Goal: Contribute content: Add original content to the website for others to see

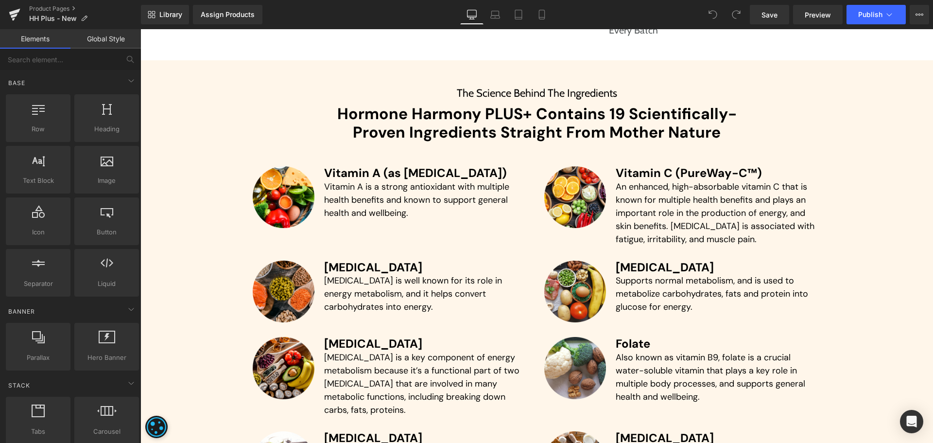
scroll to position [2323, 0]
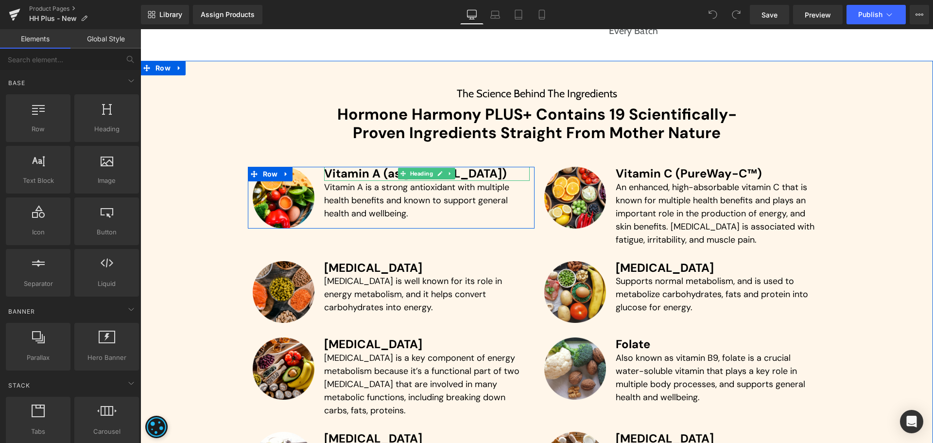
drag, startPoint x: 376, startPoint y: 174, endPoint x: 648, endPoint y: 116, distance: 278.2
click at [376, 174] on h3 "Vitamin A (as [MEDICAL_DATA])" at bounding box center [427, 174] width 206 height 14
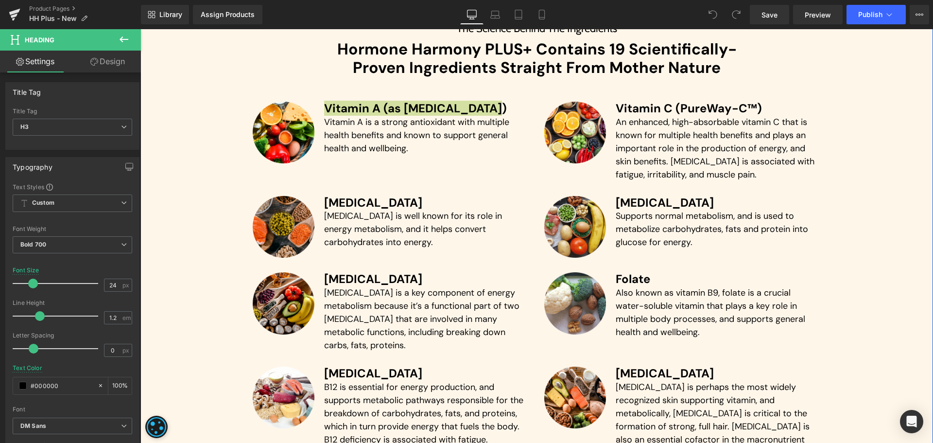
scroll to position [2420, 0]
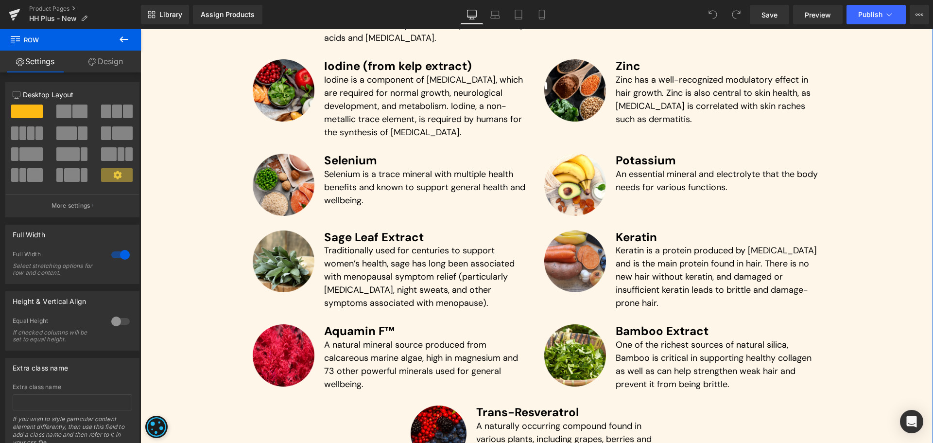
scroll to position [2898, 0]
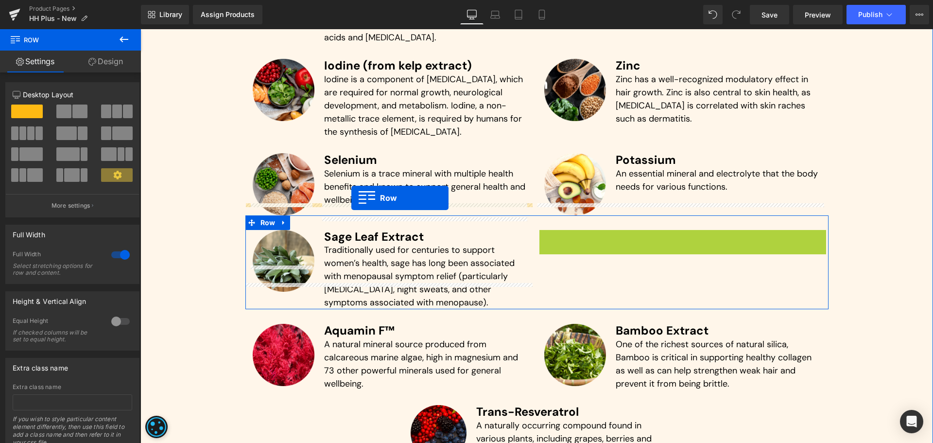
drag, startPoint x: 561, startPoint y: 211, endPoint x: 351, endPoint y: 198, distance: 209.8
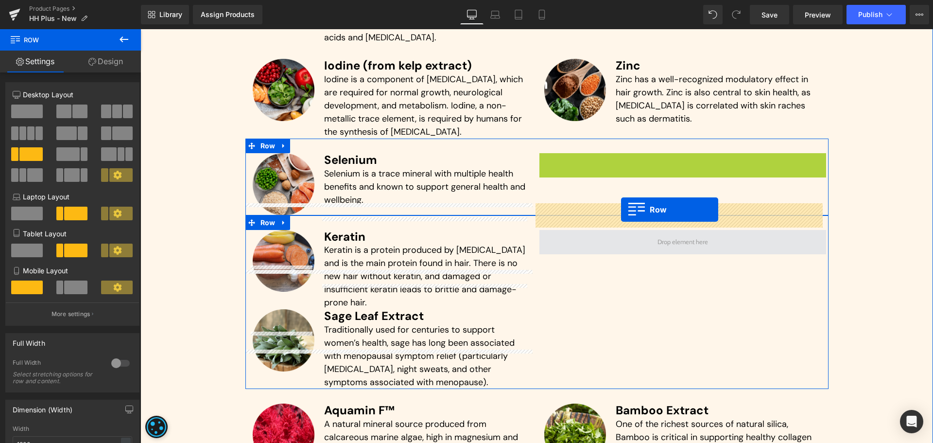
drag, startPoint x: 558, startPoint y: 136, endPoint x: 621, endPoint y: 209, distance: 96.8
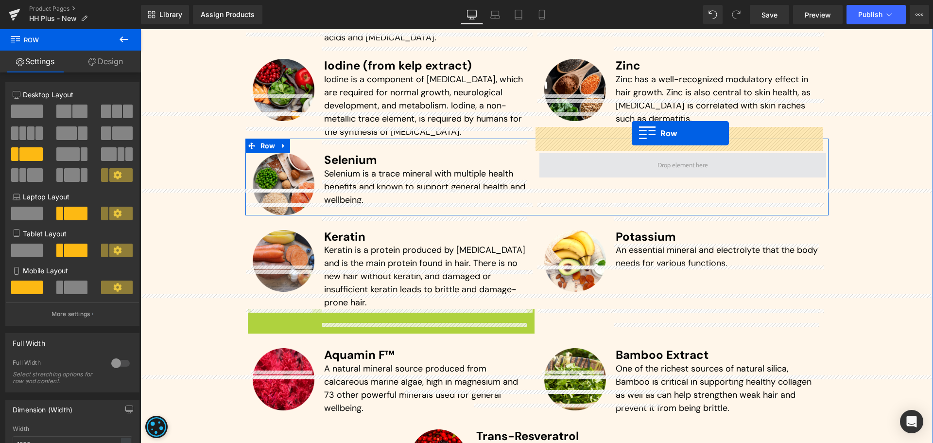
drag, startPoint x: 262, startPoint y: 276, endPoint x: 632, endPoint y: 133, distance: 396.0
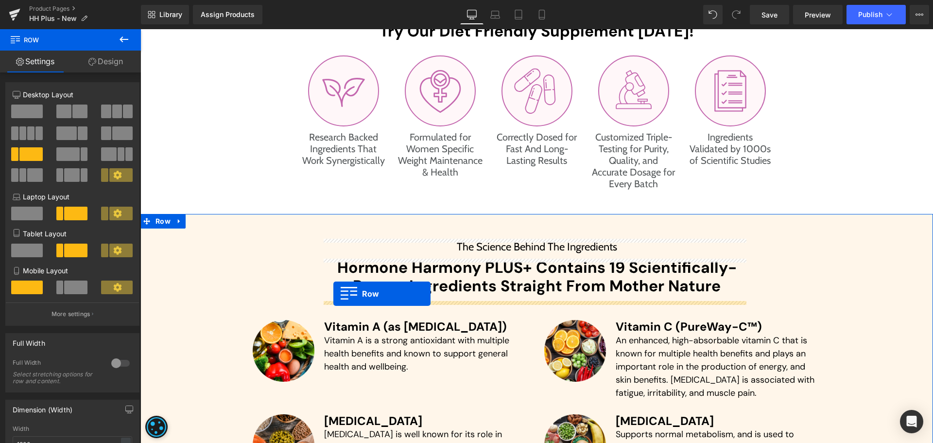
scroll to position [2169, 0]
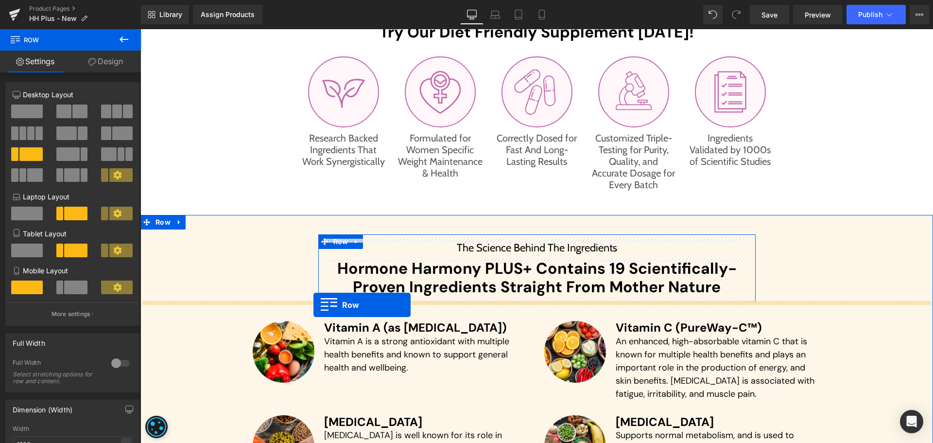
drag, startPoint x: 264, startPoint y: 210, endPoint x: 313, endPoint y: 305, distance: 106.5
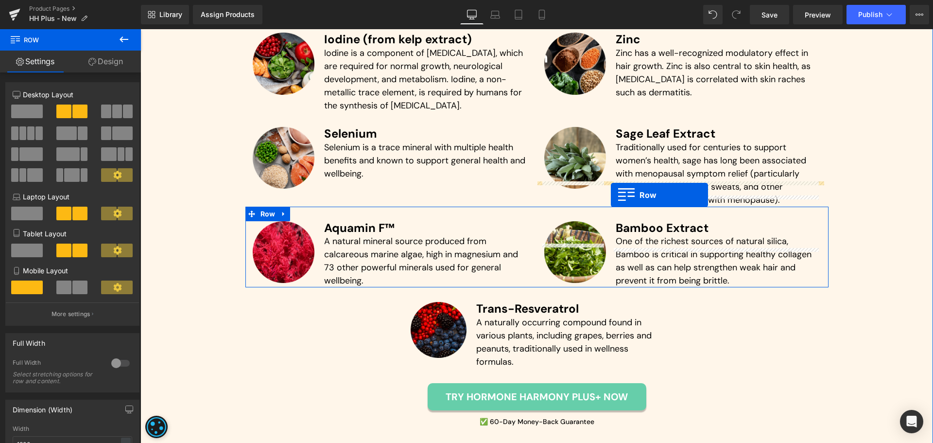
scroll to position [3018, 0]
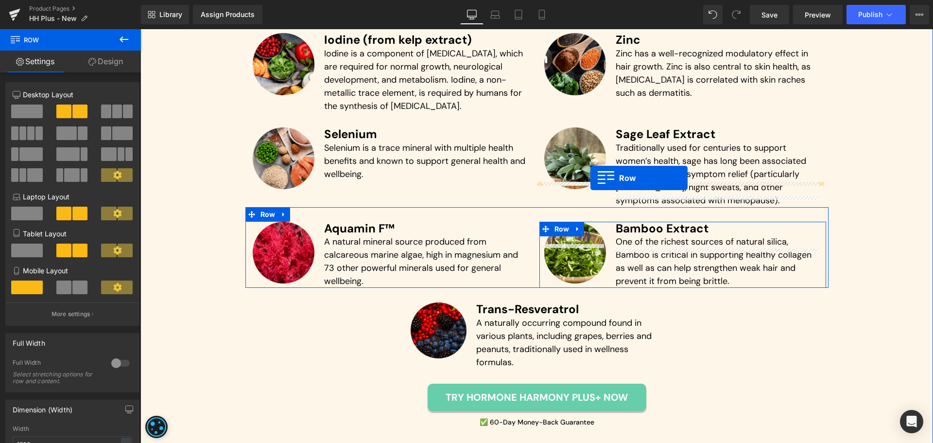
drag, startPoint x: 557, startPoint y: 137, endPoint x: 590, endPoint y: 178, distance: 52.9
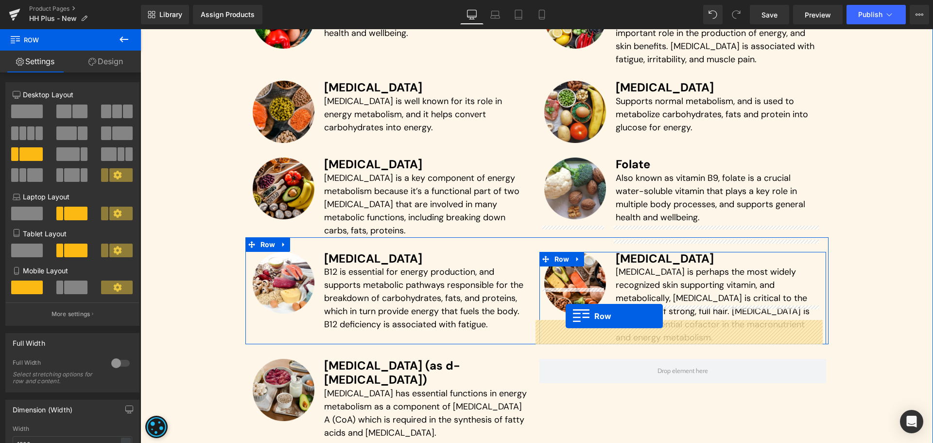
scroll to position [2596, 0]
drag, startPoint x: 556, startPoint y: 251, endPoint x: 567, endPoint y: 316, distance: 65.5
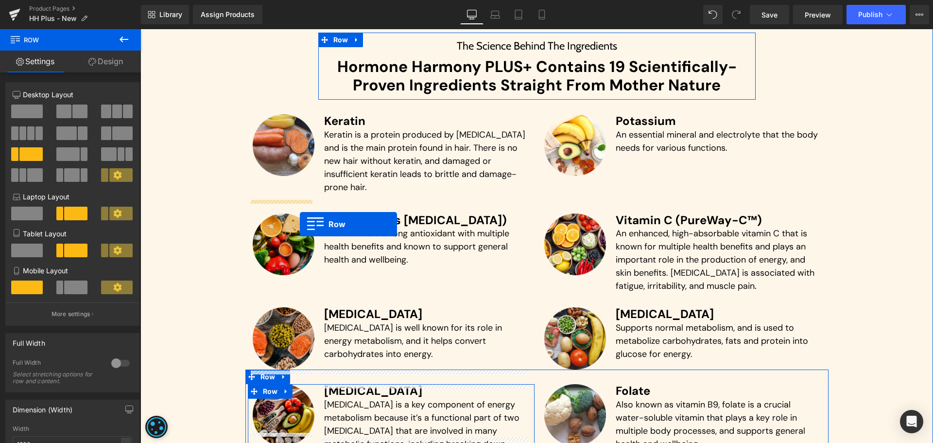
scroll to position [2370, 0]
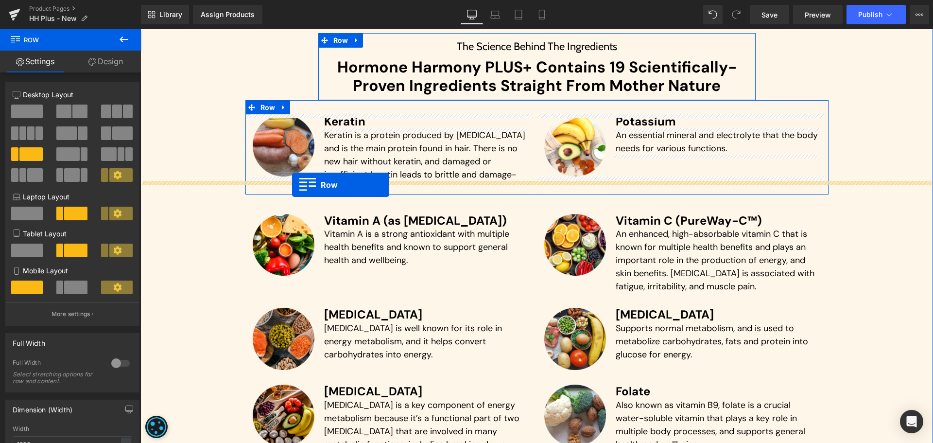
drag, startPoint x: 266, startPoint y: 190, endPoint x: 292, endPoint y: 185, distance: 26.3
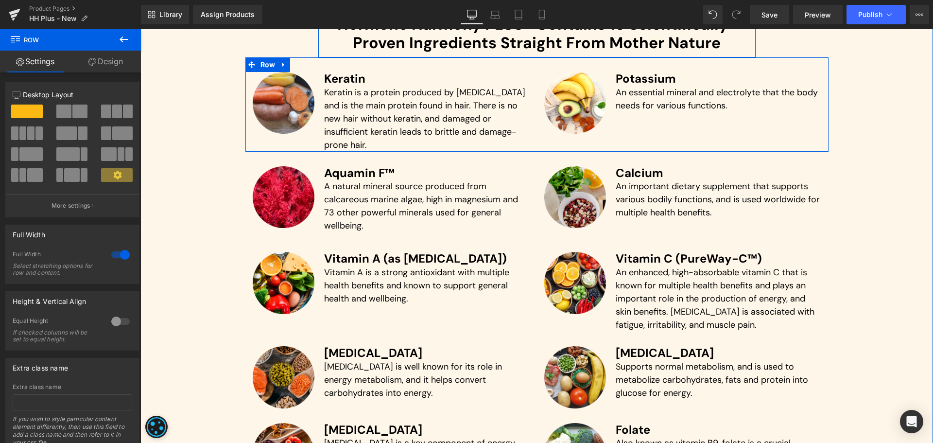
scroll to position [2413, 0]
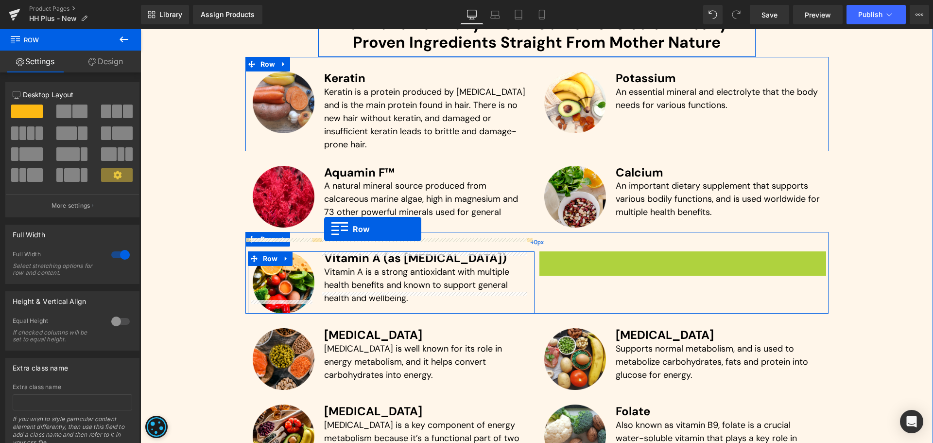
drag, startPoint x: 551, startPoint y: 245, endPoint x: 324, endPoint y: 229, distance: 227.0
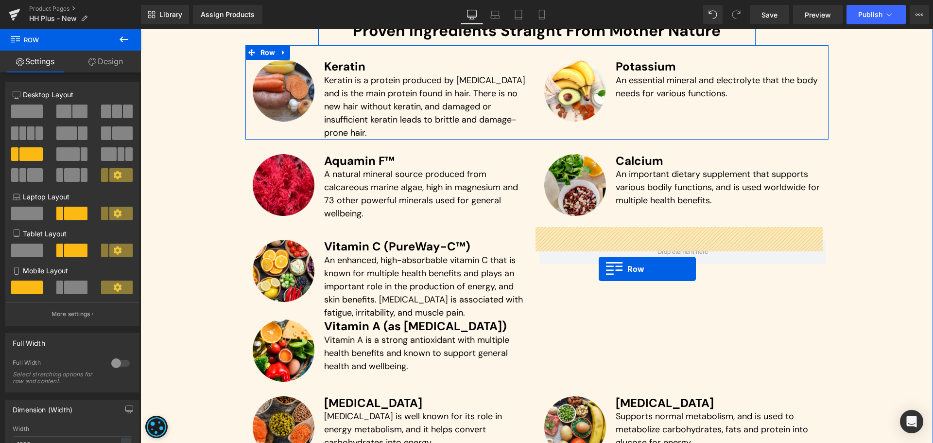
scroll to position [2424, 0]
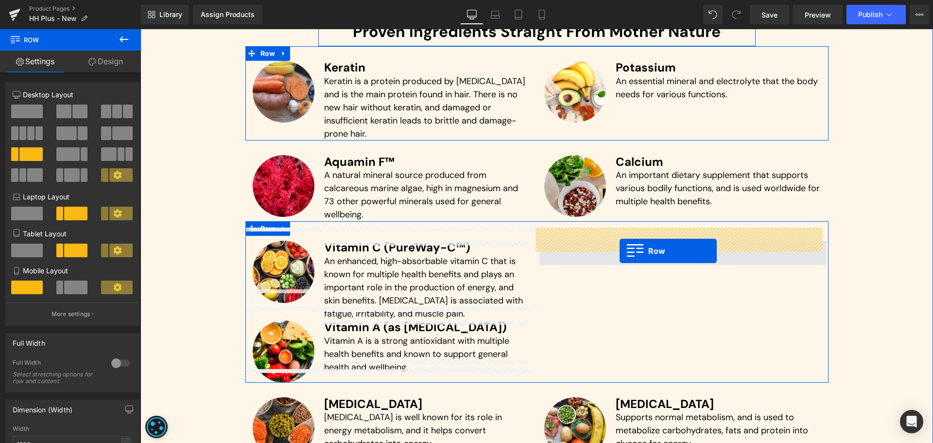
drag, startPoint x: 554, startPoint y: 300, endPoint x: 620, endPoint y: 251, distance: 82.2
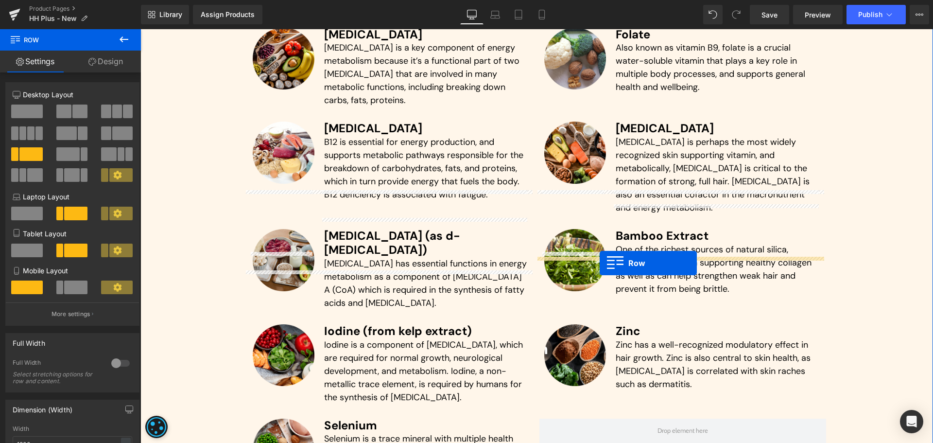
scroll to position [2835, 0]
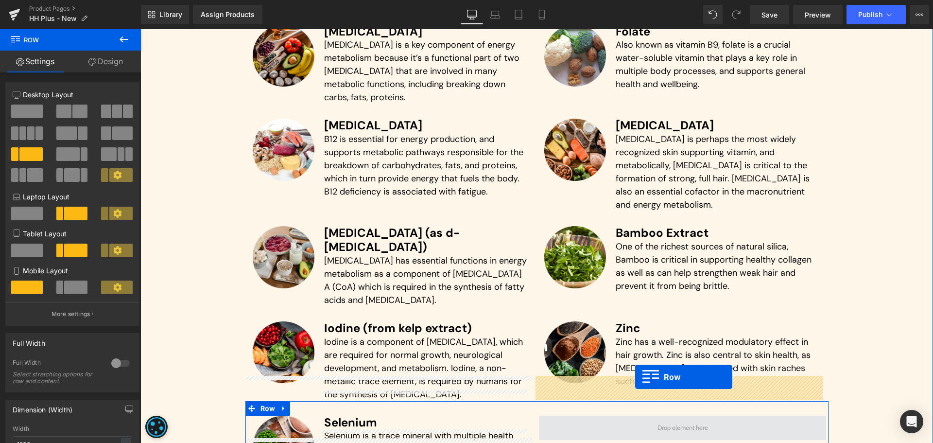
drag, startPoint x: 271, startPoint y: 183, endPoint x: 635, endPoint y: 377, distance: 412.4
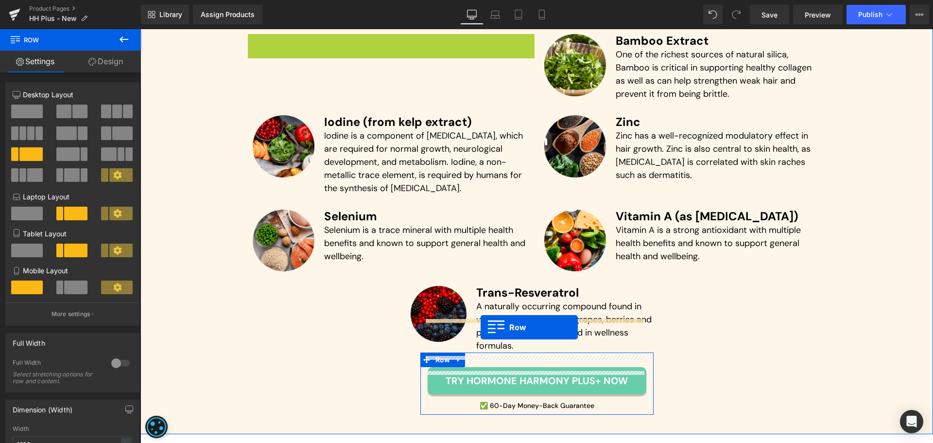
scroll to position [3003, 0]
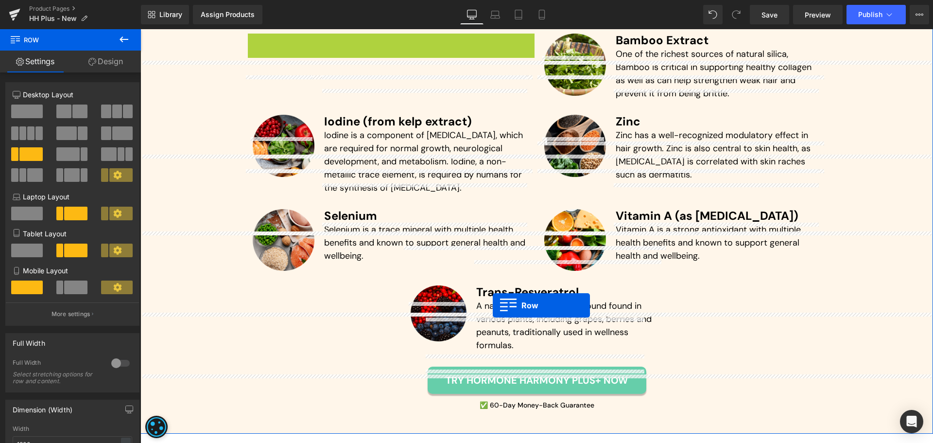
drag, startPoint x: 267, startPoint y: 283, endPoint x: 493, endPoint y: 305, distance: 226.5
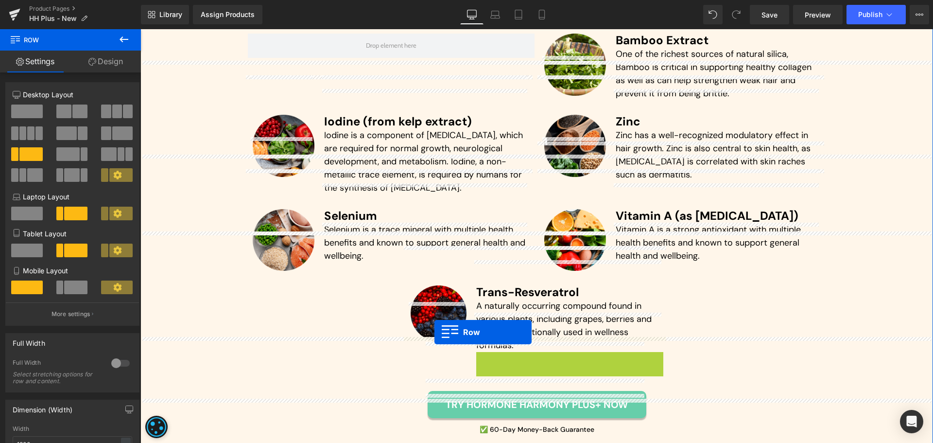
drag, startPoint x: 495, startPoint y: 317, endPoint x: 434, endPoint y: 332, distance: 62.0
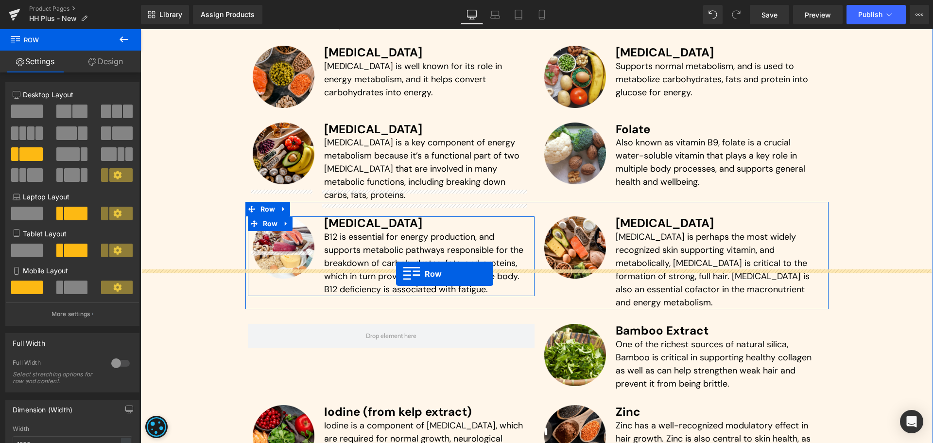
scroll to position [2713, 0]
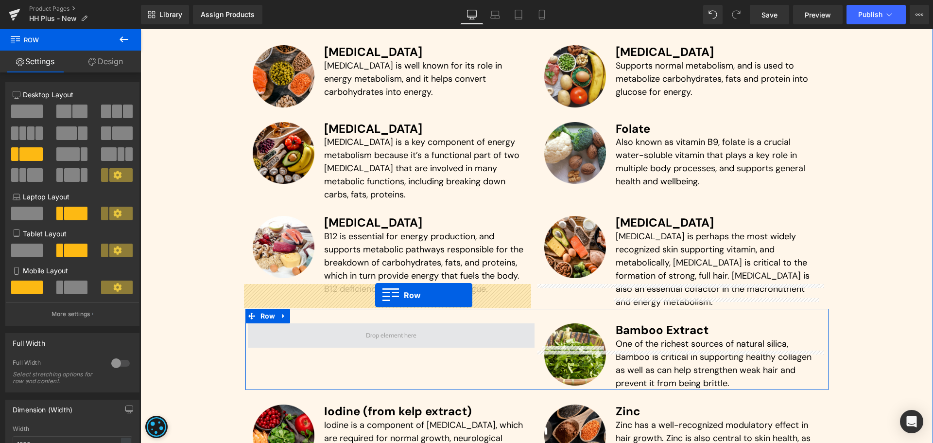
drag, startPoint x: 427, startPoint y: 257, endPoint x: 375, endPoint y: 295, distance: 64.0
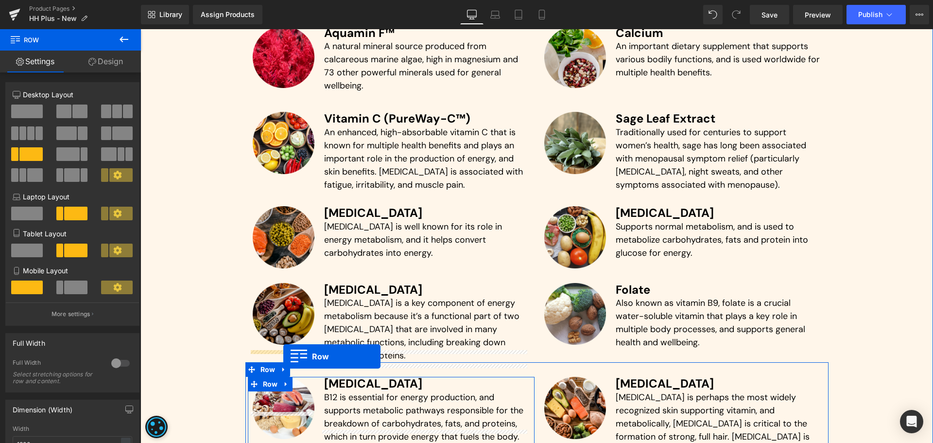
scroll to position [2552, 0]
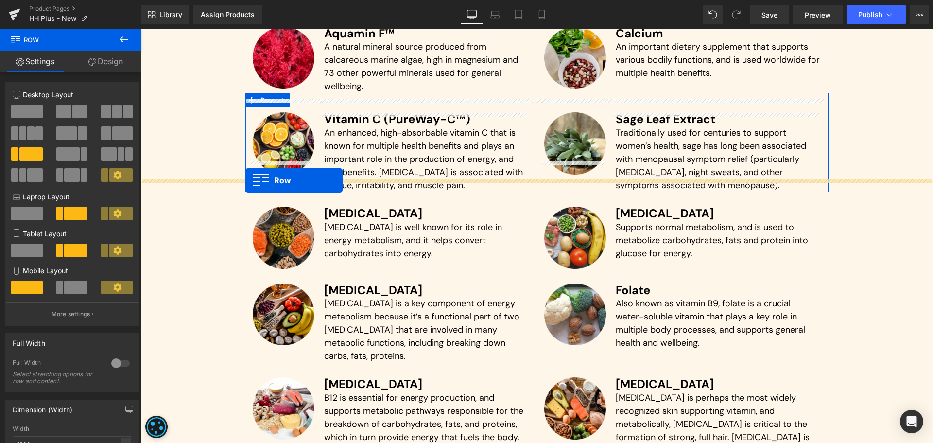
drag, startPoint x: 268, startPoint y: 275, endPoint x: 246, endPoint y: 181, distance: 96.4
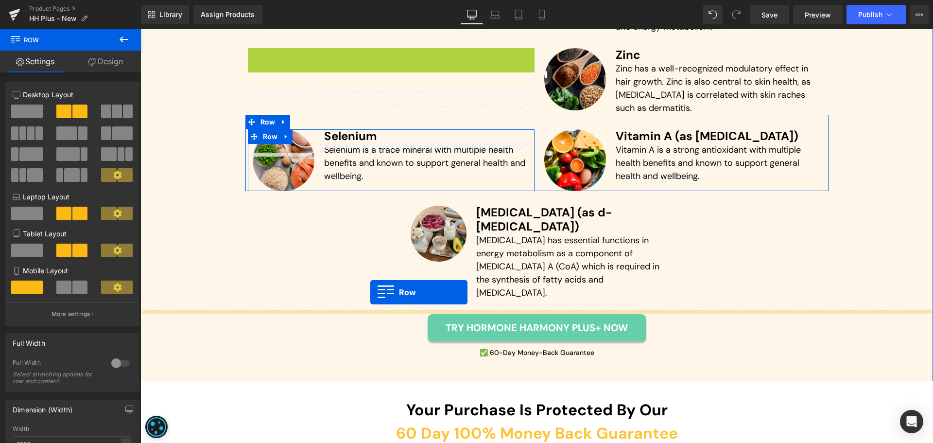
scroll to position [3070, 0]
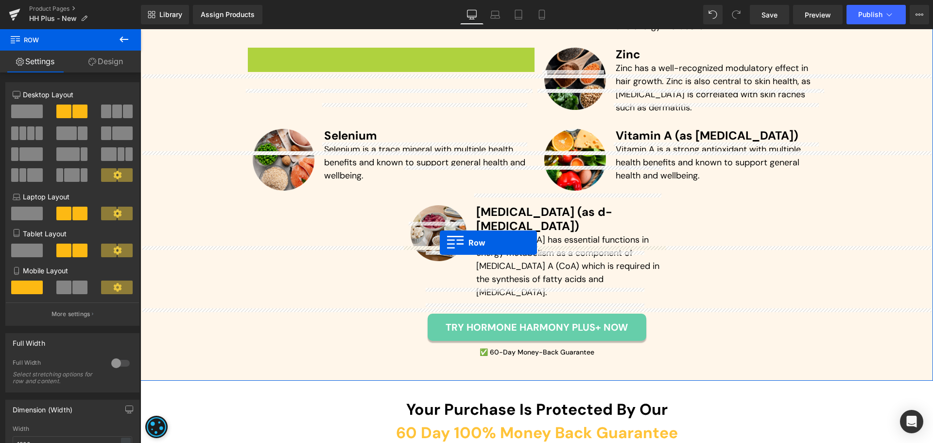
drag, startPoint x: 263, startPoint y: 251, endPoint x: 440, endPoint y: 242, distance: 177.1
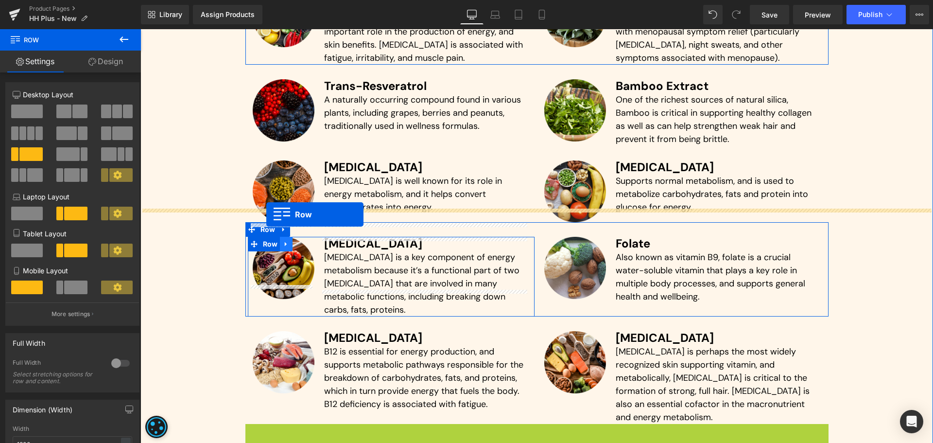
scroll to position [2679, 0]
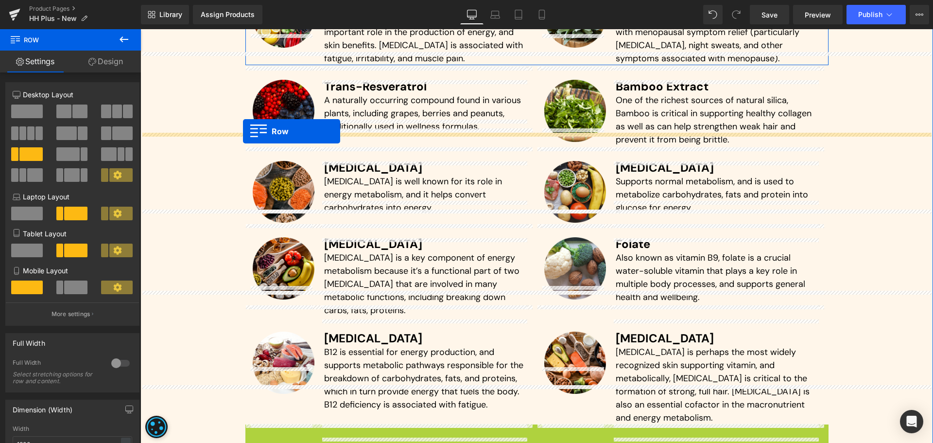
drag, startPoint x: 256, startPoint y: 212, endPoint x: 245, endPoint y: 131, distance: 81.4
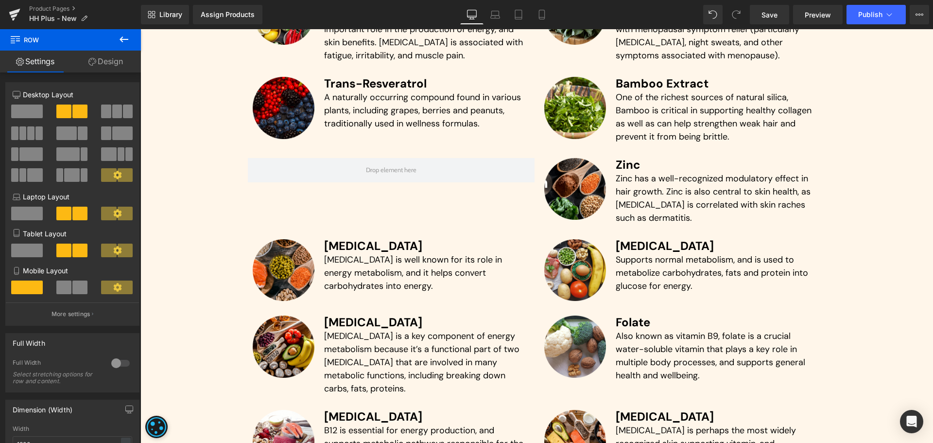
scroll to position [2681, 0]
click at [622, 20] on div "Library Assign Products Product Preview No product match your search. Please tr…" at bounding box center [537, 14] width 792 height 19
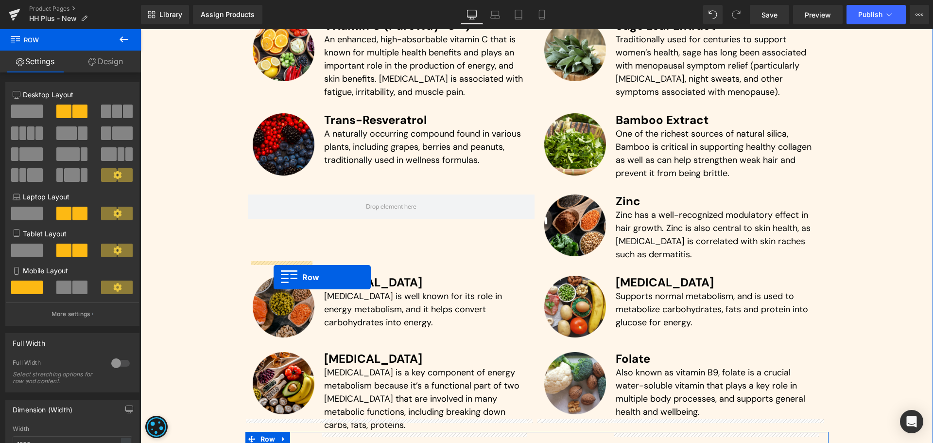
scroll to position [2644, 0]
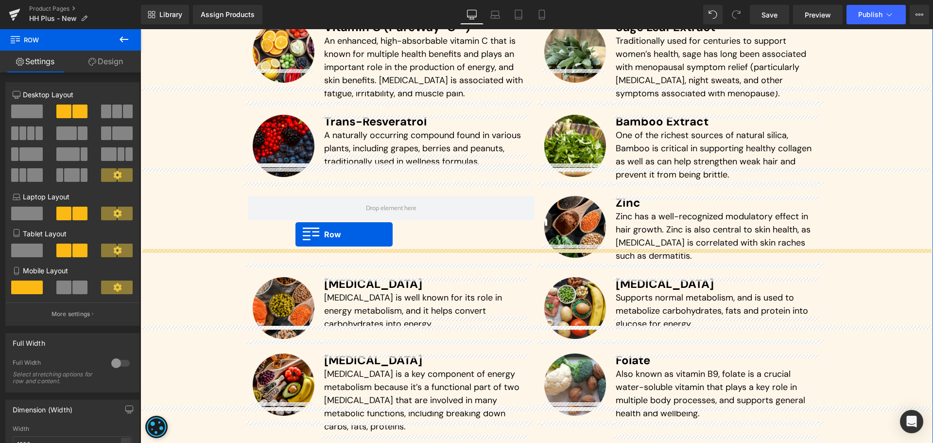
drag, startPoint x: 262, startPoint y: 286, endPoint x: 295, endPoint y: 234, distance: 61.5
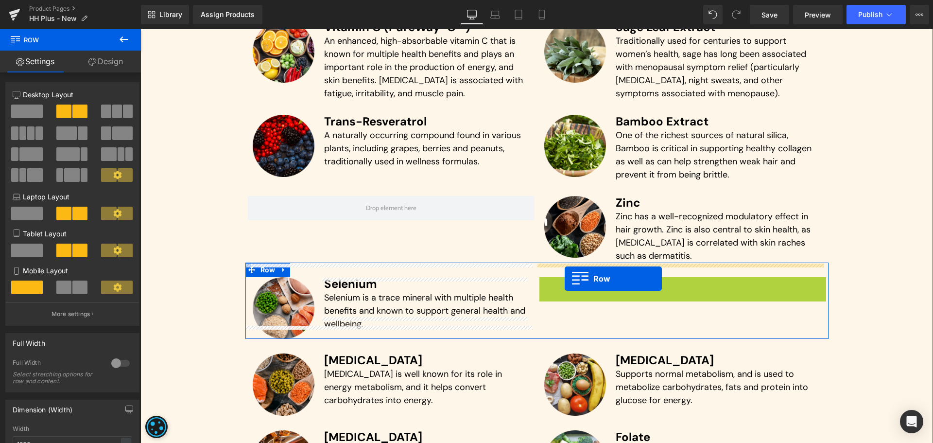
drag, startPoint x: 551, startPoint y: 265, endPoint x: 565, endPoint y: 278, distance: 18.9
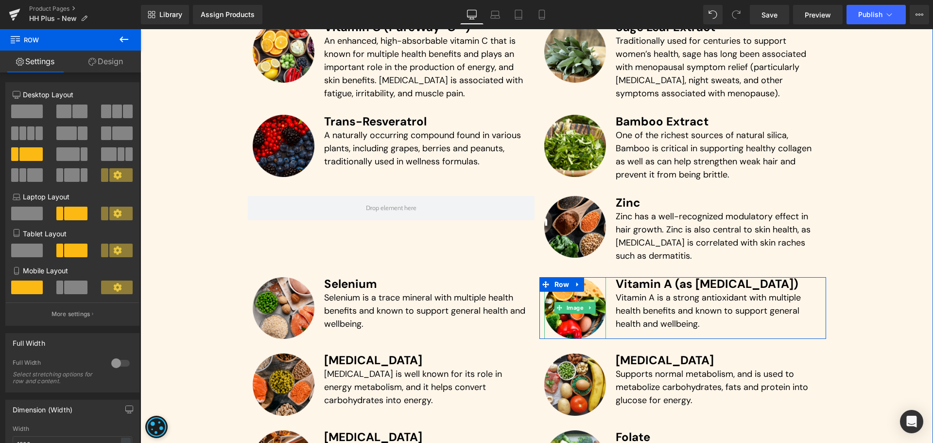
drag, startPoint x: 568, startPoint y: 293, endPoint x: 183, endPoint y: 263, distance: 386.0
click at [568, 302] on span "Image" at bounding box center [575, 308] width 21 height 12
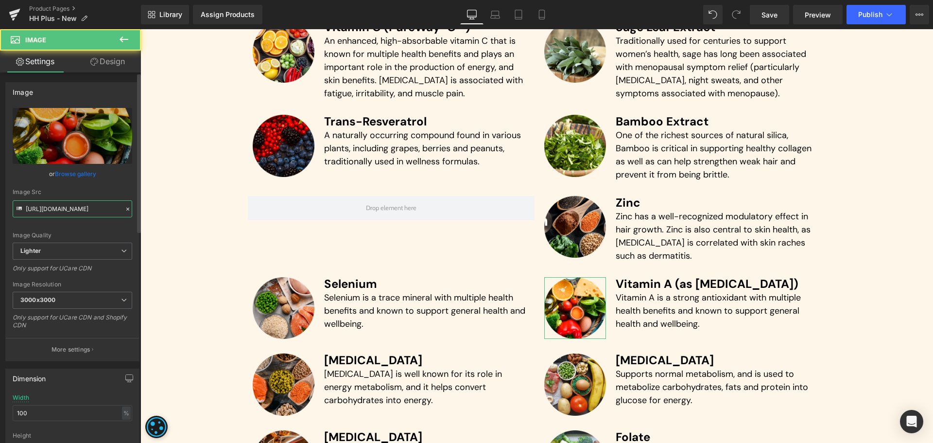
click at [82, 209] on input "[URL][DOMAIN_NAME]" at bounding box center [73, 208] width 120 height 17
type input "[URL]"
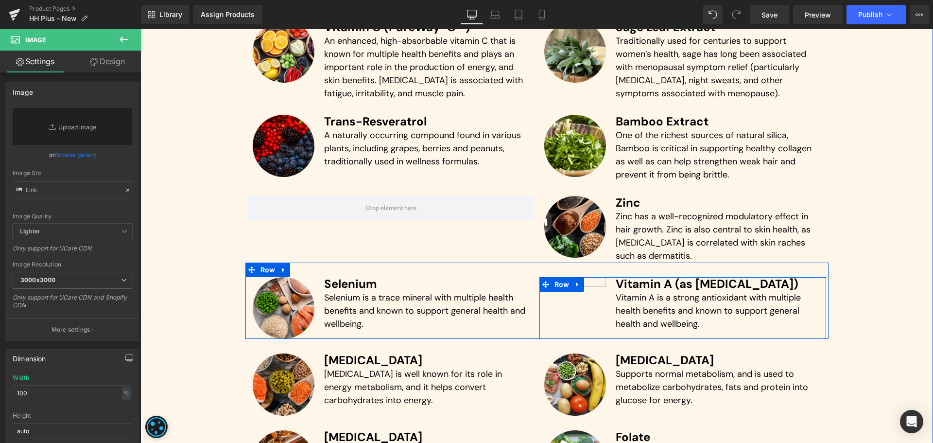
drag, startPoint x: 574, startPoint y: 268, endPoint x: 579, endPoint y: 273, distance: 6.9
click at [574, 280] on icon at bounding box center [577, 283] width 7 height 7
drag, startPoint x: 591, startPoint y: 270, endPoint x: 593, endPoint y: 287, distance: 17.6
click at [591, 277] on link at bounding box center [590, 284] width 13 height 15
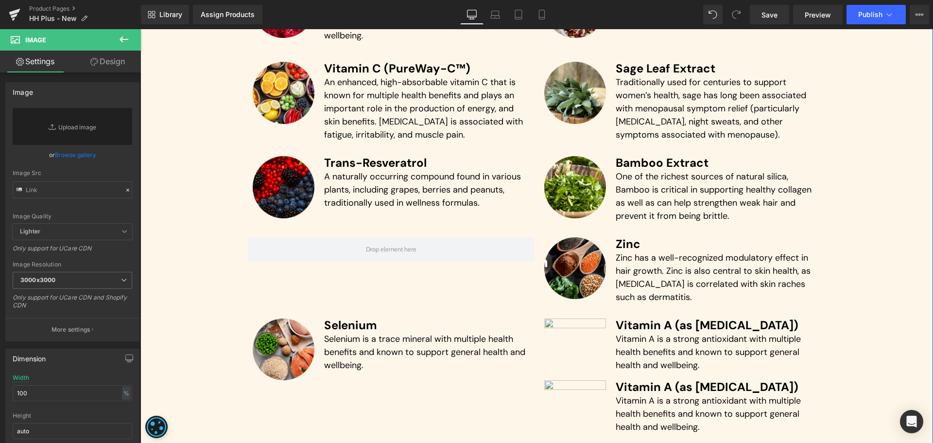
scroll to position [2602, 0]
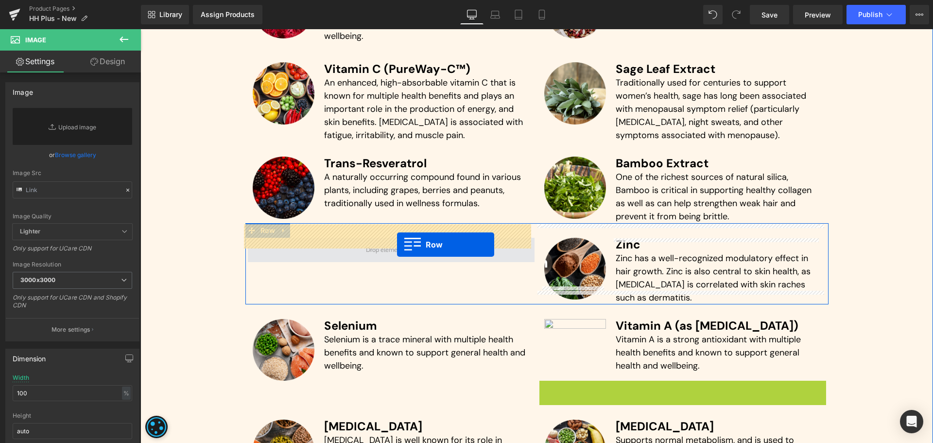
drag, startPoint x: 546, startPoint y: 375, endPoint x: 397, endPoint y: 244, distance: 198.3
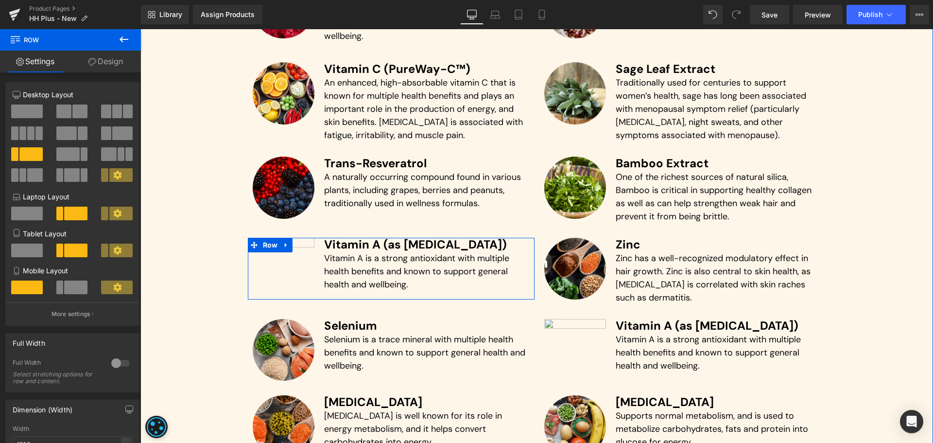
click at [342, 238] on h3 "Vitamin A (as [MEDICAL_DATA])" at bounding box center [427, 245] width 206 height 14
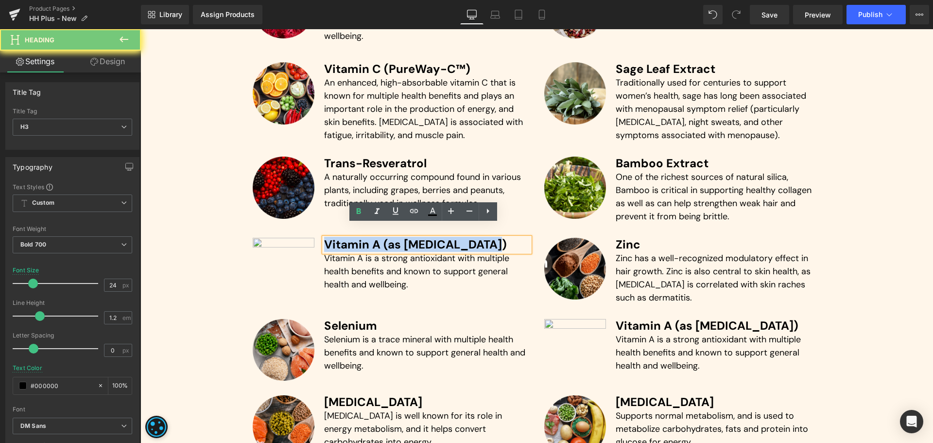
click at [342, 238] on h3 "Vitamin A (as [MEDICAL_DATA])" at bounding box center [427, 245] width 206 height 14
paste div
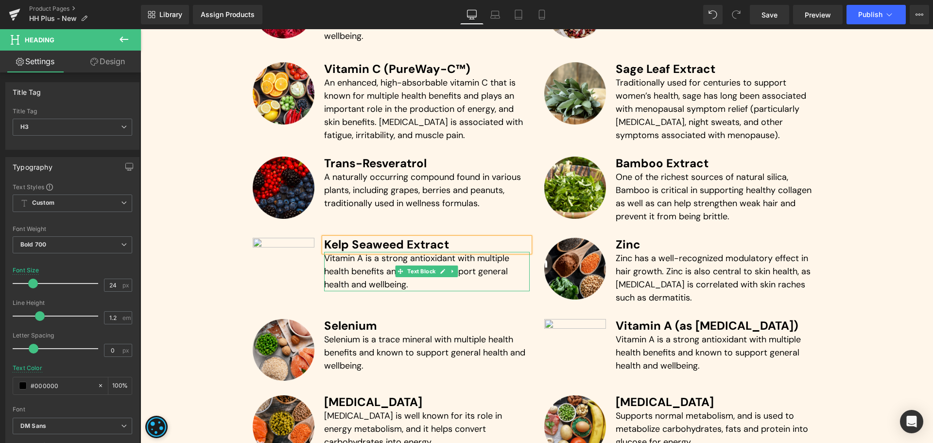
click at [374, 259] on p "Vitamin A is a strong antioxidant with multiple health benefits and known to su…" at bounding box center [427, 271] width 206 height 39
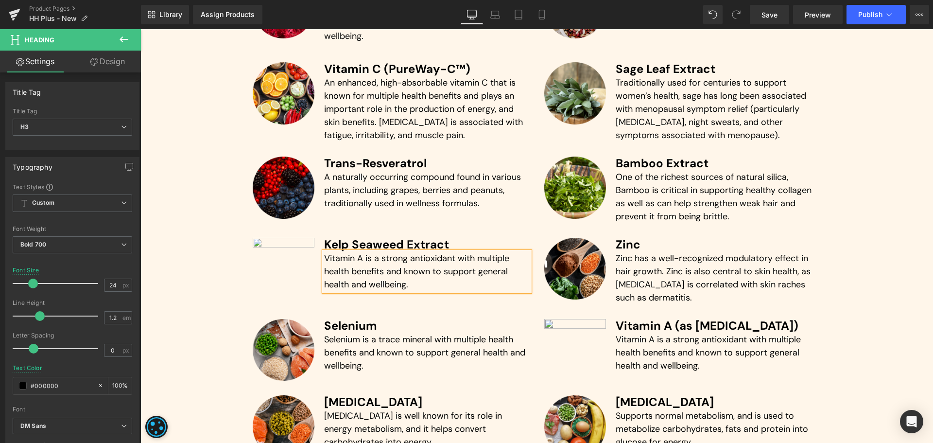
click at [374, 259] on p "Vitamin A is a strong antioxidant with multiple health benefits and known to su…" at bounding box center [427, 271] width 206 height 39
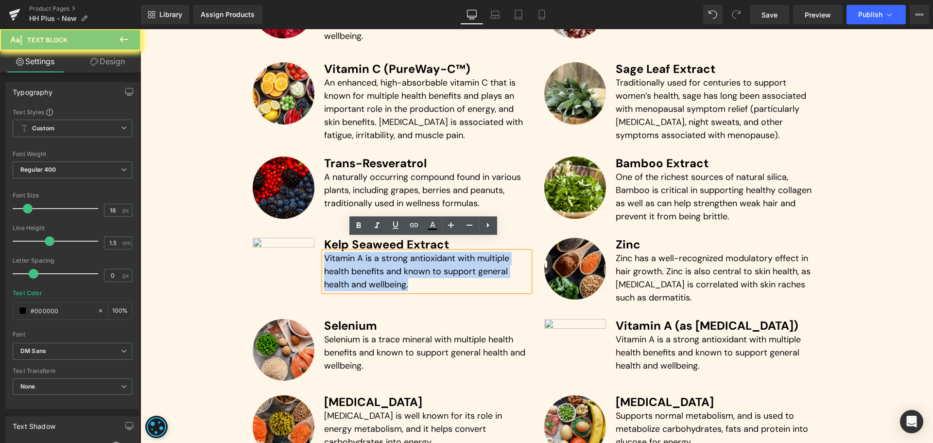
click at [374, 259] on p "Vitamin A is a strong antioxidant with multiple health benefits and known to su…" at bounding box center [427, 271] width 206 height 39
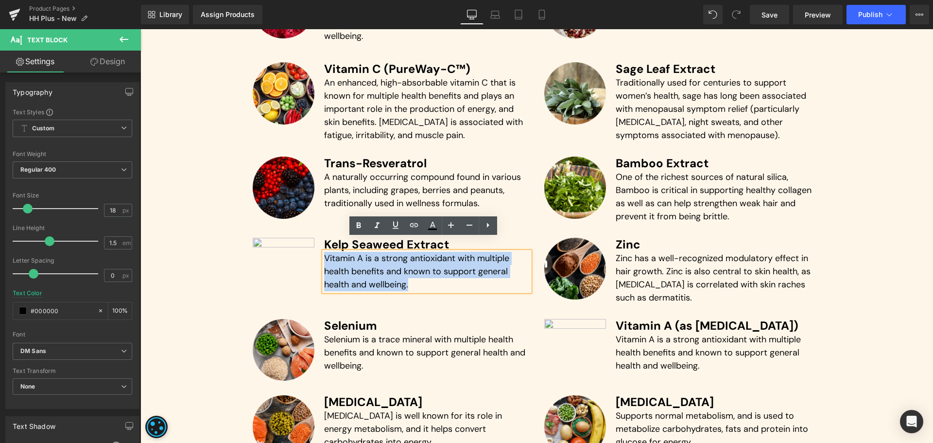
paste div
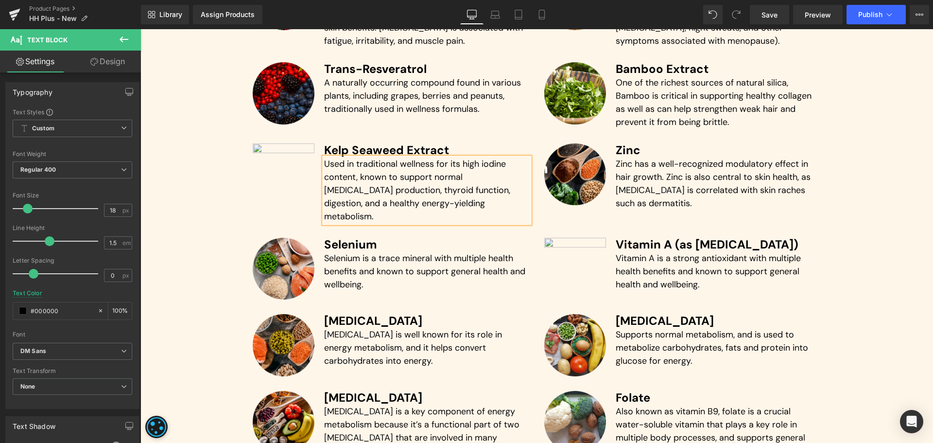
scroll to position [2697, 0]
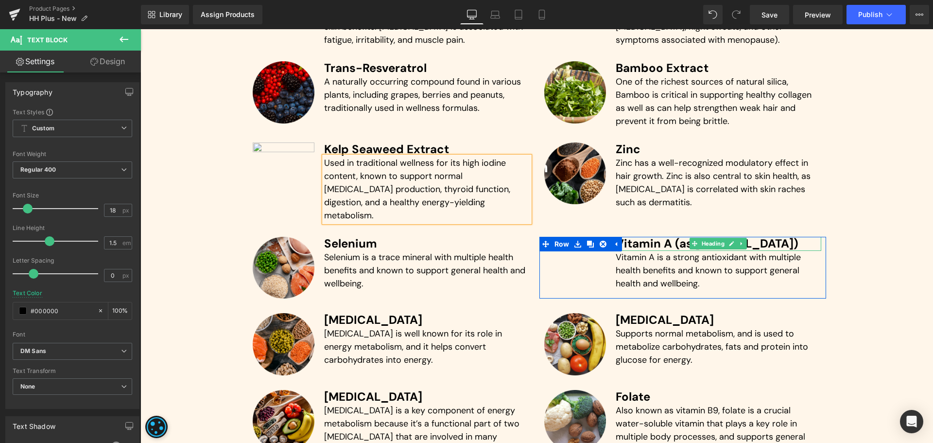
click at [627, 237] on h3 "Vitamin A (as [MEDICAL_DATA])" at bounding box center [719, 244] width 206 height 14
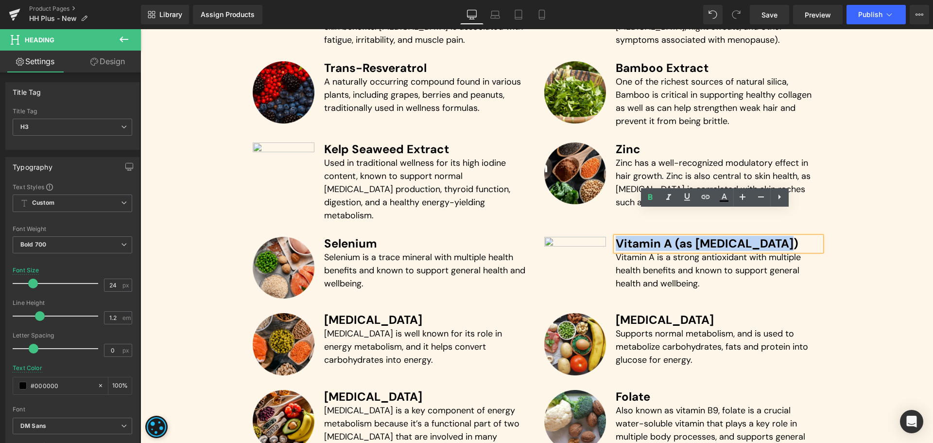
paste div
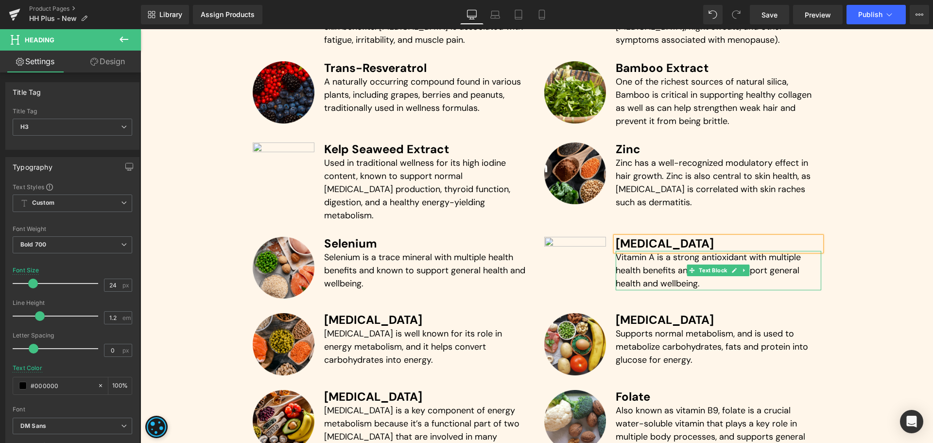
click at [629, 251] on p "Vitamin A is a strong antioxidant with multiple health benefits and known to su…" at bounding box center [719, 270] width 206 height 39
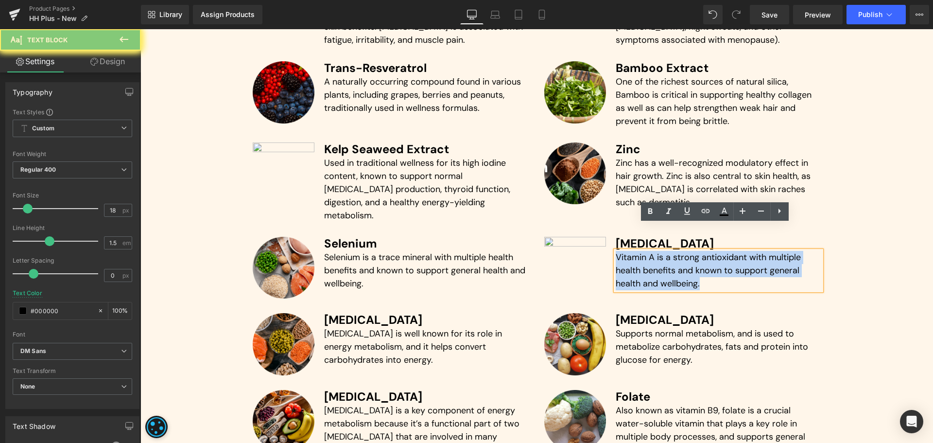
click at [629, 251] on p "Vitamin A is a strong antioxidant with multiple health benefits and known to su…" at bounding box center [719, 270] width 206 height 39
paste div
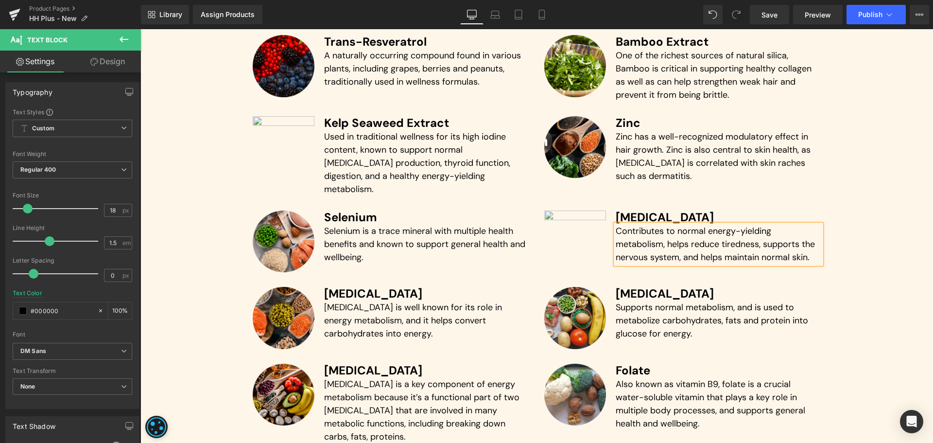
scroll to position [2723, 0]
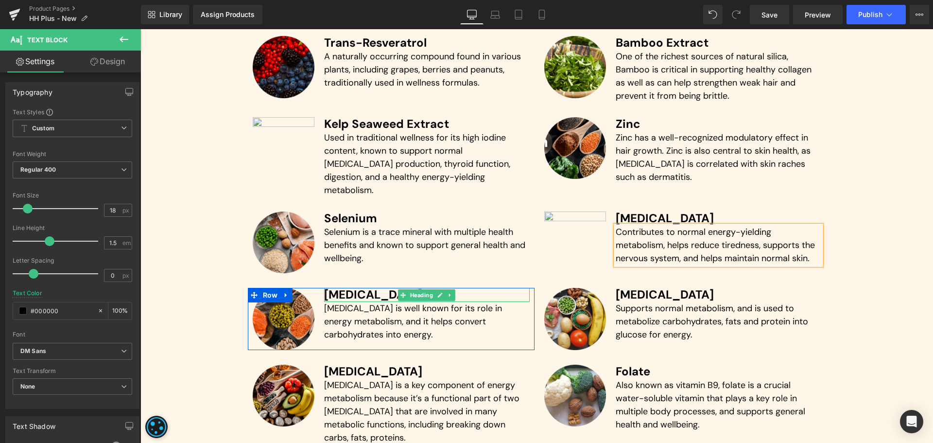
click at [346, 288] on h3 "[MEDICAL_DATA]" at bounding box center [427, 295] width 206 height 14
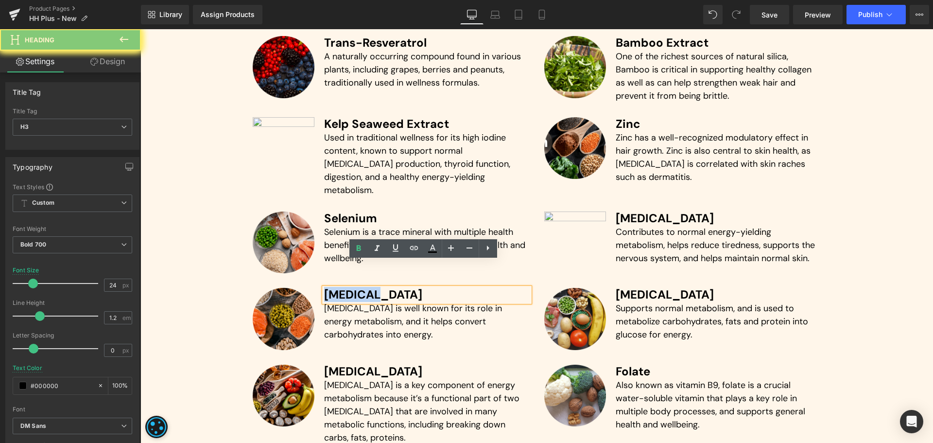
click at [346, 288] on h3 "[MEDICAL_DATA]" at bounding box center [427, 295] width 206 height 14
paste div
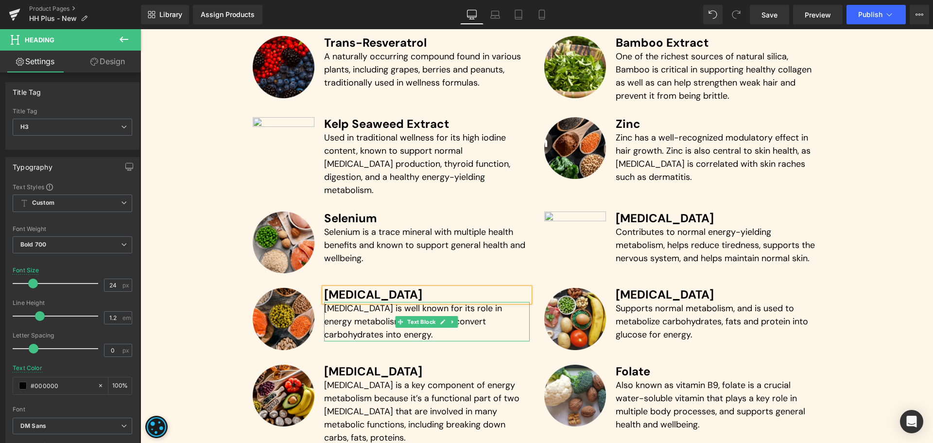
click at [360, 302] on p "[MEDICAL_DATA] is well known for its role in energy metabolism, and it helps co…" at bounding box center [427, 321] width 206 height 39
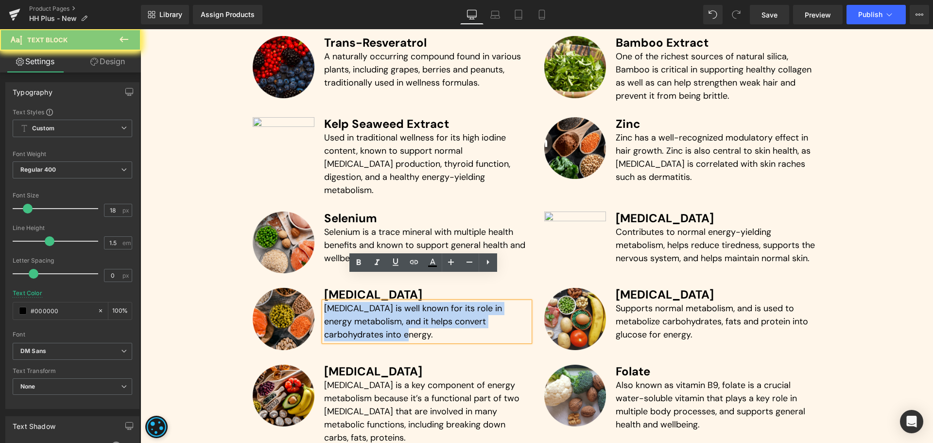
click at [360, 302] on p "[MEDICAL_DATA] is well known for its role in energy metabolism, and it helps co…" at bounding box center [427, 321] width 206 height 39
paste div
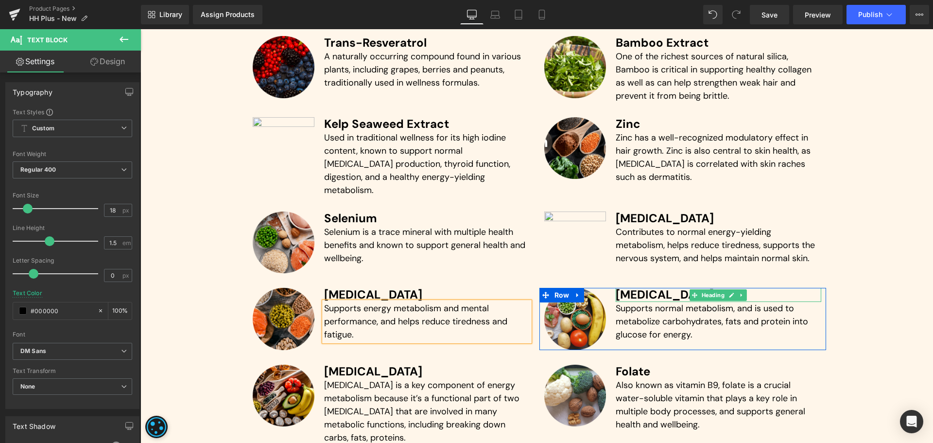
click at [649, 288] on h3 "[MEDICAL_DATA]" at bounding box center [719, 295] width 206 height 14
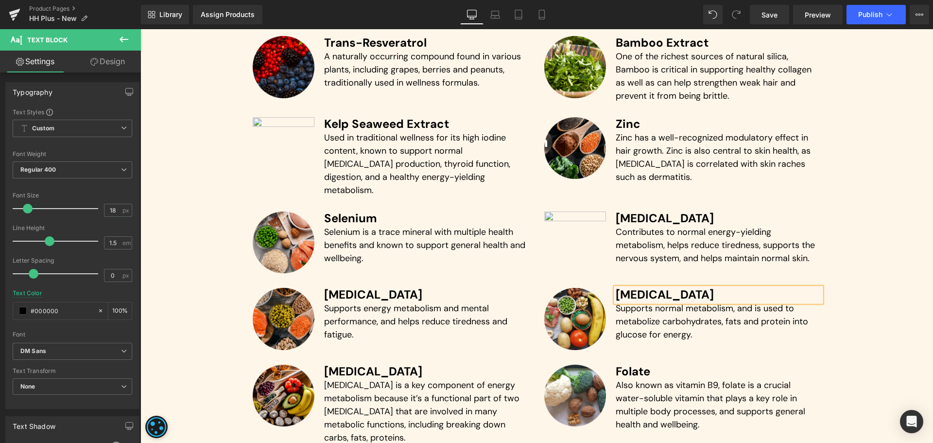
click at [649, 288] on h3 "[MEDICAL_DATA]" at bounding box center [719, 295] width 206 height 14
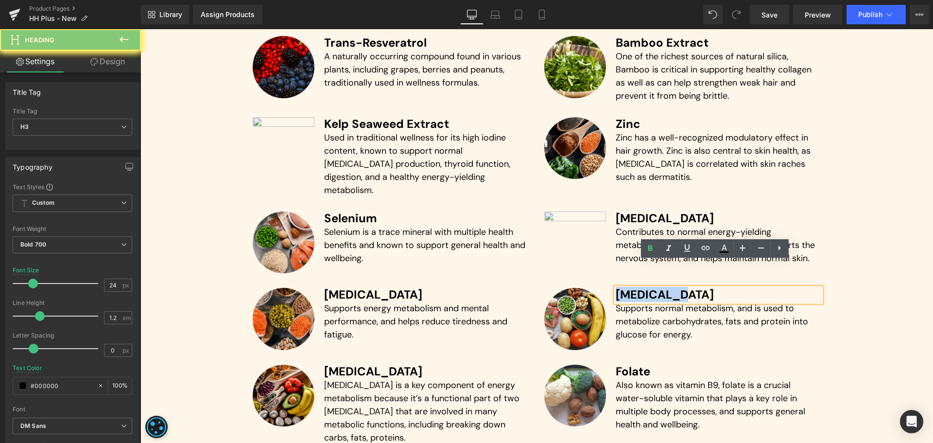
paste div
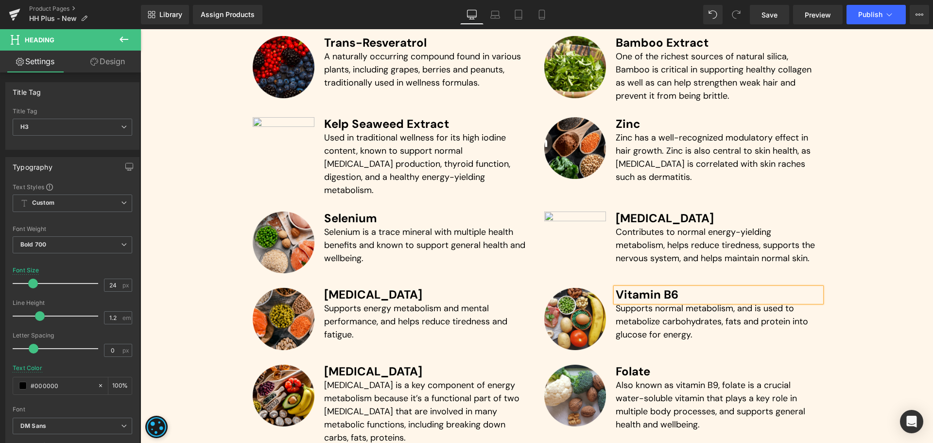
click at [636, 302] on p "Supports normal metabolism, and is used to metabolize carbohydrates, fats and p…" at bounding box center [719, 321] width 206 height 39
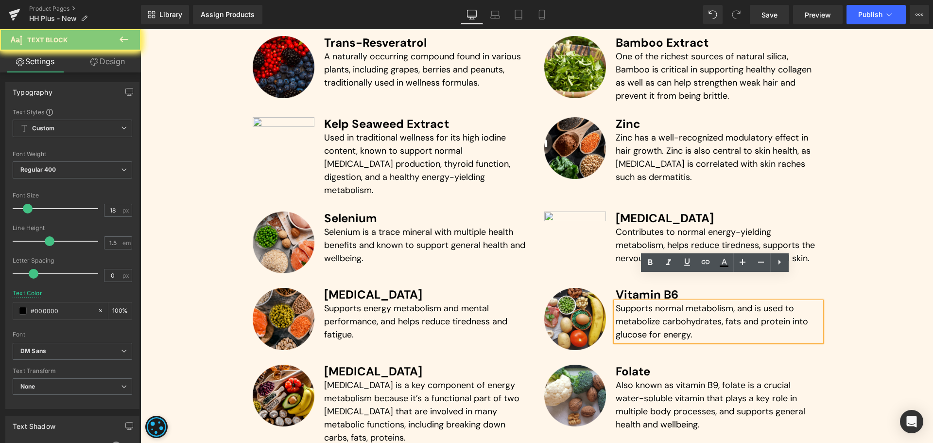
click at [636, 302] on p "Supports normal metabolism, and is used to metabolize carbohydrates, fats and p…" at bounding box center [719, 321] width 206 height 39
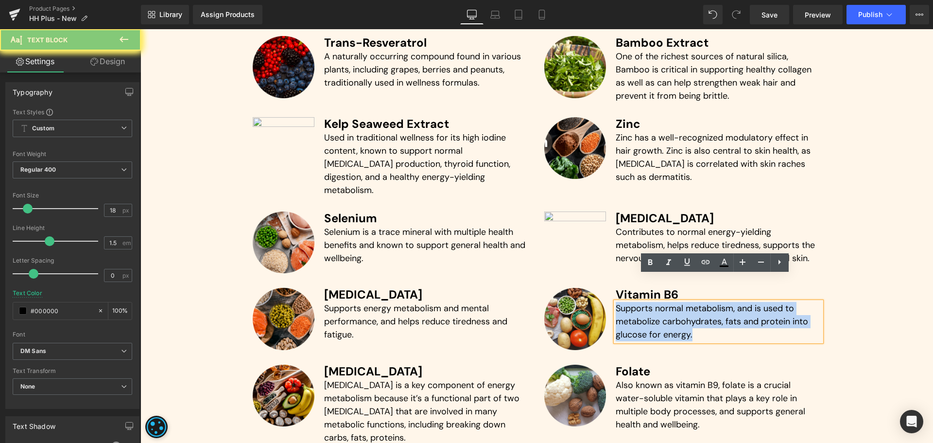
paste div
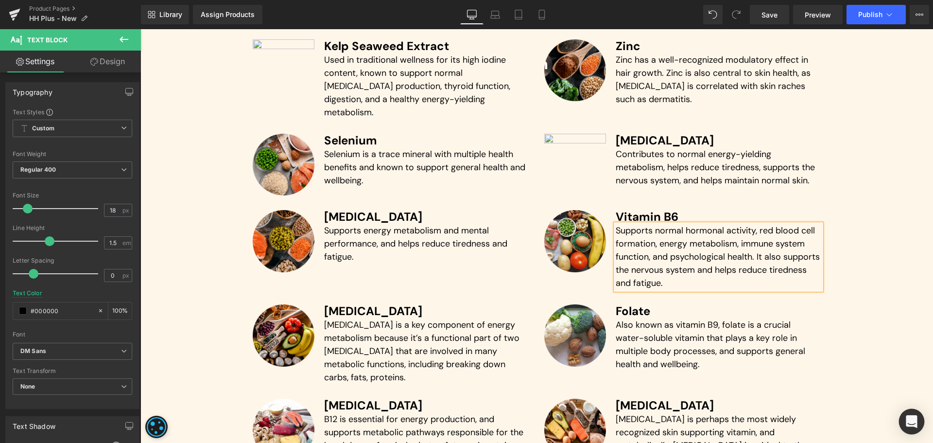
scroll to position [2801, 0]
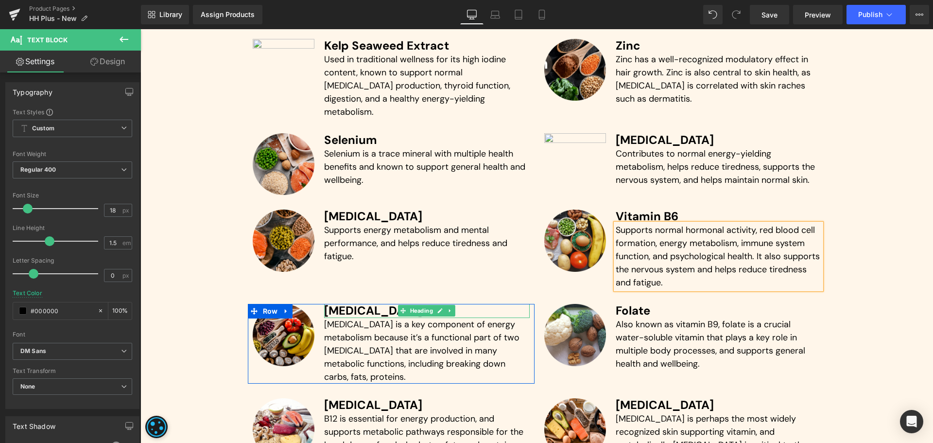
click at [345, 304] on h3 "[MEDICAL_DATA]" at bounding box center [427, 311] width 206 height 14
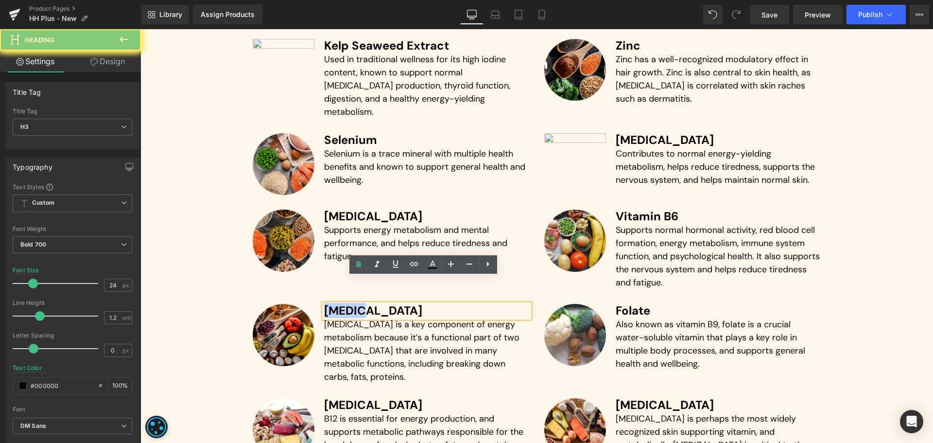
click at [345, 304] on h3 "[MEDICAL_DATA]" at bounding box center [427, 311] width 206 height 14
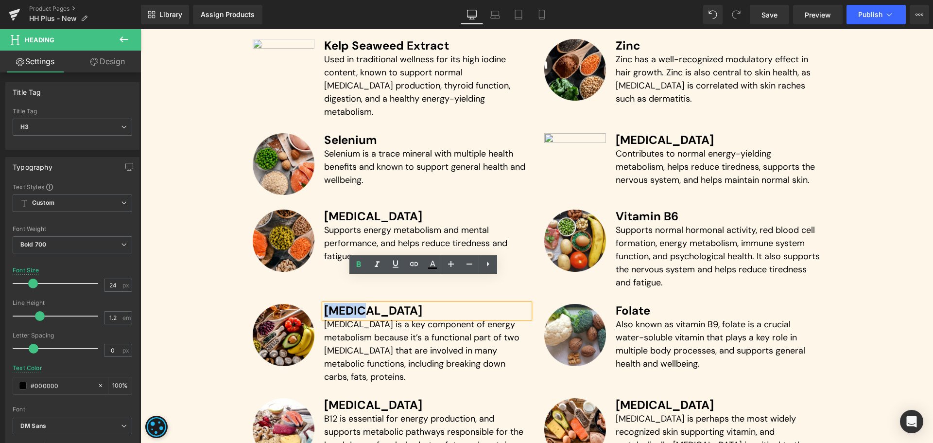
paste div
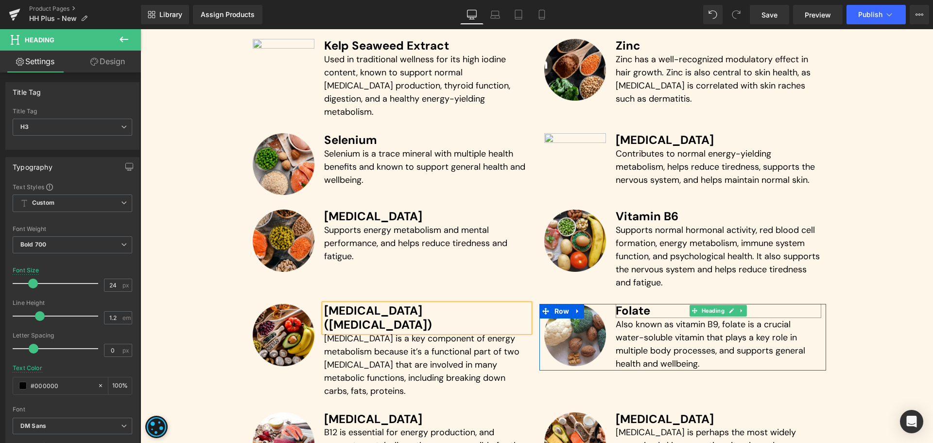
click at [627, 304] on h3 "Folate" at bounding box center [719, 311] width 206 height 14
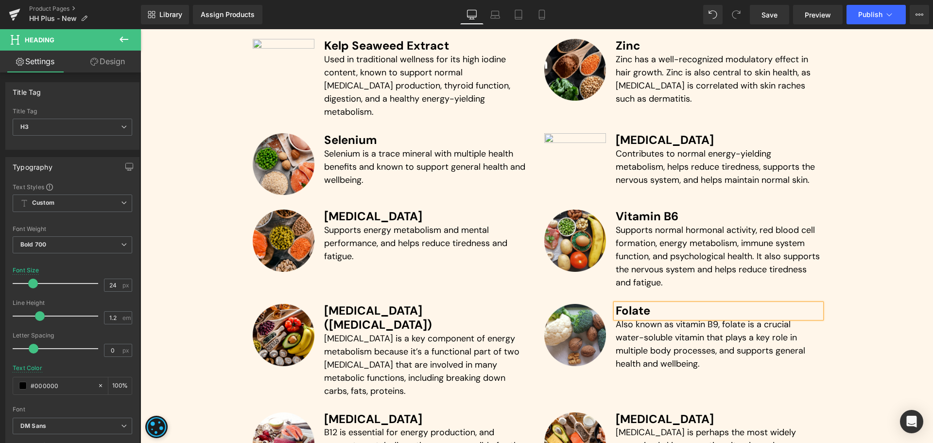
click at [627, 304] on h3 "Folate" at bounding box center [719, 311] width 206 height 14
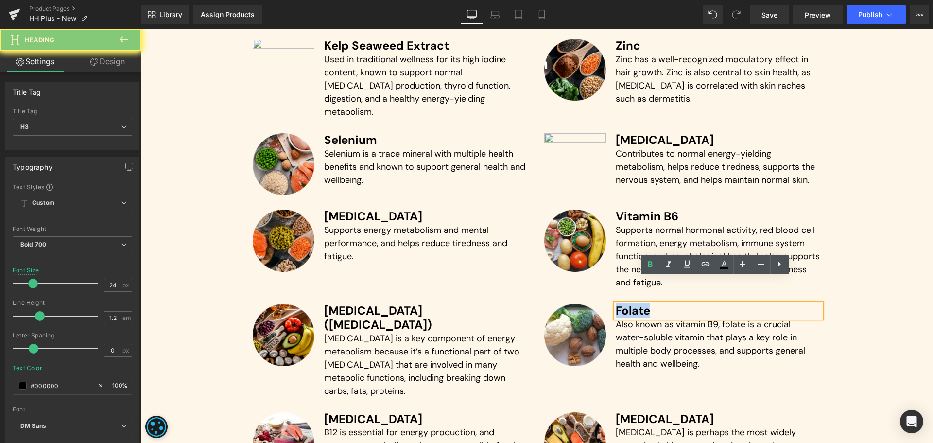
paste div
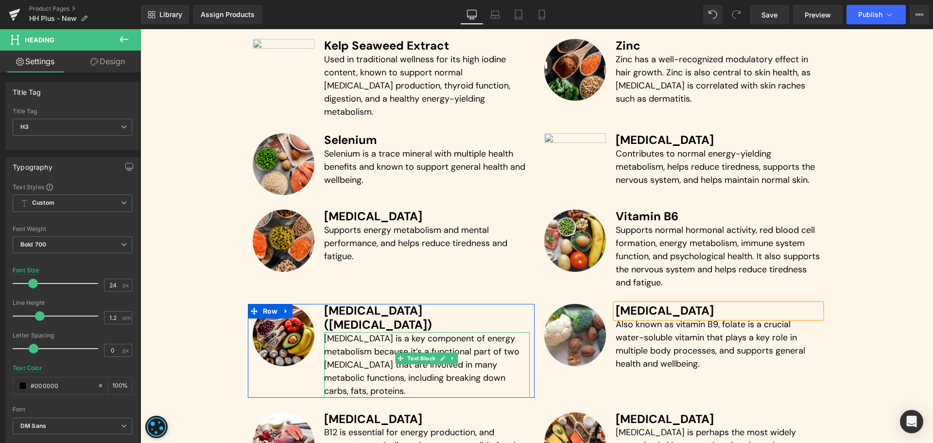
click at [353, 332] on p "[MEDICAL_DATA] is a key component of energy metabolism because it’s a functiona…" at bounding box center [427, 365] width 206 height 66
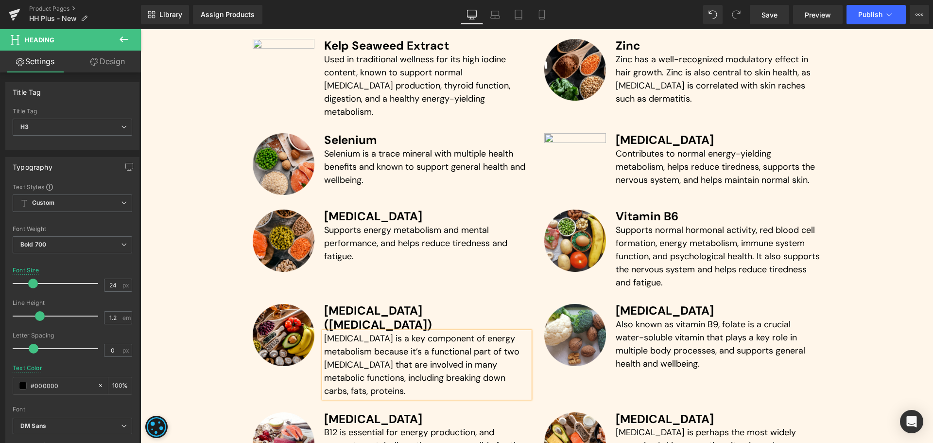
click at [354, 332] on p "[MEDICAL_DATA] is a key component of energy metabolism because it’s a functiona…" at bounding box center [427, 365] width 206 height 66
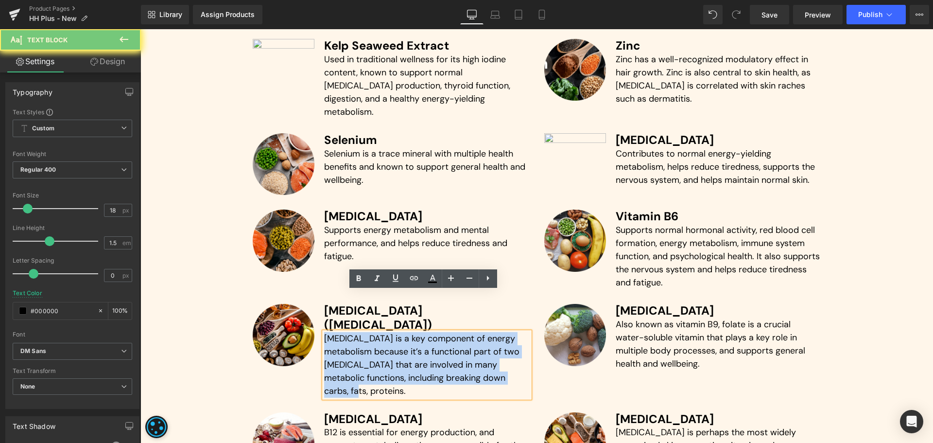
paste div
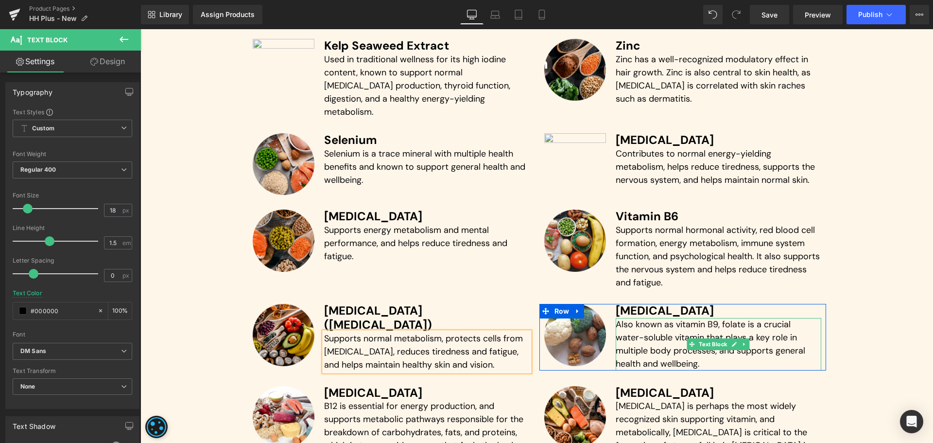
click at [635, 318] on p "Also known as vitamin B9, folate is a crucial water-soluble vitamin that plays …" at bounding box center [719, 344] width 206 height 52
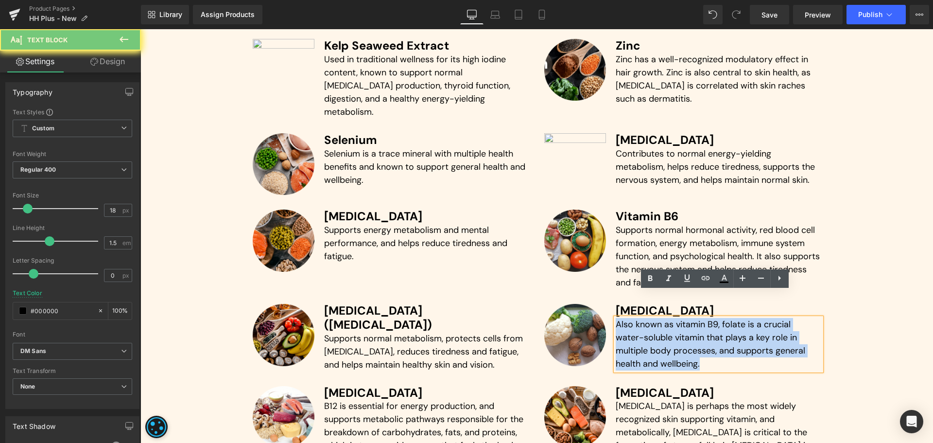
paste div
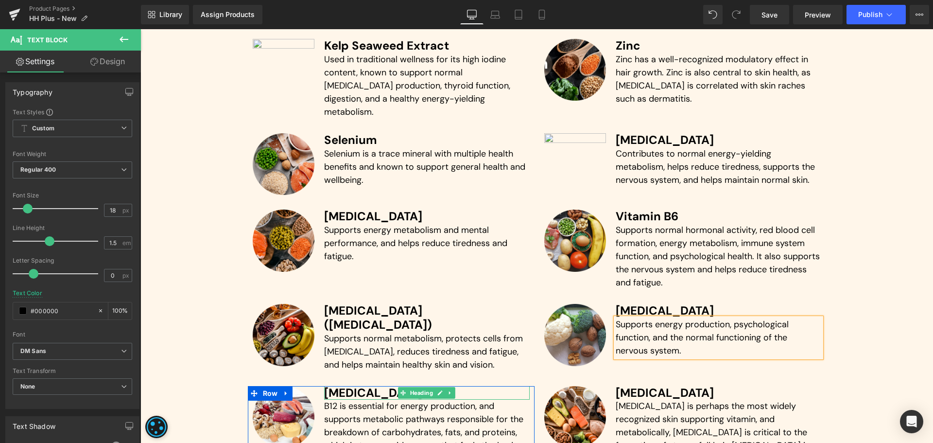
click at [366, 386] on h3 "[MEDICAL_DATA]" at bounding box center [427, 393] width 206 height 14
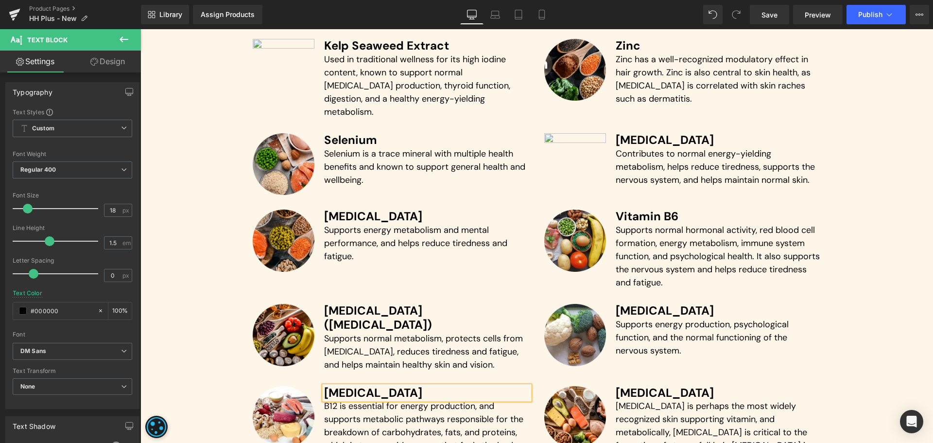
click at [366, 386] on h3 "[MEDICAL_DATA]" at bounding box center [427, 393] width 206 height 14
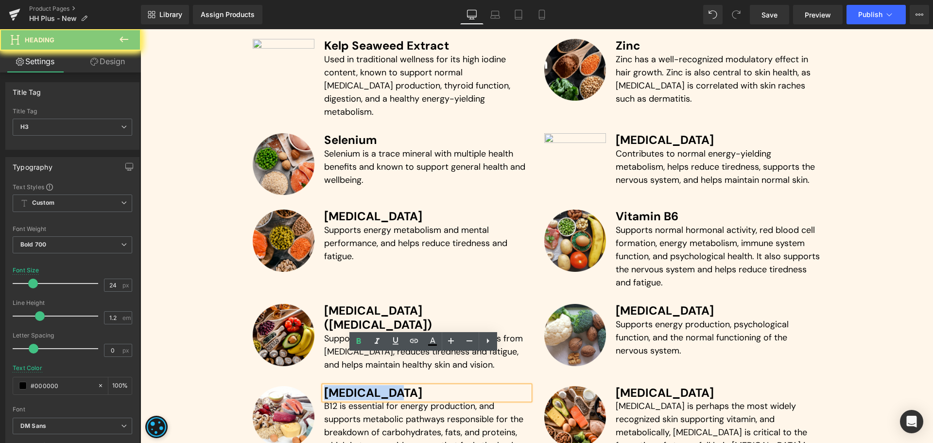
paste div
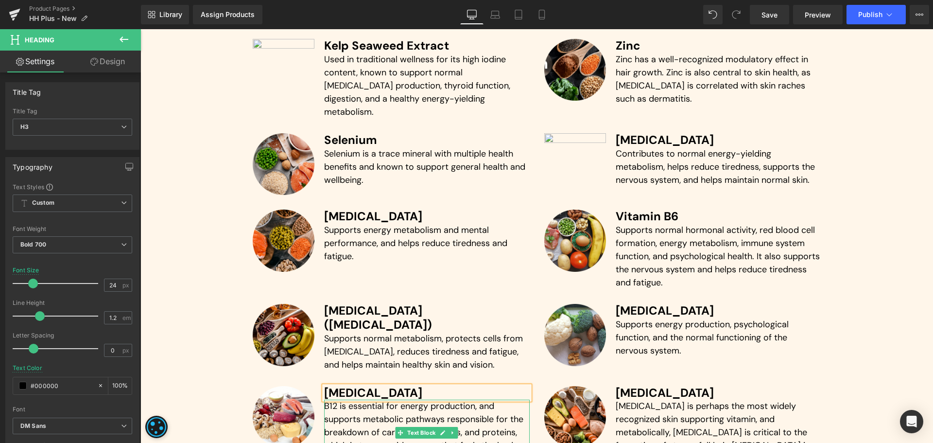
click at [412, 399] on p "B12 is essential for energy production, and supports metabolic pathways respons…" at bounding box center [427, 432] width 206 height 66
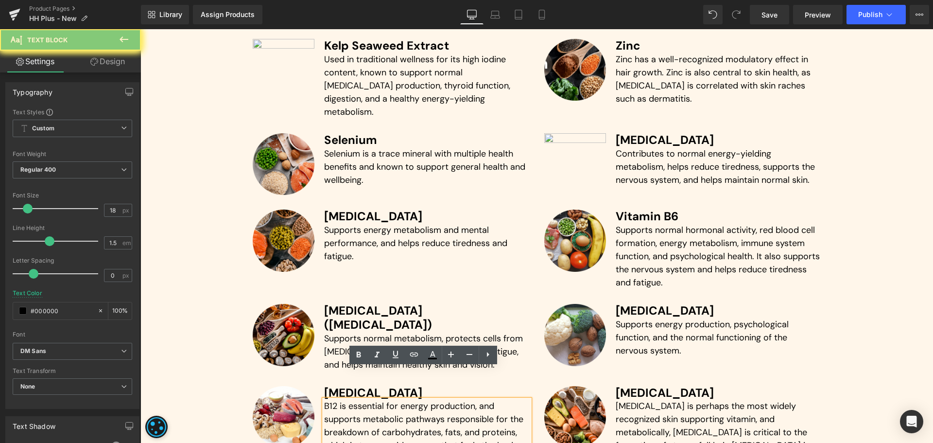
click at [412, 399] on p "B12 is essential for energy production, and supports metabolic pathways respons…" at bounding box center [427, 432] width 206 height 66
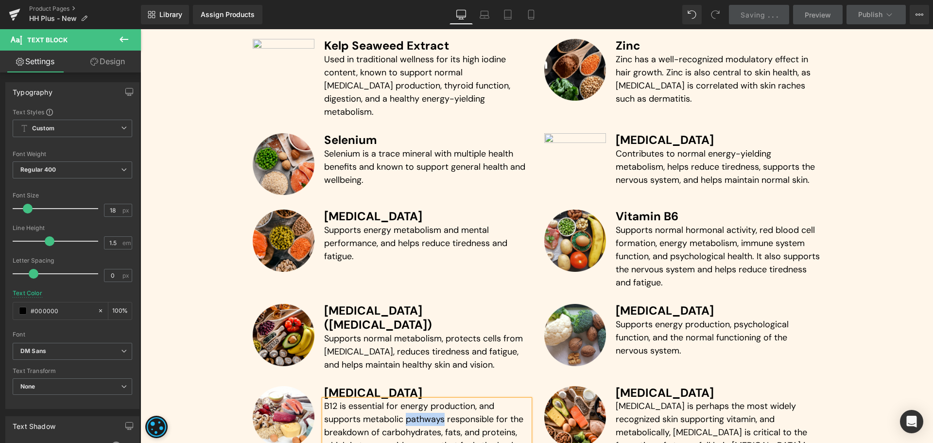
click at [412, 399] on p "B12 is essential for energy production, and supports metabolic pathways respons…" at bounding box center [427, 432] width 206 height 66
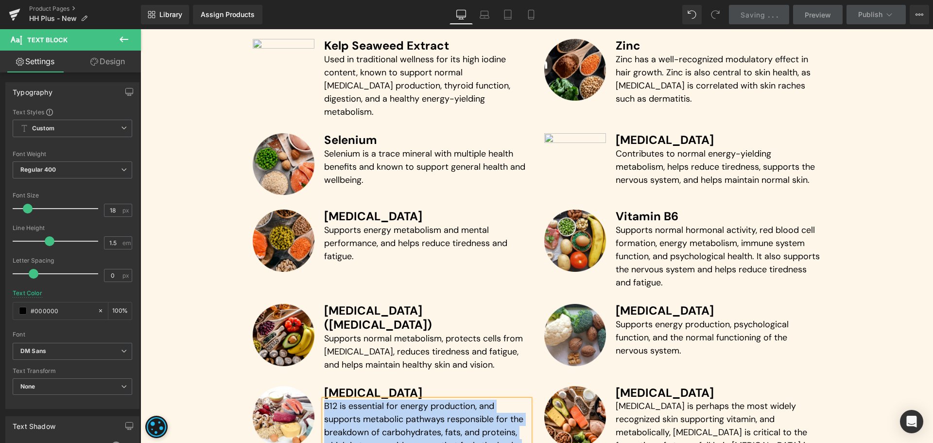
paste div
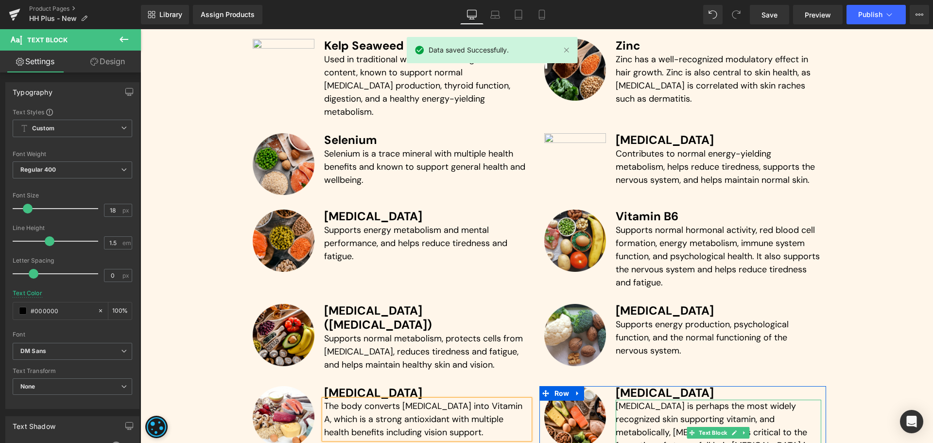
click at [647, 399] on p "[MEDICAL_DATA] is perhaps the most widely recognized skin supporting vitamin, a…" at bounding box center [719, 438] width 206 height 79
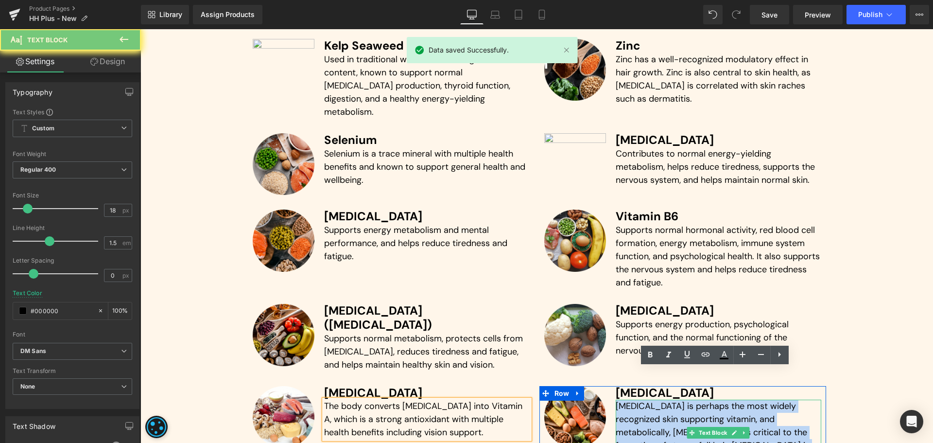
click at [647, 399] on p "[MEDICAL_DATA] is perhaps the most widely recognized skin supporting vitamin, a…" at bounding box center [719, 438] width 206 height 79
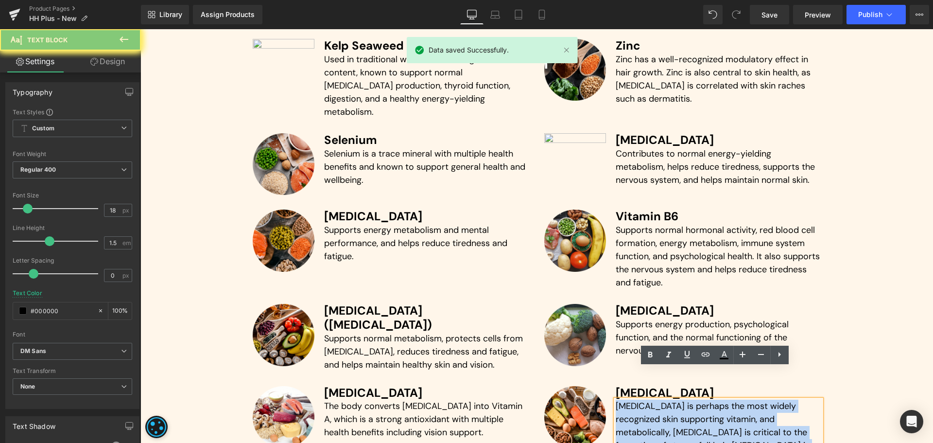
click at [647, 399] on p "[MEDICAL_DATA] is perhaps the most widely recognized skin supporting vitamin, a…" at bounding box center [719, 438] width 206 height 79
paste div
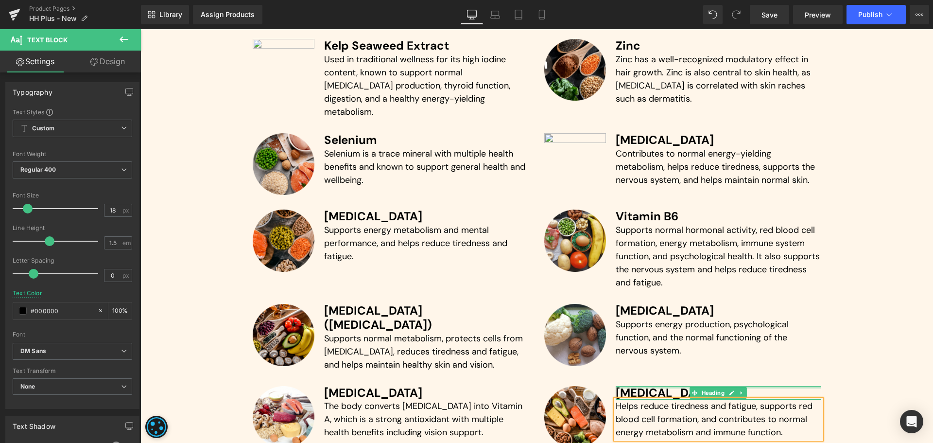
drag, startPoint x: 629, startPoint y: 356, endPoint x: 632, endPoint y: 361, distance: 5.9
click at [629, 386] on div "[MEDICAL_DATA] Heading" at bounding box center [719, 393] width 206 height 14
click at [629, 386] on h3 "[MEDICAL_DATA]" at bounding box center [719, 393] width 206 height 14
click at [630, 386] on h3 "[MEDICAL_DATA]" at bounding box center [719, 393] width 206 height 14
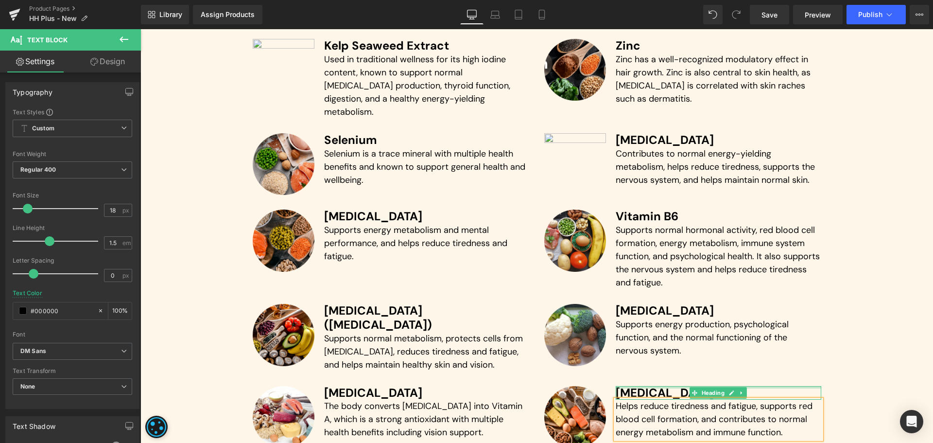
click at [630, 386] on h3 "[MEDICAL_DATA]" at bounding box center [719, 393] width 206 height 14
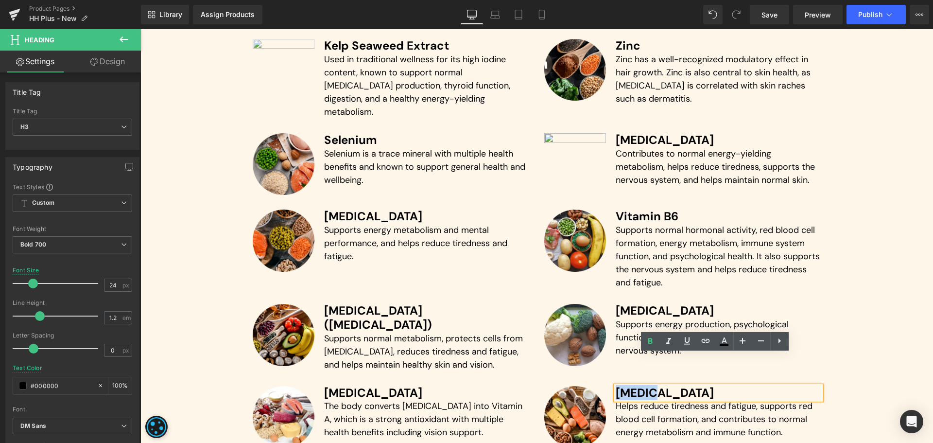
paste div
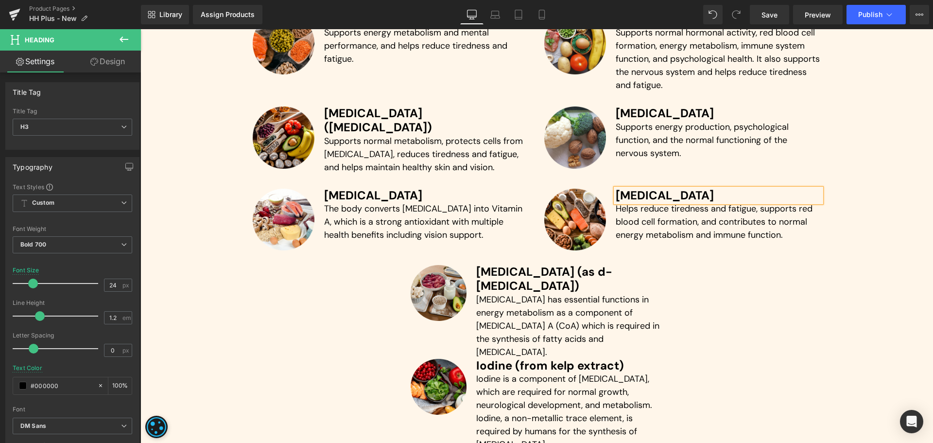
scroll to position [2999, 0]
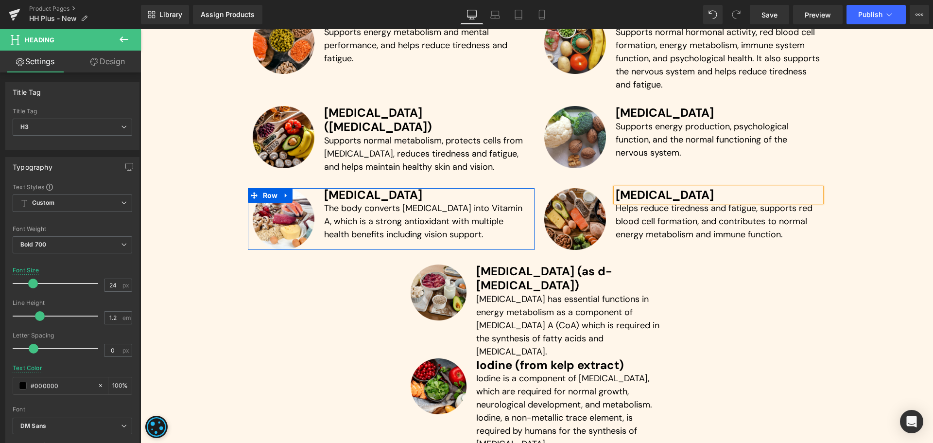
drag, startPoint x: 486, startPoint y: 158, endPoint x: 555, endPoint y: 167, distance: 69.6
click at [486, 188] on div at bounding box center [391, 189] width 287 height 2
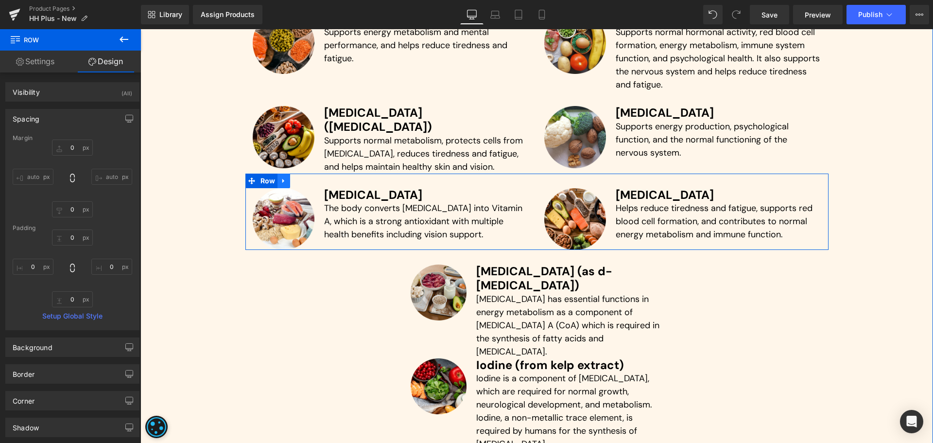
click at [280, 177] on icon at bounding box center [283, 180] width 7 height 7
click at [293, 177] on icon at bounding box center [296, 180] width 7 height 7
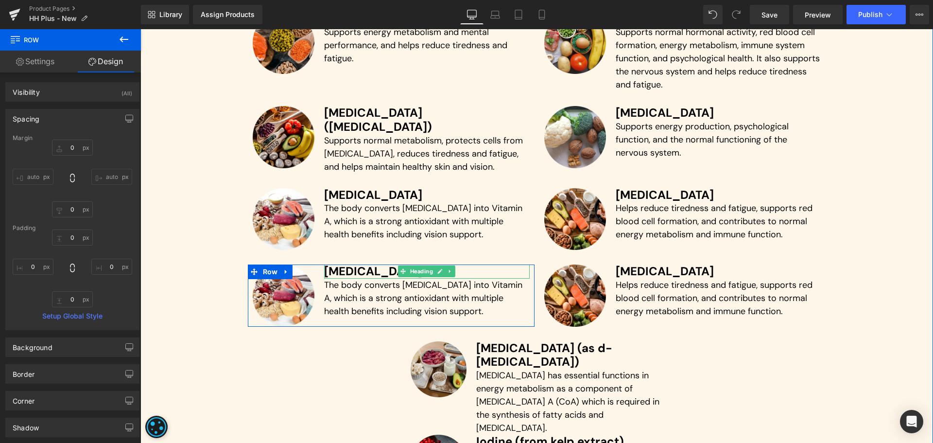
click at [352, 264] on h3 "[MEDICAL_DATA]" at bounding box center [427, 271] width 206 height 14
click at [351, 264] on h3 "[MEDICAL_DATA]" at bounding box center [427, 271] width 206 height 14
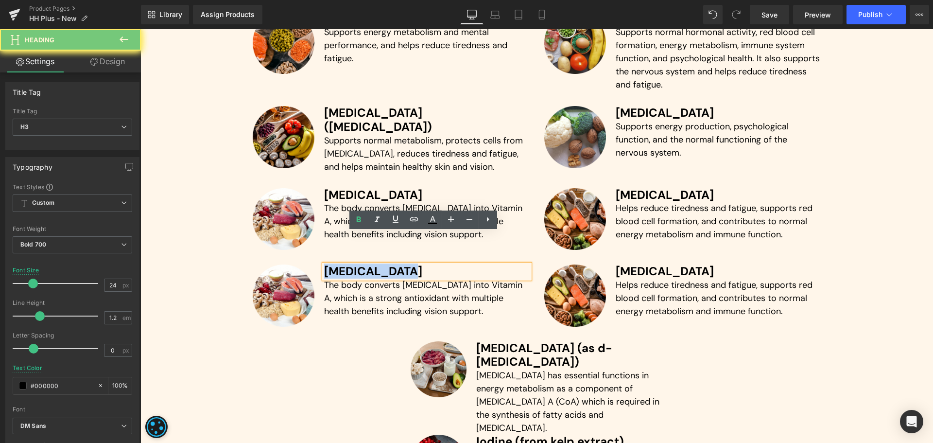
paste div
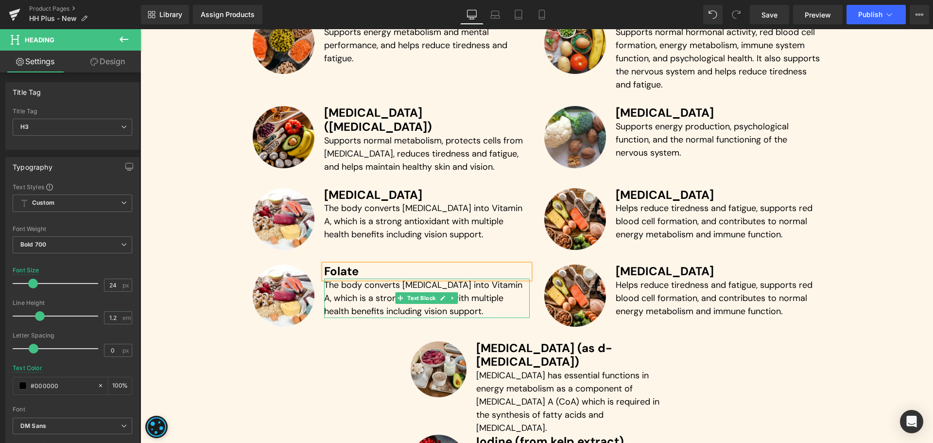
click at [386, 278] on p "The body converts [MEDICAL_DATA] into Vitamin A, which is a strong antioxidant …" at bounding box center [427, 297] width 206 height 39
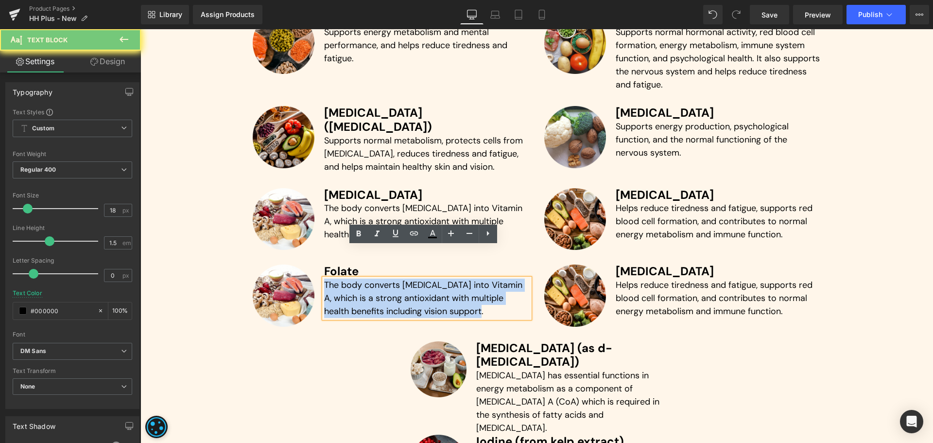
click at [386, 278] on p "The body converts [MEDICAL_DATA] into Vitamin A, which is a strong antioxidant …" at bounding box center [427, 297] width 206 height 39
paste div
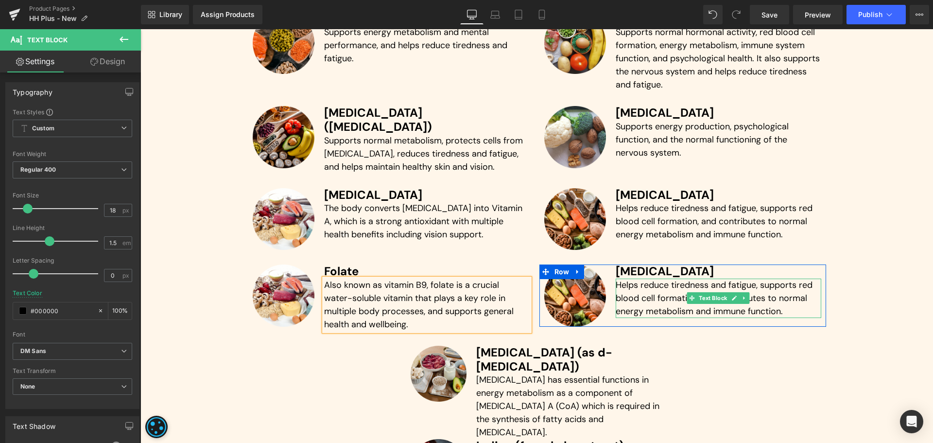
click at [633, 278] on p "Helps reduce tiredness and fatigue, supports red blood cell formation, and cont…" at bounding box center [719, 297] width 206 height 39
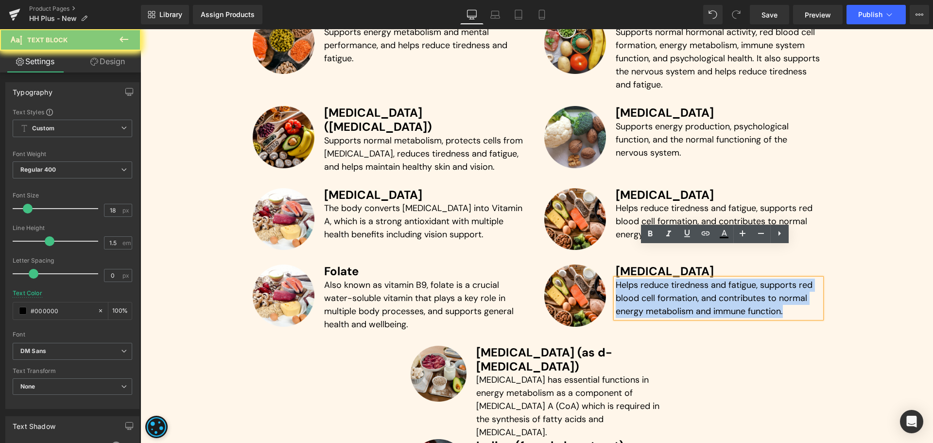
paste div
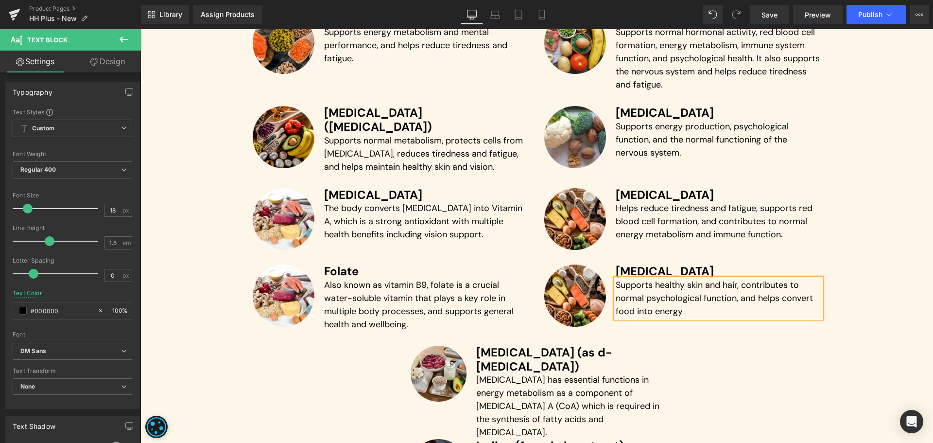
click at [657, 264] on h3 "[MEDICAL_DATA]" at bounding box center [719, 271] width 206 height 14
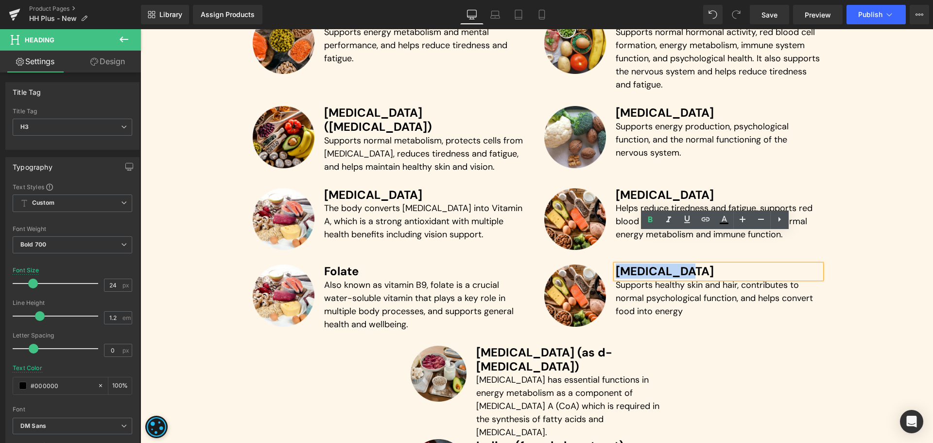
paste div
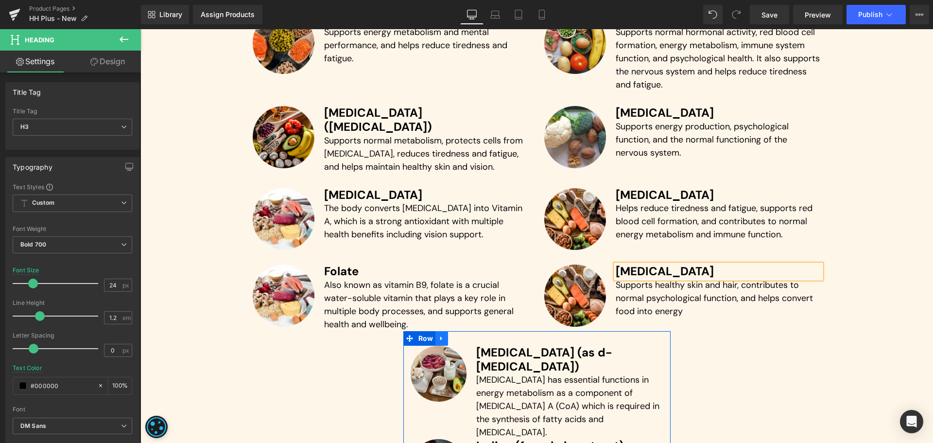
click at [438, 334] on icon at bounding box center [441, 337] width 7 height 7
drag, startPoint x: 461, startPoint y: 306, endPoint x: 462, endPoint y: 311, distance: 5.0
click at [464, 335] on icon at bounding box center [467, 338] width 7 height 7
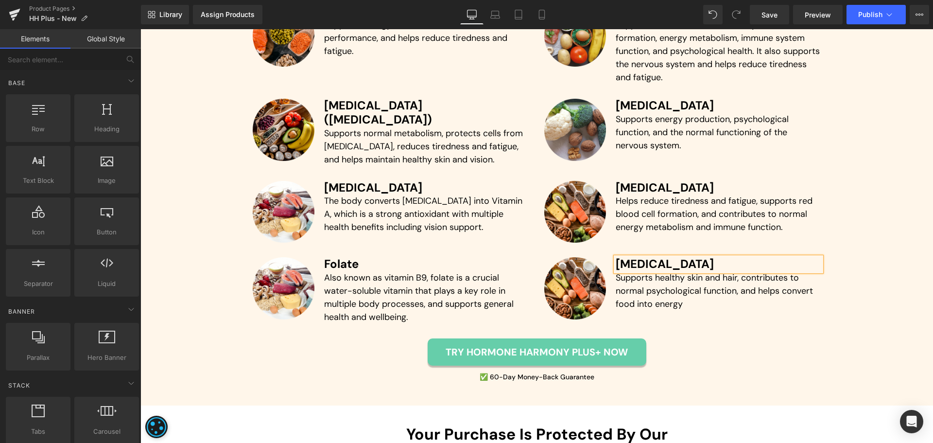
scroll to position [3006, 0]
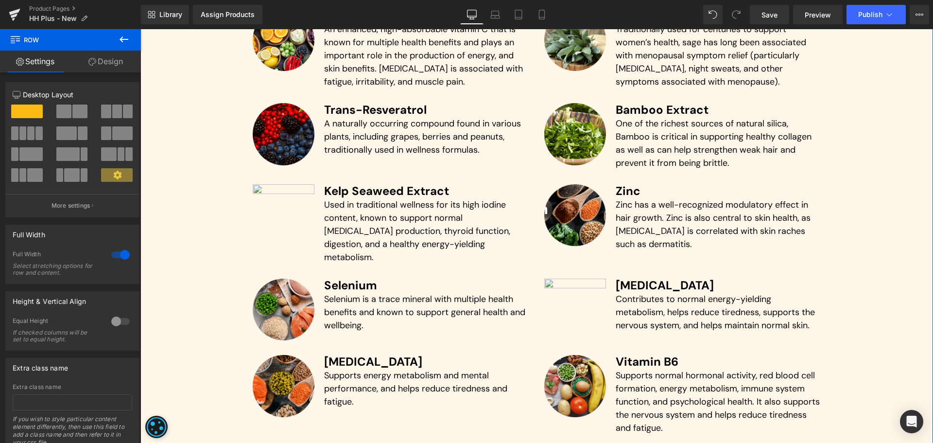
scroll to position [2655, 0]
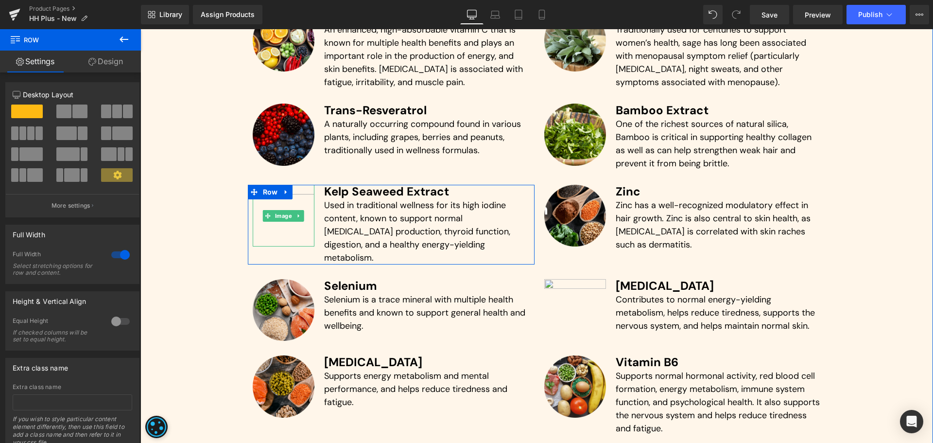
click at [302, 185] on img at bounding box center [284, 216] width 62 height 62
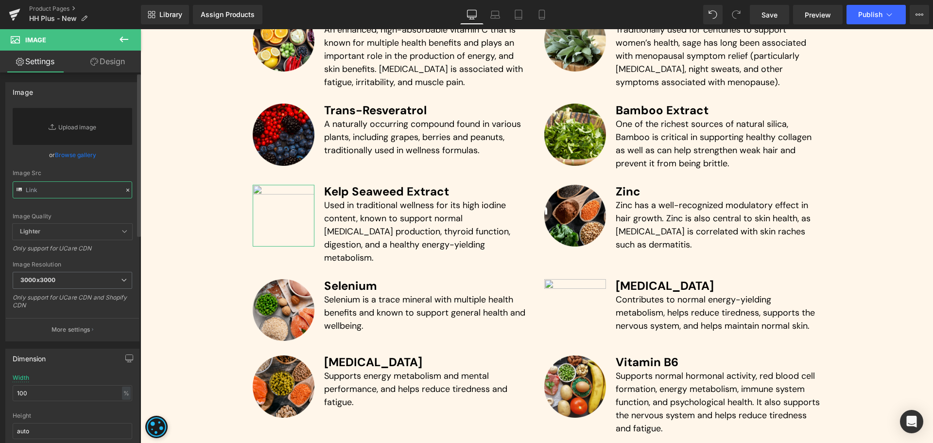
click at [83, 193] on input "text" at bounding box center [73, 189] width 120 height 17
paste input "[URL][DOMAIN_NAME]"
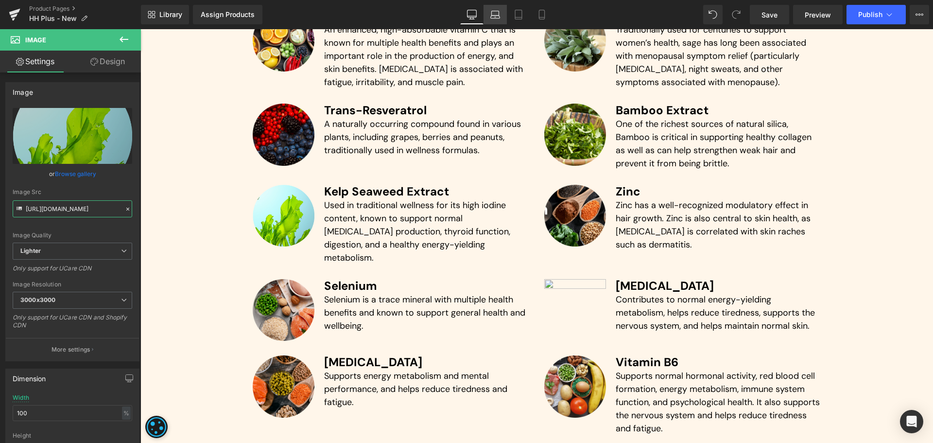
type input "[URL][DOMAIN_NAME]"
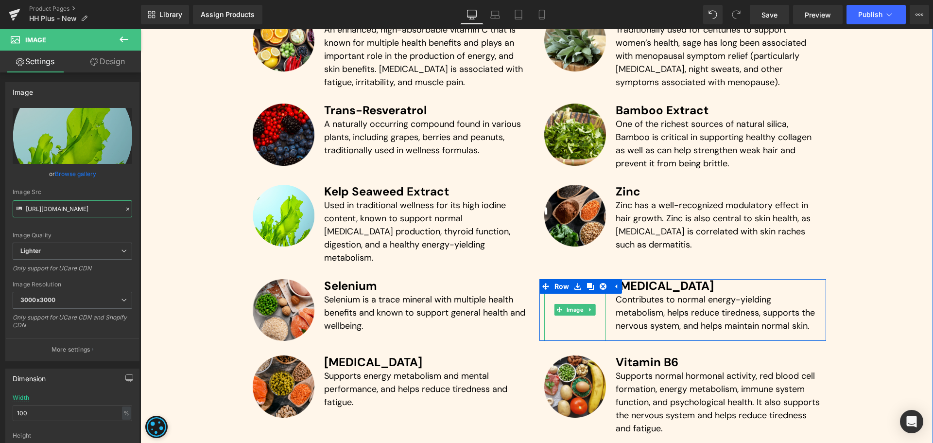
drag, startPoint x: 577, startPoint y: 278, endPoint x: 150, endPoint y: 266, distance: 427.8
click at [576, 304] on span "Image" at bounding box center [575, 310] width 21 height 12
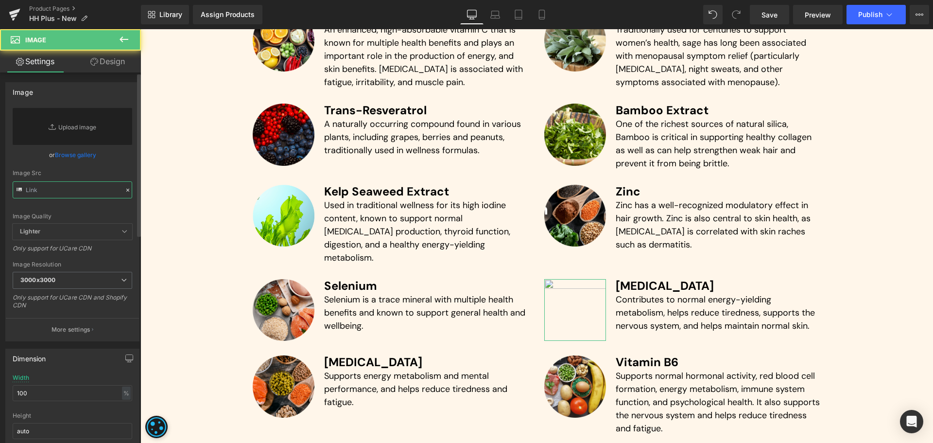
click at [53, 183] on input "text" at bounding box center [73, 189] width 120 height 17
paste input "[URL][DOMAIN_NAME]"
type input "[URL][DOMAIN_NAME]"
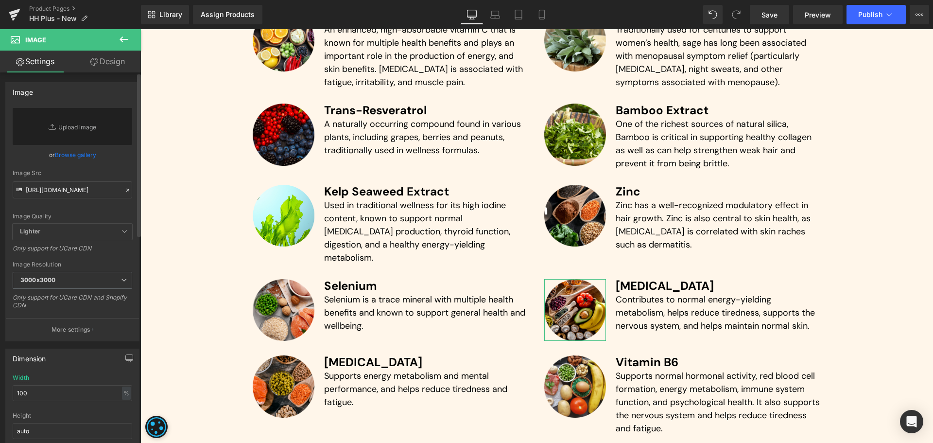
scroll to position [0, 0]
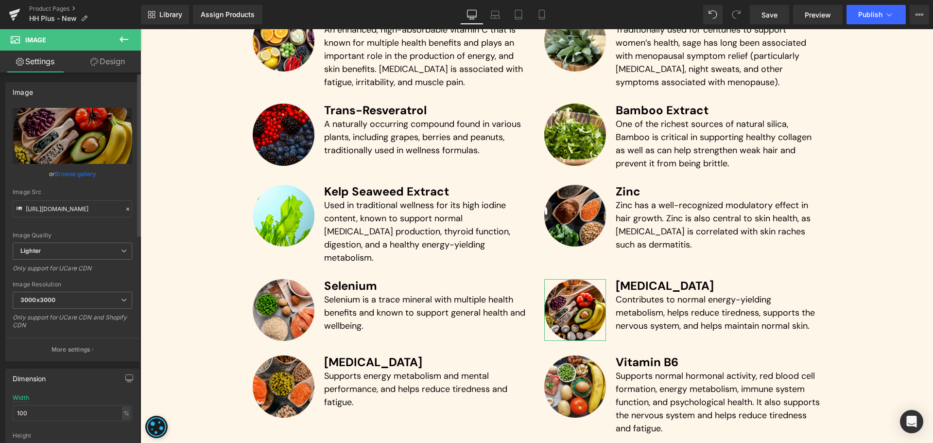
click at [111, 175] on div "or Browse gallery" at bounding box center [73, 174] width 120 height 10
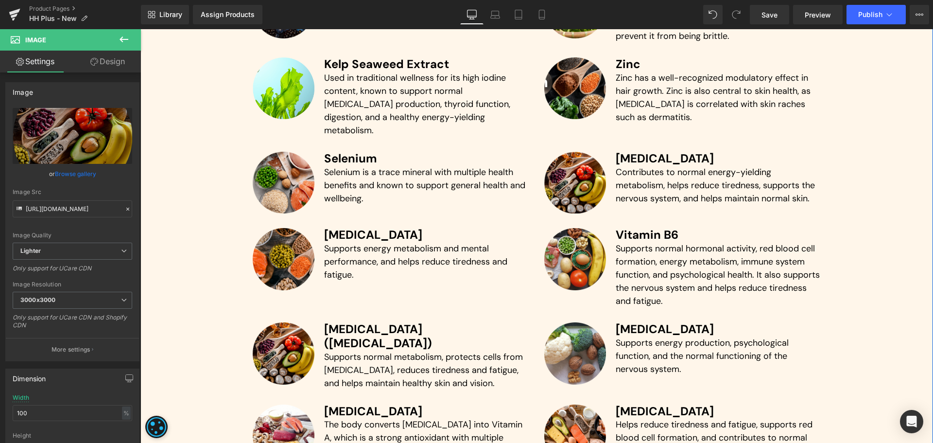
scroll to position [2786, 0]
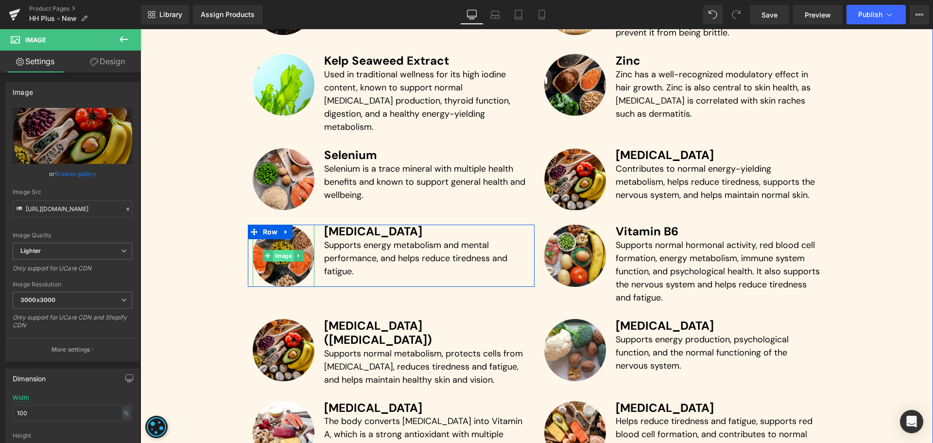
click at [275, 250] on span "Image" at bounding box center [283, 256] width 21 height 12
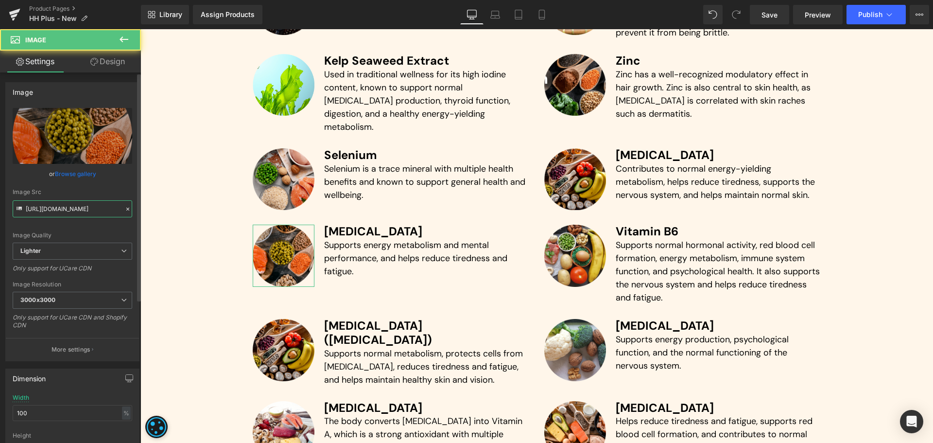
click at [62, 204] on input "[URL][DOMAIN_NAME]" at bounding box center [73, 208] width 120 height 17
paste input "550ec11b-c31a-4e05-858d-cdea38e3ad5c/-/format/auto/-/preview/3000x3000/-/qualit…"
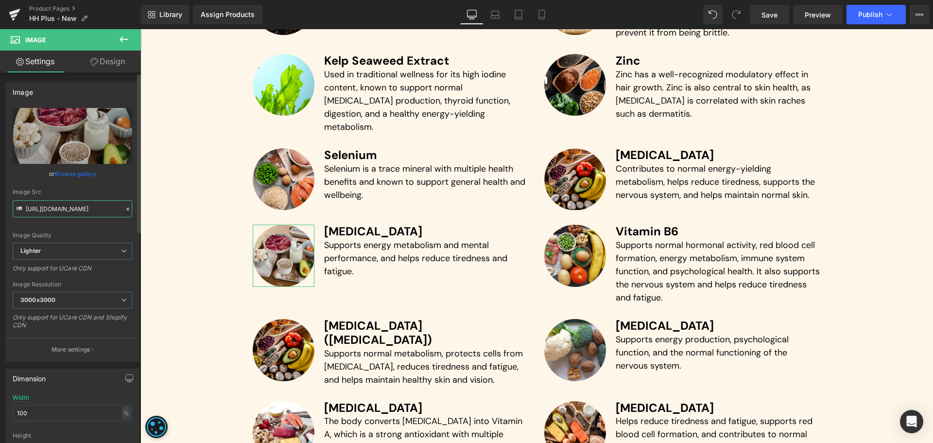
type input "[URL][DOMAIN_NAME]"
click at [131, 191] on div "[URL][DOMAIN_NAME] Replace Image Upload image or Browse gallery Image Src [URL]…" at bounding box center [72, 234] width 133 height 253
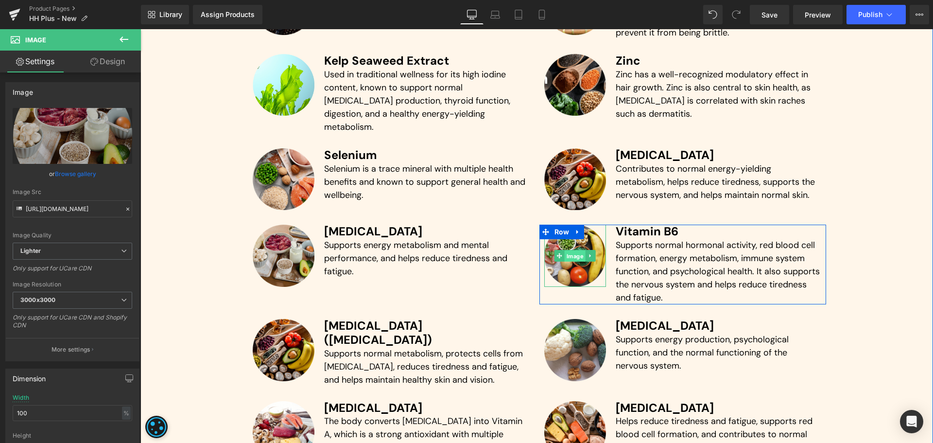
click at [571, 250] on span "Image" at bounding box center [575, 256] width 21 height 12
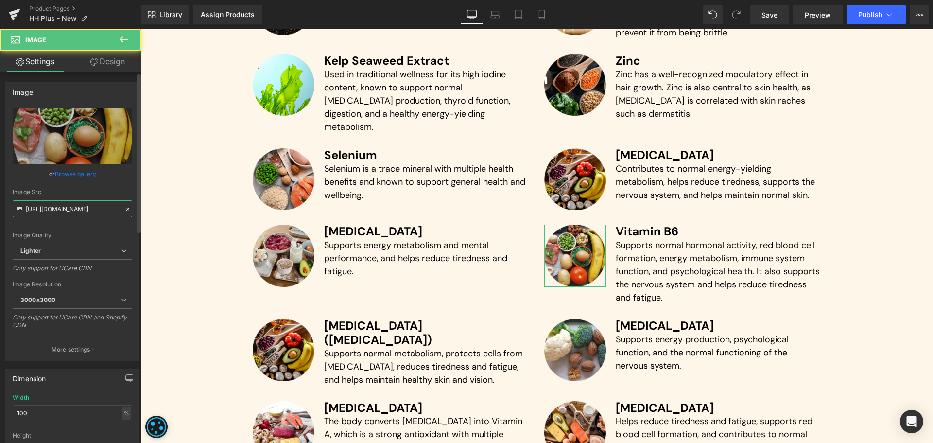
click at [74, 212] on input "[URL][DOMAIN_NAME]" at bounding box center [73, 208] width 120 height 17
paste input "fbcb8190-ec0e-4b5c-ad6c-0a4293e8fcf0/-/format/auto/-/preview/3000x3000/-/qualit…"
type input "[URL][DOMAIN_NAME]"
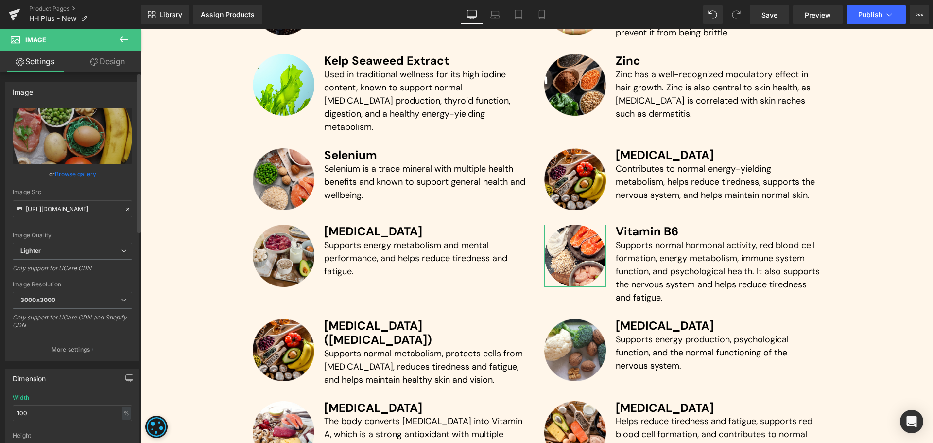
click at [125, 183] on div "Image Quality Lighter Lightest Lighter Lighter Lightest Only support for UCare …" at bounding box center [73, 175] width 120 height 135
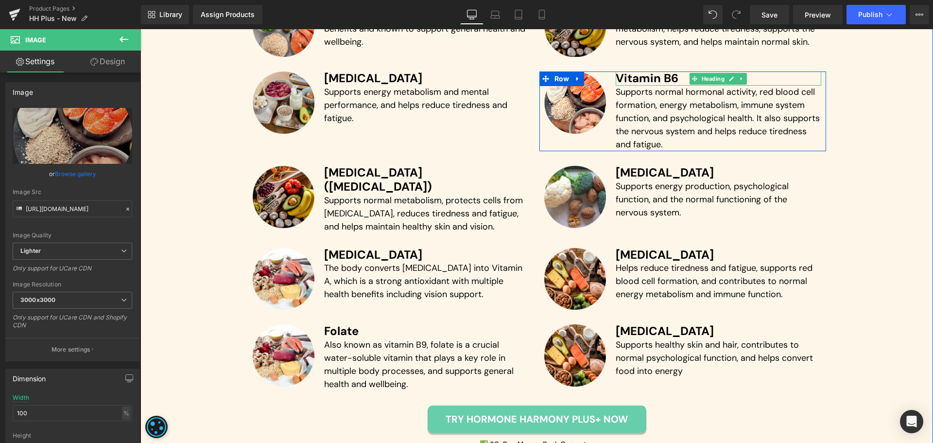
scroll to position [2939, 0]
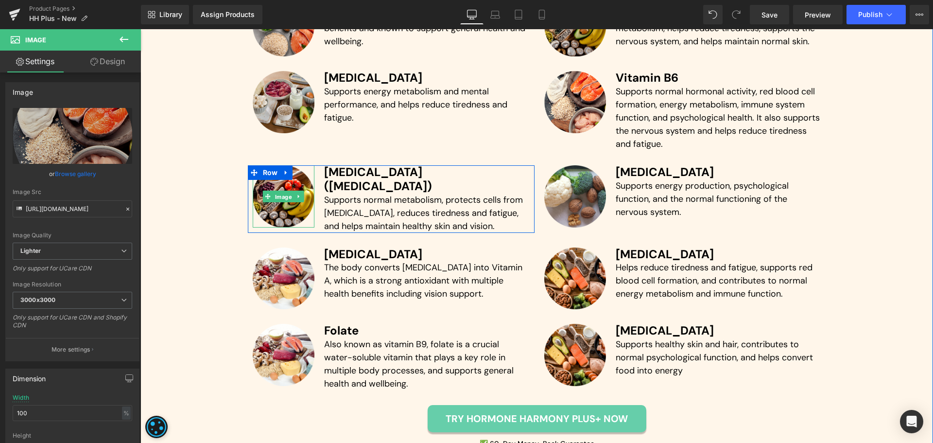
drag, startPoint x: 278, startPoint y: 168, endPoint x: 199, endPoint y: 197, distance: 84.4
click at [278, 191] on span "Image" at bounding box center [283, 197] width 21 height 12
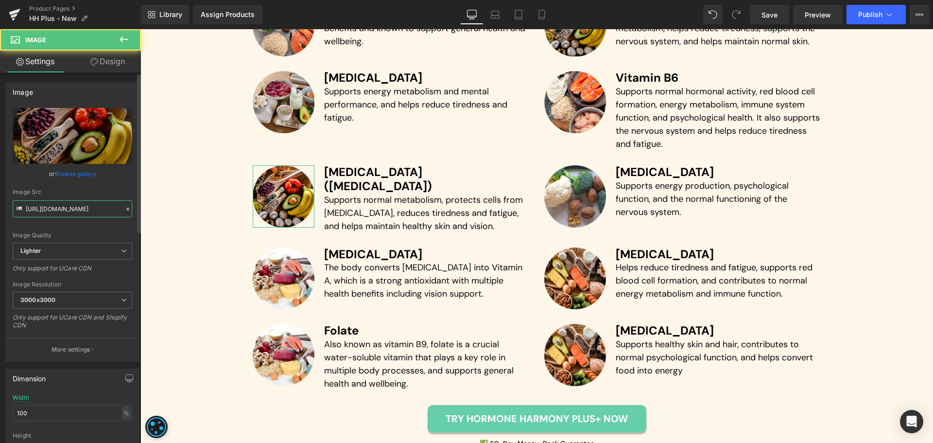
click at [88, 208] on input "[URL][DOMAIN_NAME]" at bounding box center [73, 208] width 120 height 17
paste input "c7257cee-b2ae-42c7-b0a9-8ffbed7f186e/-/format/auto/-/preview/3000x3000/-/qualit…"
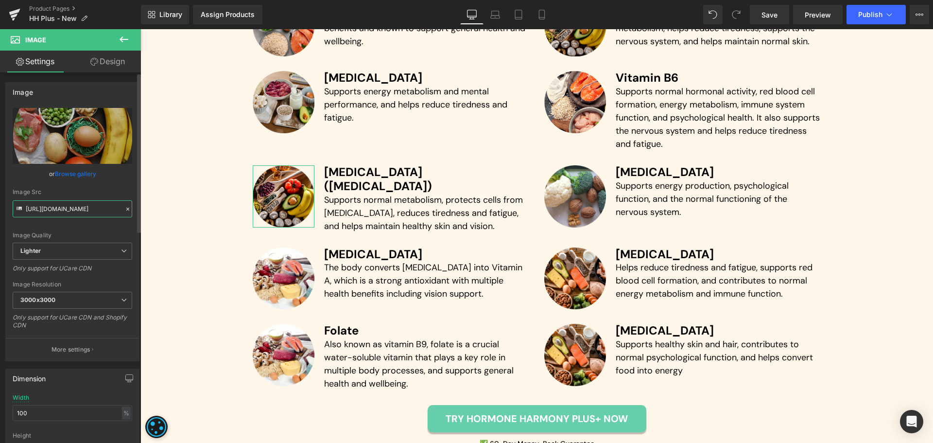
type input "[URL][DOMAIN_NAME]"
click at [119, 181] on div "Image Quality Lighter Lightest Lighter Lighter Lightest Only support for UCare …" at bounding box center [73, 175] width 120 height 135
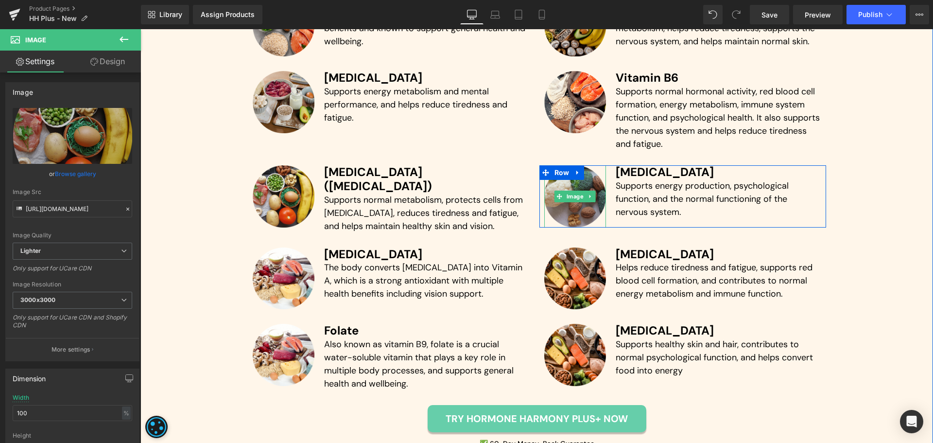
click at [577, 179] on img at bounding box center [575, 196] width 62 height 62
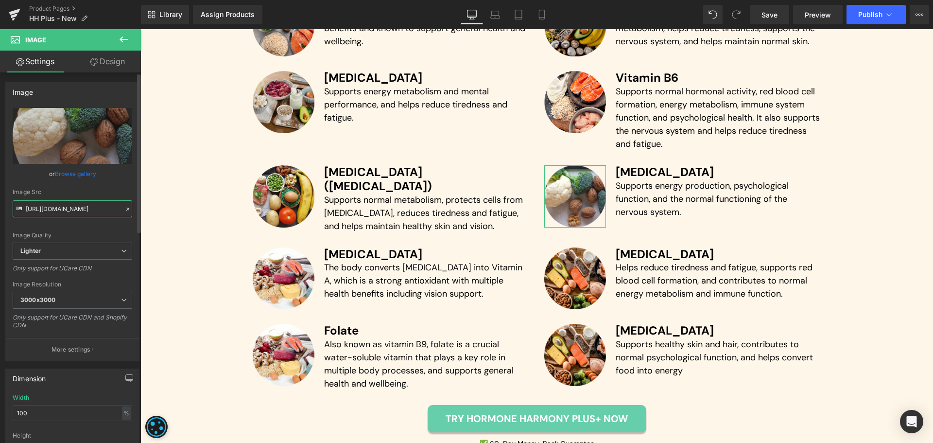
click at [73, 211] on input "[URL][DOMAIN_NAME]" at bounding box center [73, 208] width 120 height 17
paste input "4643fa4a-47ac-4c0c-b926-f7c70501a350/-/format/auto/-/preview/3000x3000/-/qualit…"
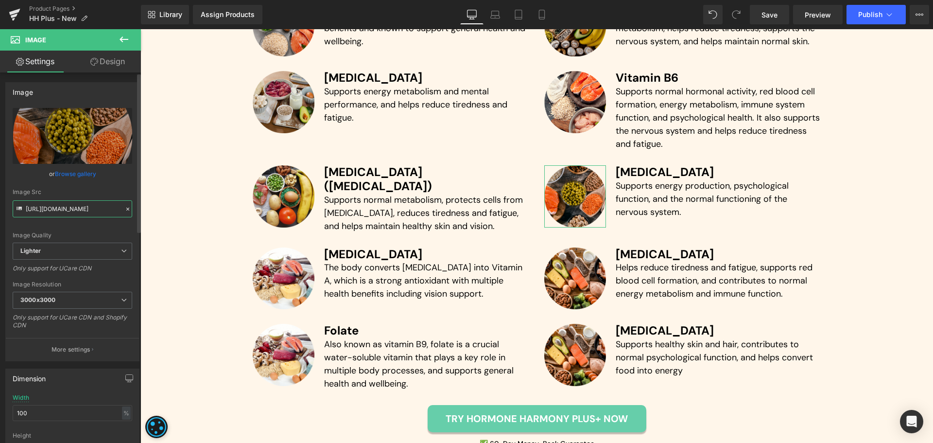
type input "[URL][DOMAIN_NAME]"
click at [124, 181] on div "Image Quality Lighter Lightest Lighter Lighter Lightest Only support for UCare …" at bounding box center [73, 175] width 120 height 135
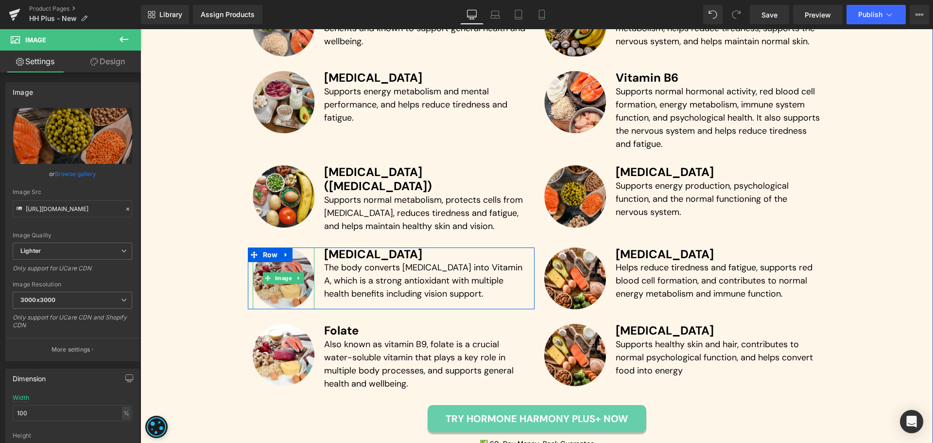
click at [277, 255] on img at bounding box center [284, 278] width 62 height 62
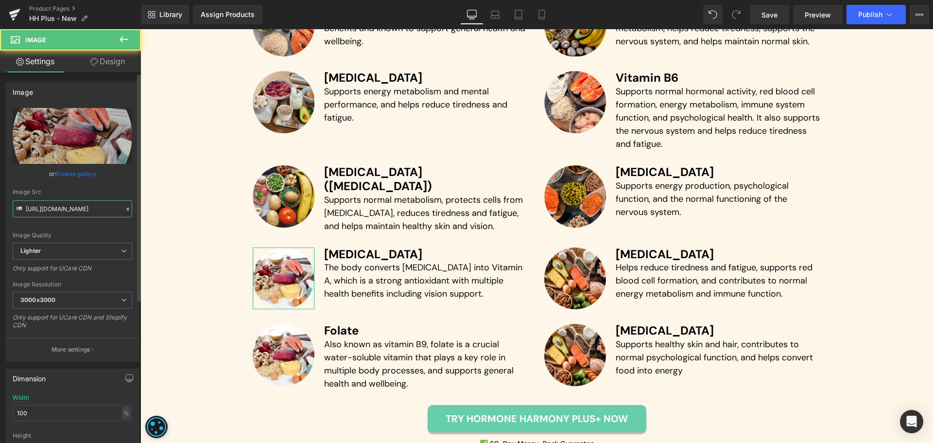
drag, startPoint x: 92, startPoint y: 207, endPoint x: 98, endPoint y: 204, distance: 6.3
click at [93, 207] on input "[URL][DOMAIN_NAME]" at bounding box center [73, 208] width 120 height 17
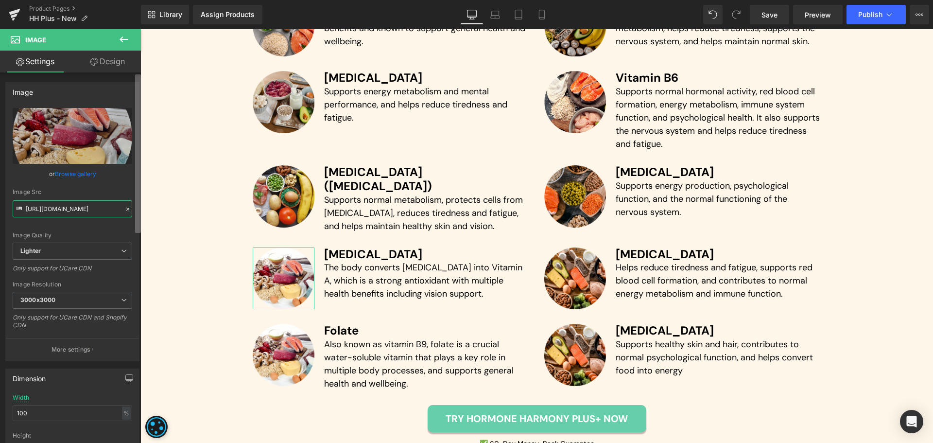
paste input "e5b06ca4-90a5-4080-97f6-21fd75ca2a35/-/format/auto/-/preview/3000x3000/-/qualit…"
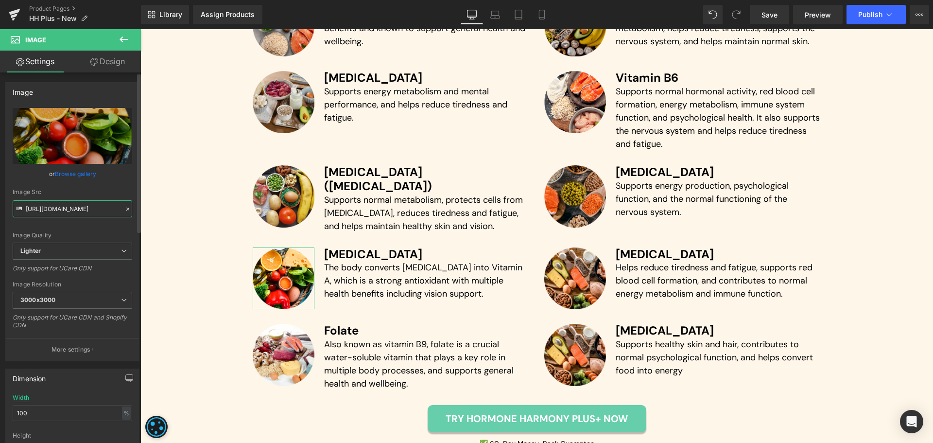
type input "[URL][DOMAIN_NAME]"
click at [124, 189] on div "Image Src" at bounding box center [73, 192] width 120 height 7
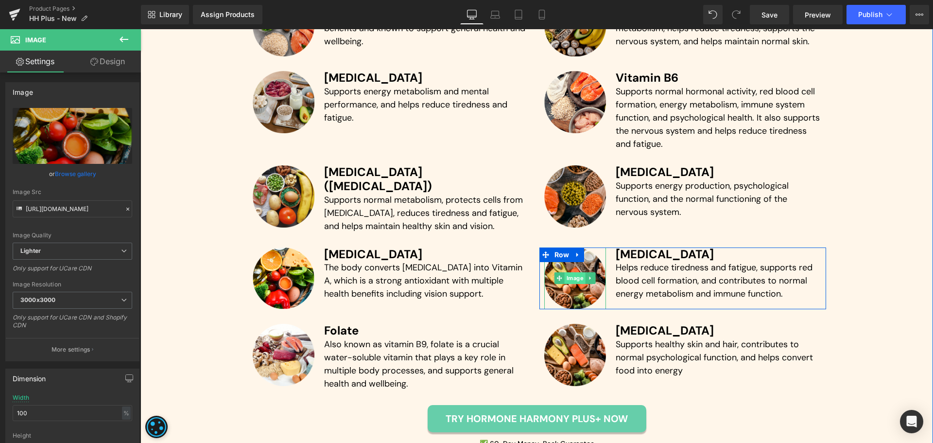
click at [580, 272] on span "Image" at bounding box center [575, 278] width 21 height 12
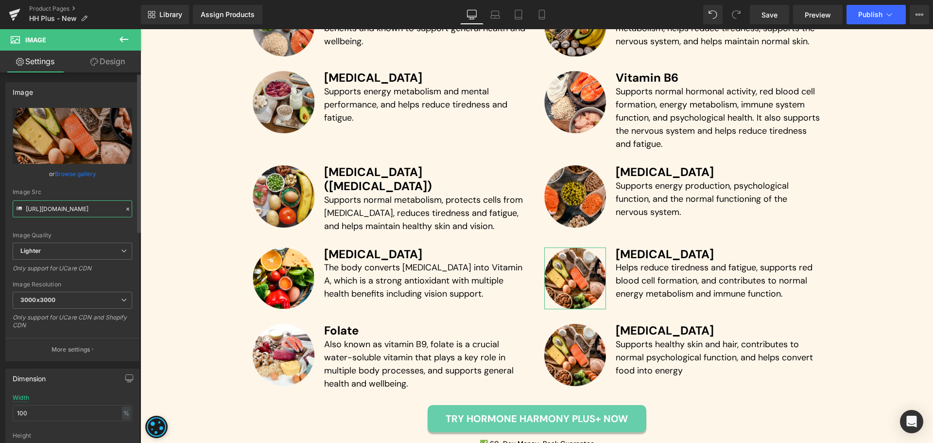
click at [76, 209] on input "[URL][DOMAIN_NAME]" at bounding box center [73, 208] width 120 height 17
paste input "0cb4177f-f1a0-45ec-a7bd-e11e679e33d5/-/format/auto/-/preview/3000x3000/-/qualit…"
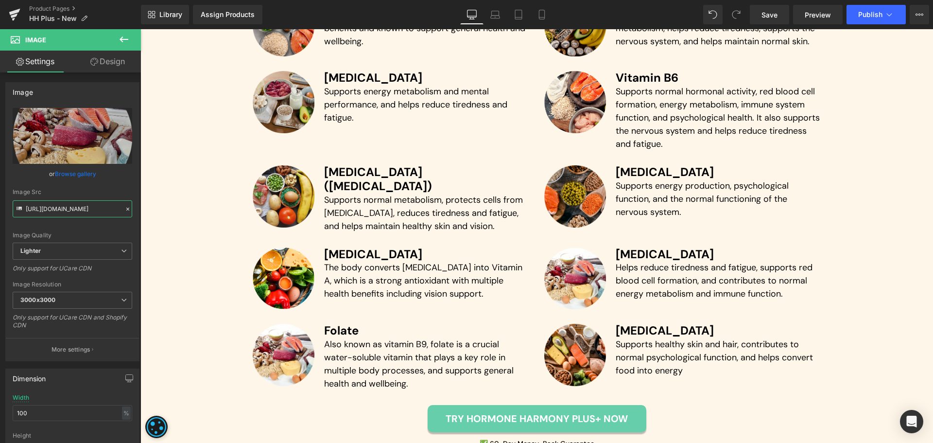
type input "[URL][DOMAIN_NAME]"
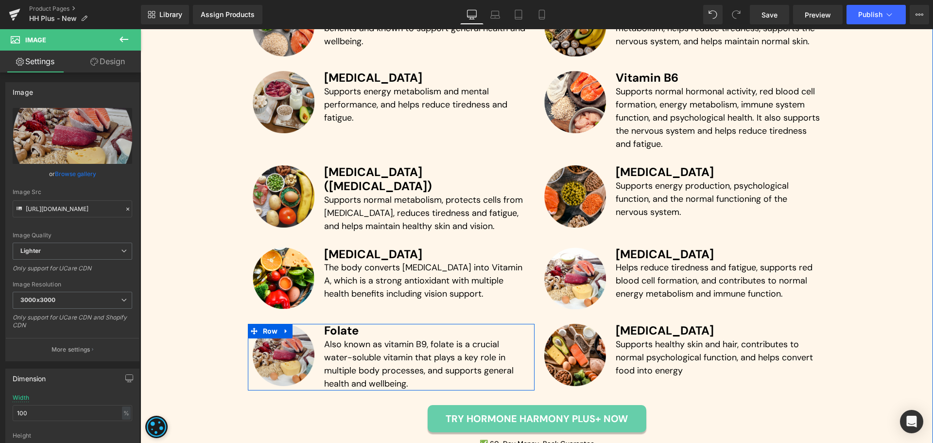
click at [272, 332] on img at bounding box center [284, 355] width 62 height 62
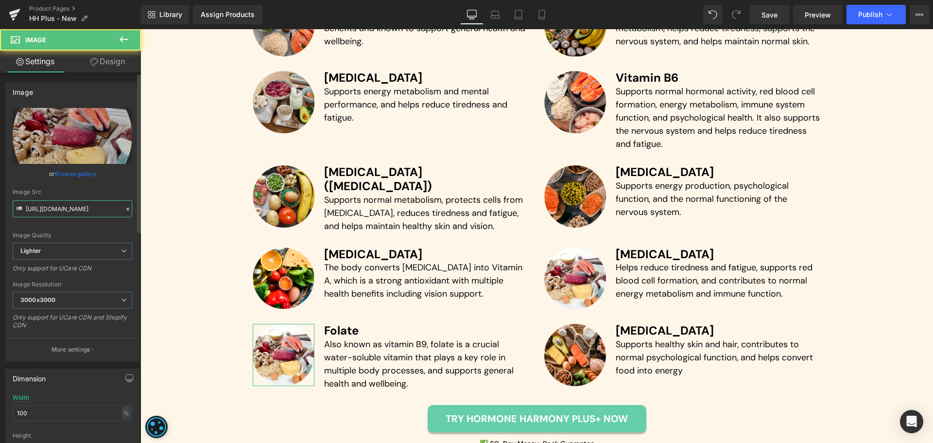
click at [76, 201] on input "[URL][DOMAIN_NAME]" at bounding box center [73, 208] width 120 height 17
paste input "6b7332de-0832-4884-9097-661ecf47a73b/-/format/auto/-/preview/3000x3000/-/qualit…"
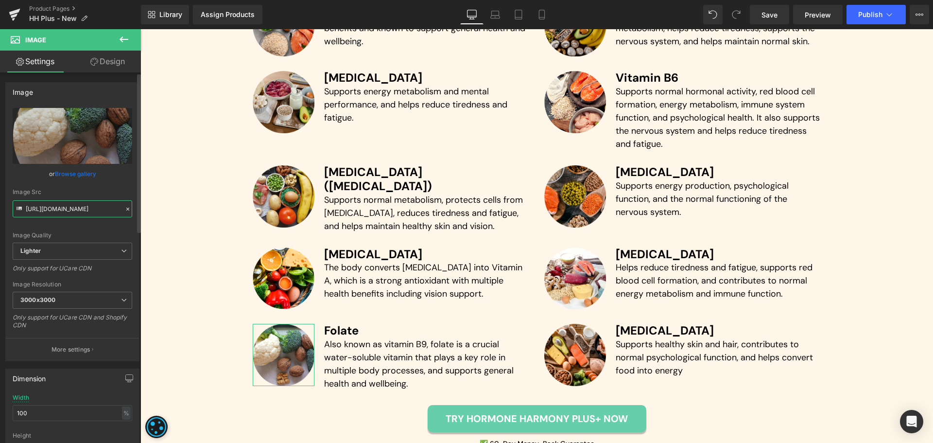
type input "[URL][DOMAIN_NAME]"
click at [125, 178] on div "or Browse gallery" at bounding box center [73, 174] width 120 height 10
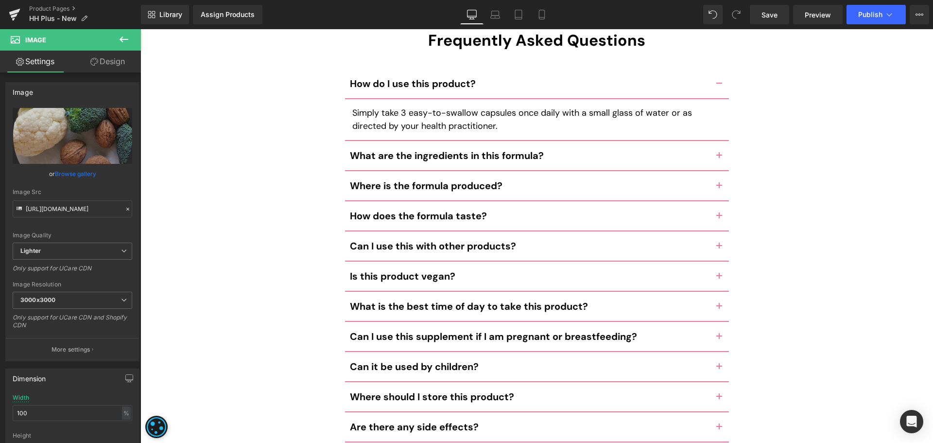
scroll to position [4740, 0]
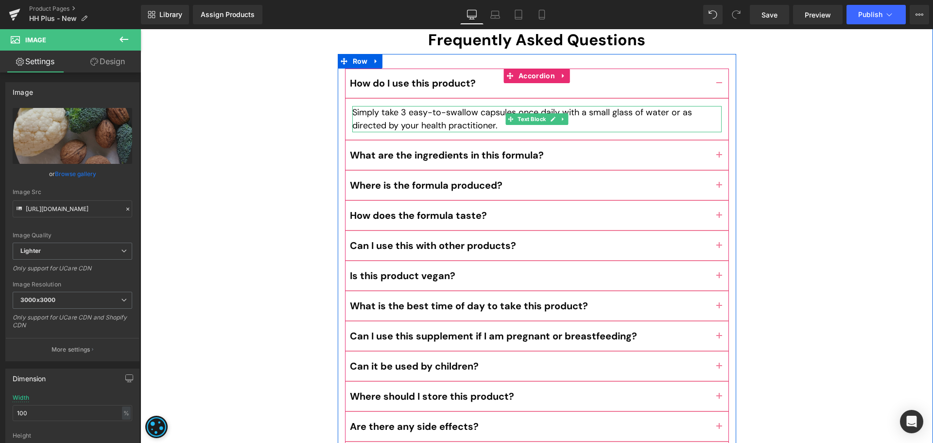
click at [414, 106] on p "Simply take 3 easy-to-swallow capsules once daily with a small glass of water o…" at bounding box center [536, 119] width 369 height 26
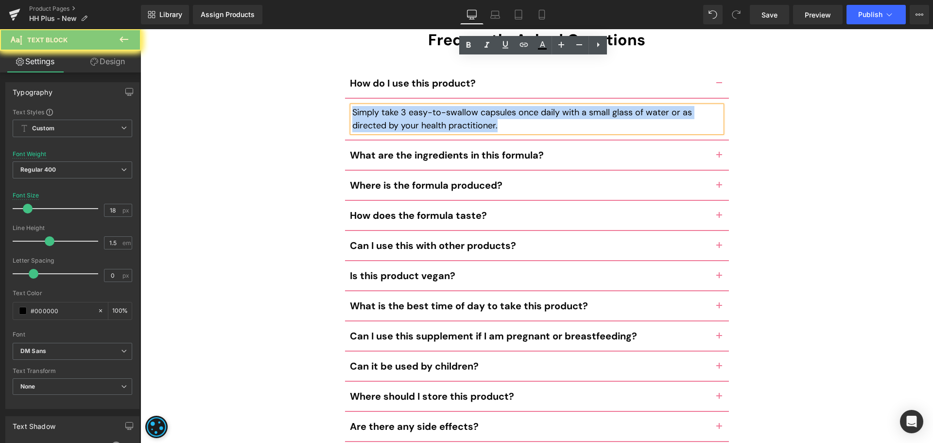
click at [414, 106] on p "Simply take 3 easy-to-swallow capsules once daily with a small glass of water o…" at bounding box center [536, 119] width 369 height 26
paste div
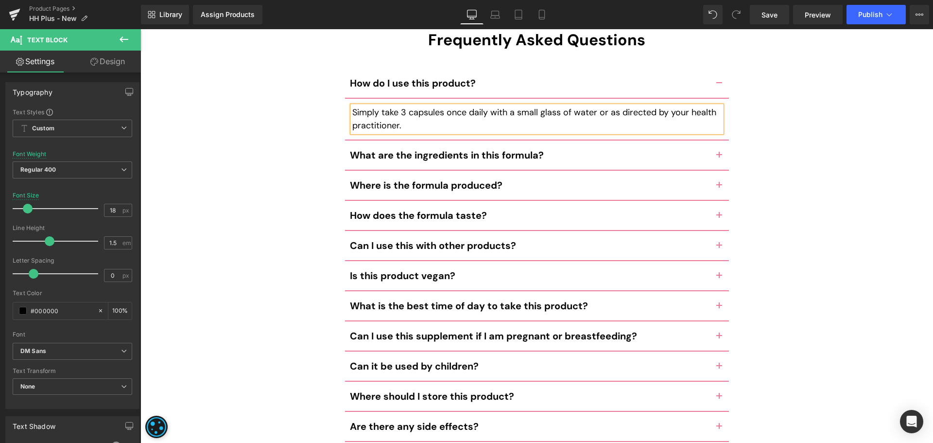
drag, startPoint x: 715, startPoint y: 103, endPoint x: 905, endPoint y: 358, distance: 318.1
click at [713, 140] on button "button" at bounding box center [718, 154] width 19 height 29
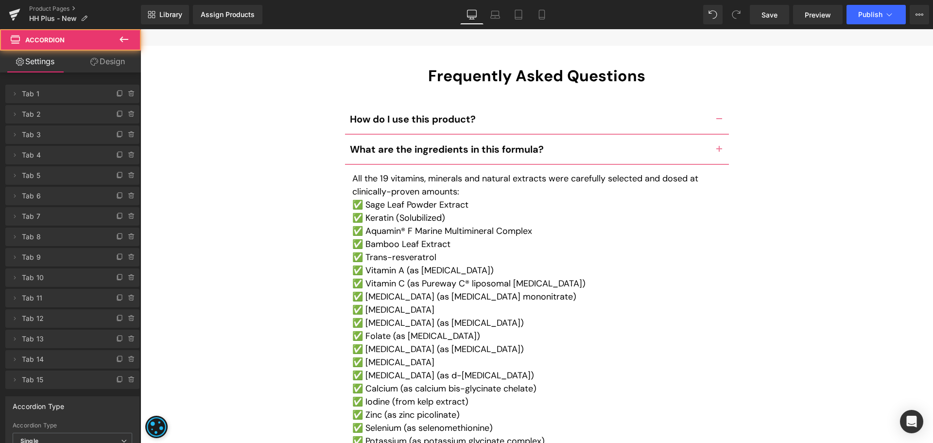
scroll to position [4698, 0]
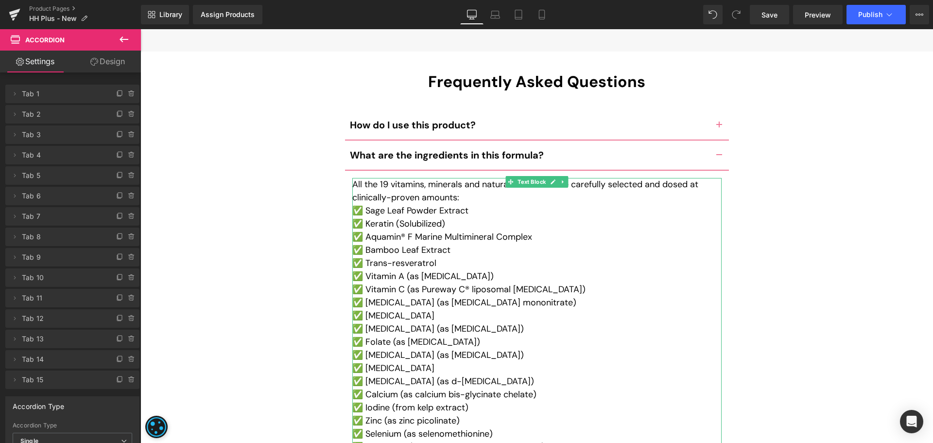
click at [421, 217] on p "✅ Keratin (Solubilized)" at bounding box center [536, 223] width 369 height 13
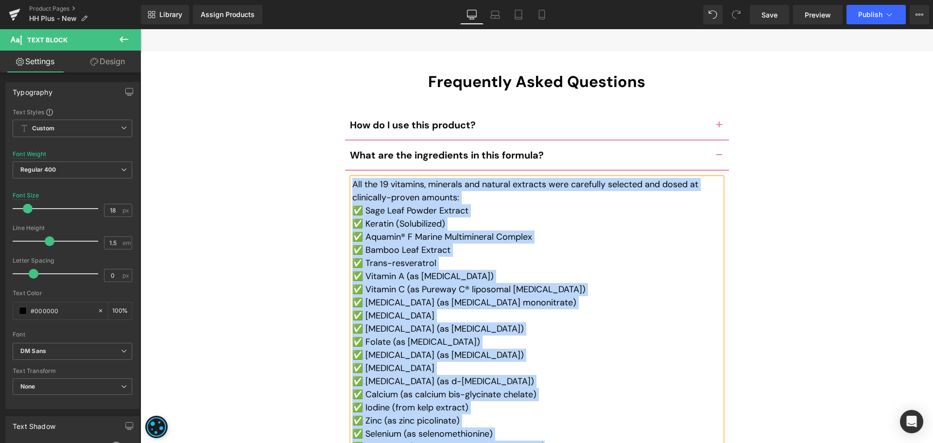
paste div
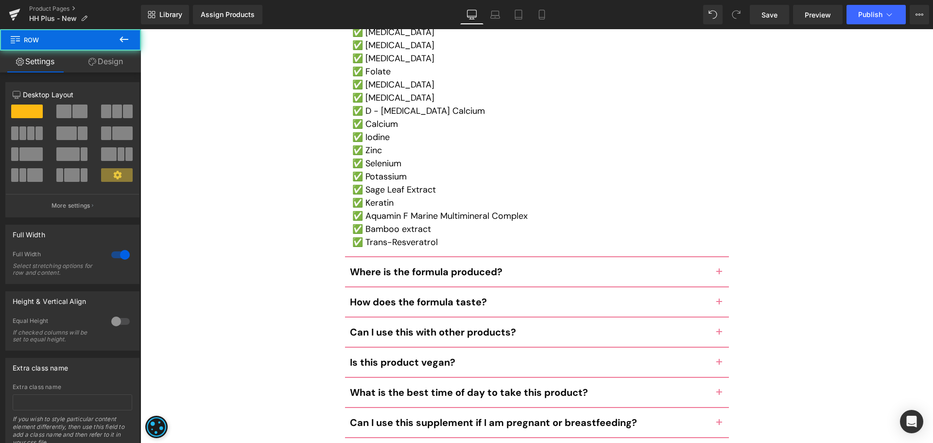
scroll to position [4904, 0]
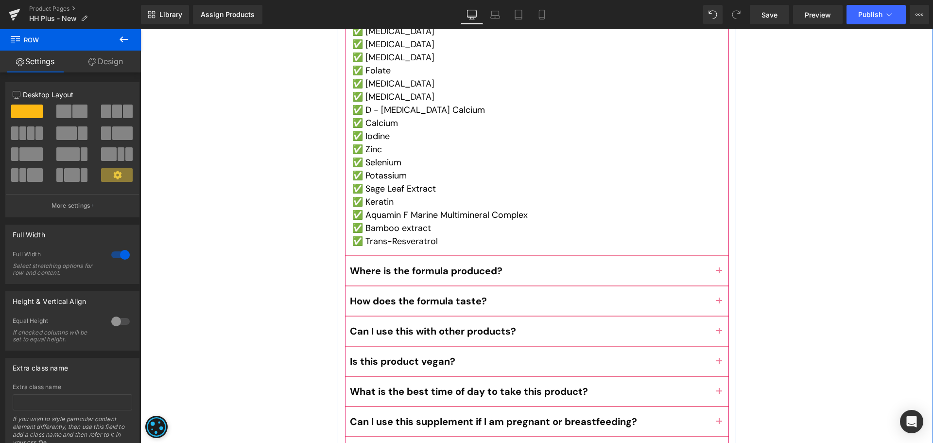
click at [716, 256] on button "button" at bounding box center [718, 270] width 19 height 29
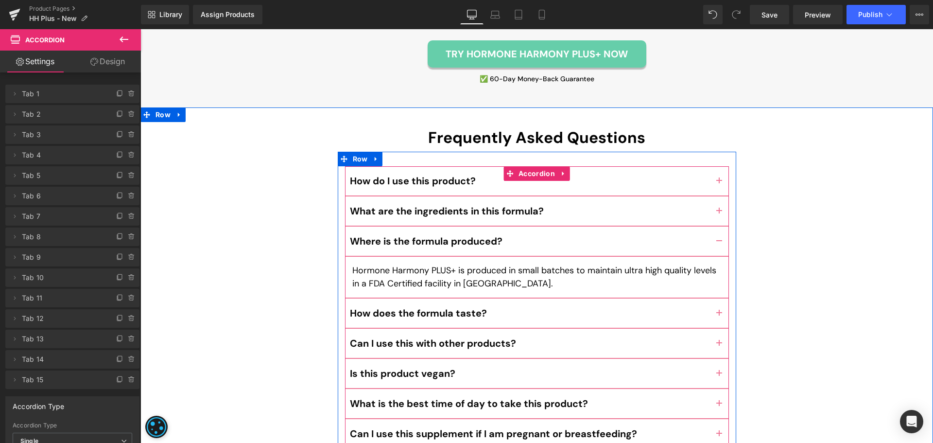
scroll to position [4643, 0]
click at [461, 263] on p "Hormone Harmony PLUS+ is produced in small batches to maintain ultra high quali…" at bounding box center [536, 276] width 369 height 26
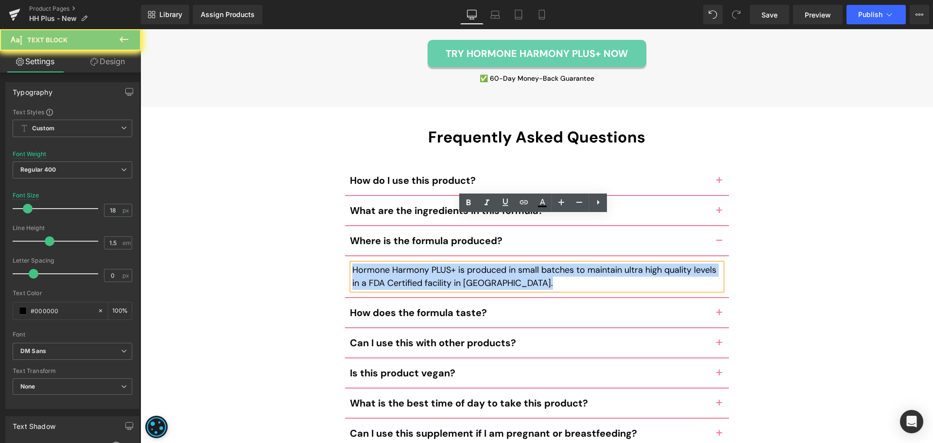
click at [461, 263] on p "Hormone Harmony PLUS+ is produced in small batches to maintain ultra high quali…" at bounding box center [536, 276] width 369 height 26
paste div
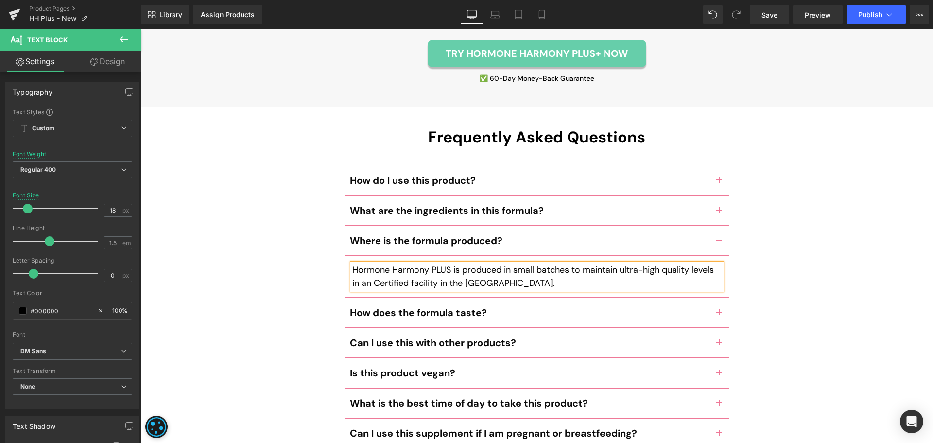
click at [218, 248] on div "Frequently Asked Questions Heading How do I use this product? Text Block Simply…" at bounding box center [536, 434] width 793 height 613
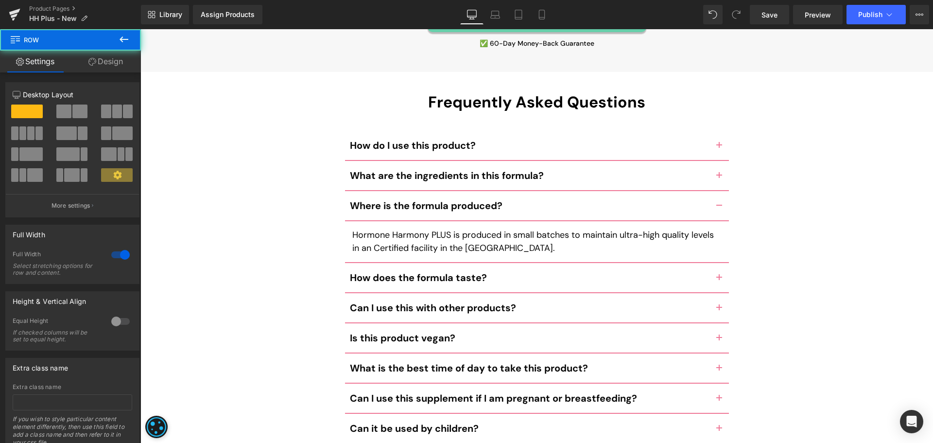
scroll to position [4679, 0]
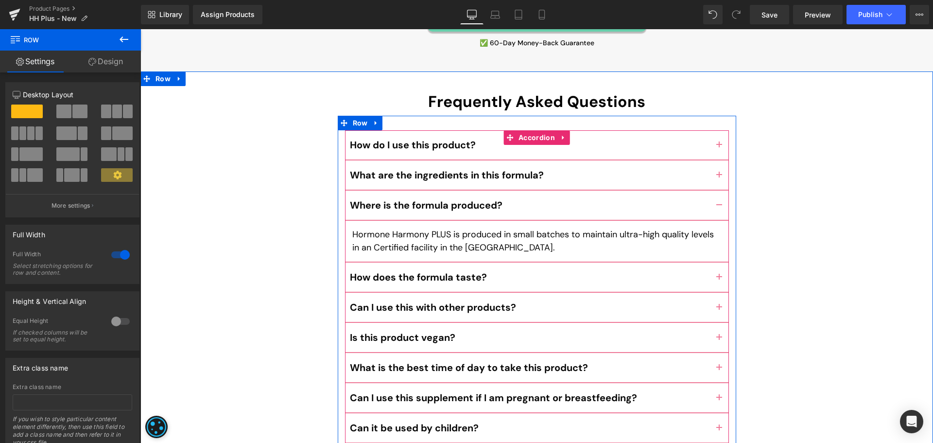
click at [719, 280] on span "button" at bounding box center [719, 280] width 0 height 0
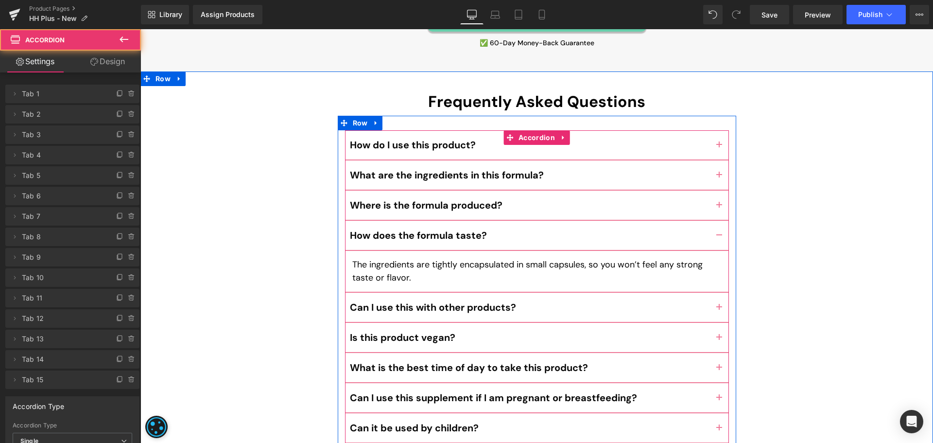
click at [711, 293] on button "button" at bounding box center [718, 307] width 19 height 29
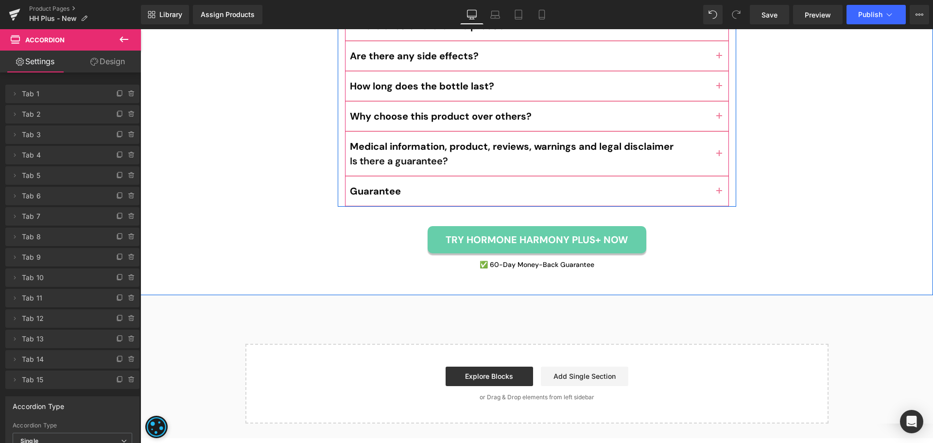
drag, startPoint x: 722, startPoint y: 139, endPoint x: 714, endPoint y: 142, distance: 8.5
click at [721, 176] on button "button" at bounding box center [718, 190] width 19 height 29
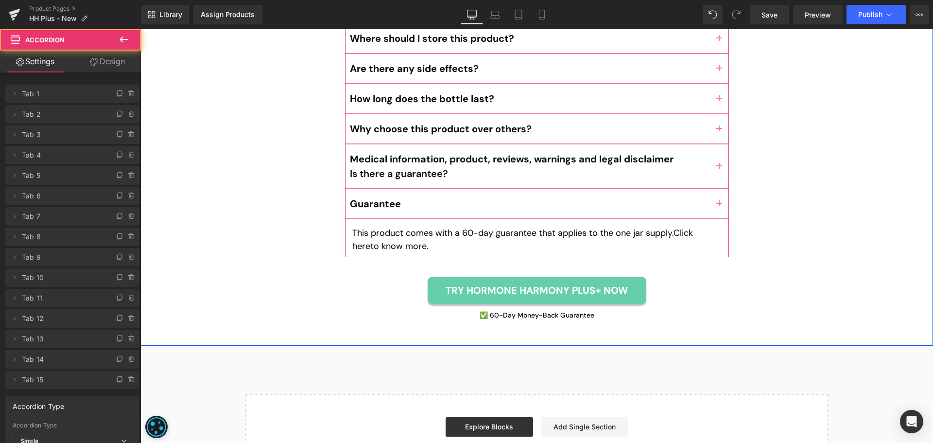
scroll to position [5066, 0]
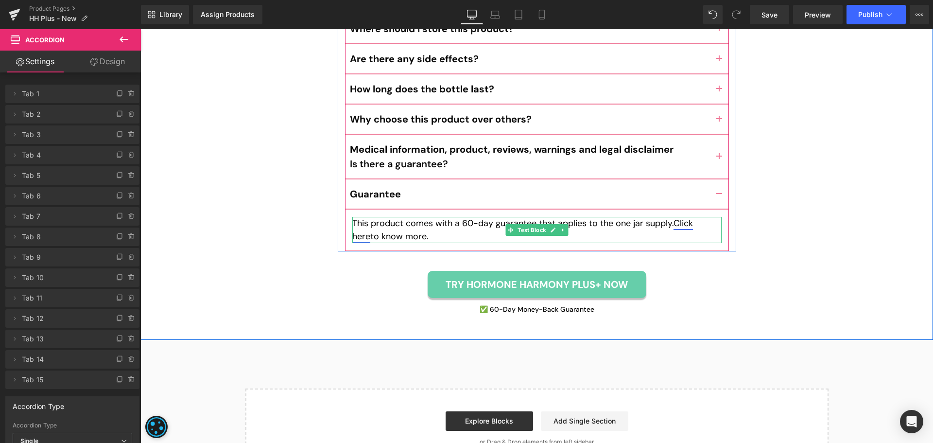
click at [690, 217] on link "Click here" at bounding box center [522, 229] width 341 height 25
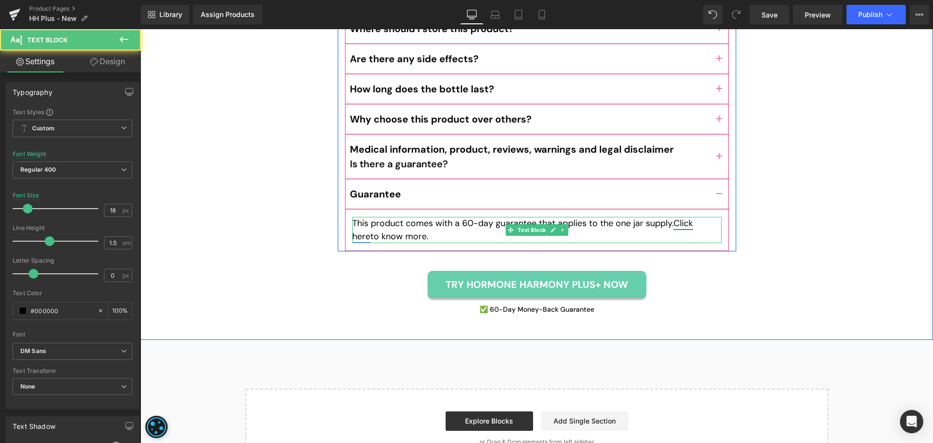
click at [683, 217] on link "Click here" at bounding box center [522, 229] width 341 height 25
click at [664, 217] on p "This product comes with a 60-day guarantee that applies to the one jar supply. …" at bounding box center [536, 230] width 369 height 26
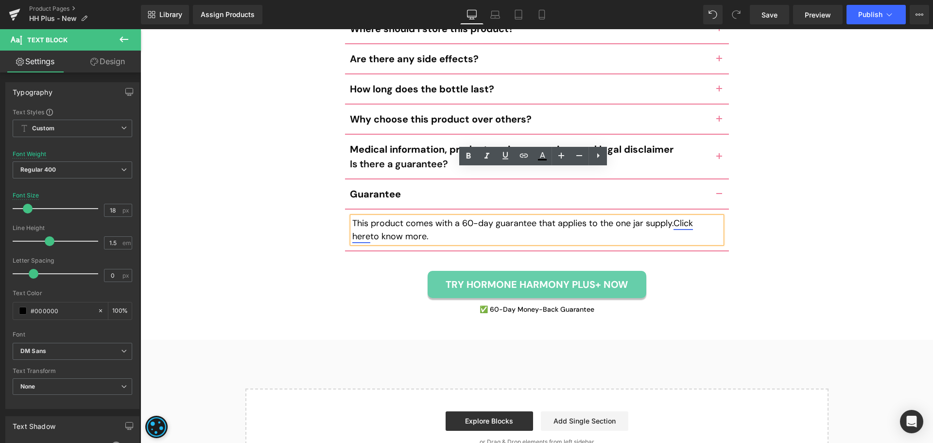
click at [683, 217] on link "Click here" at bounding box center [522, 229] width 341 height 25
click at [728, 192] on span "Edit" at bounding box center [729, 194] width 11 height 8
click at [562, 198] on input "[URL][DOMAIN_NAME]" at bounding box center [598, 197] width 150 height 24
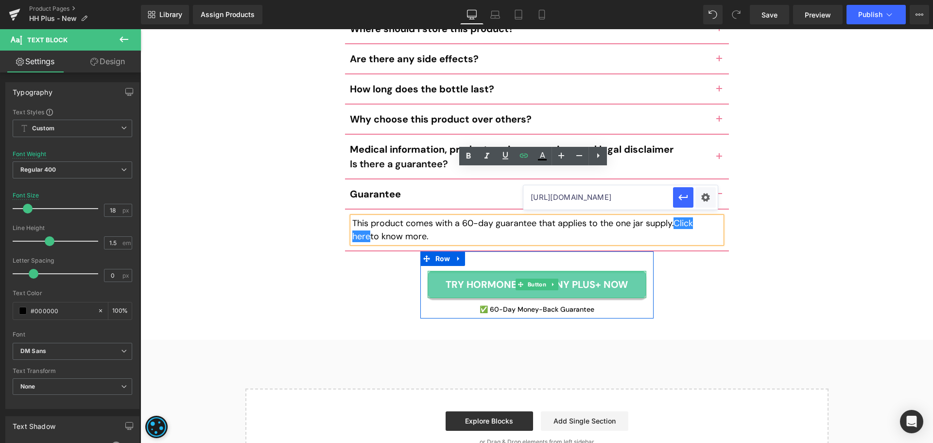
type input "[URL][DOMAIN_NAME]"
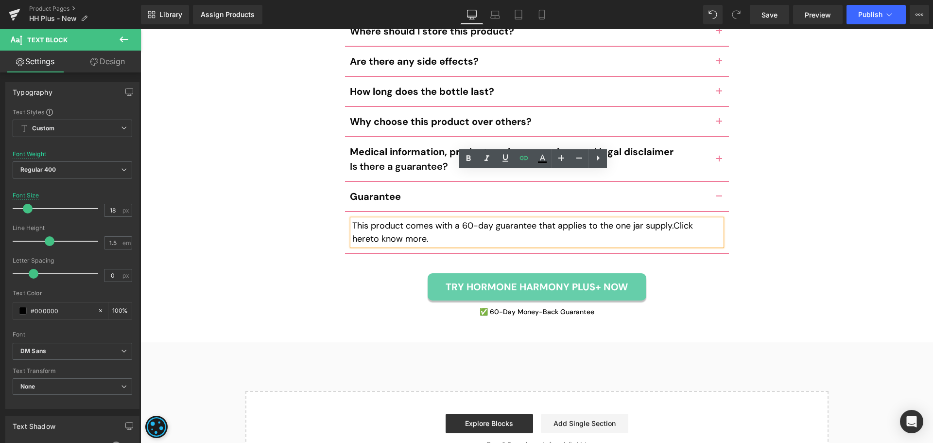
click at [692, 245] on div "Frequently Asked Questions Heading How do I use this product? Text Block Simply…" at bounding box center [536, 13] width 793 height 613
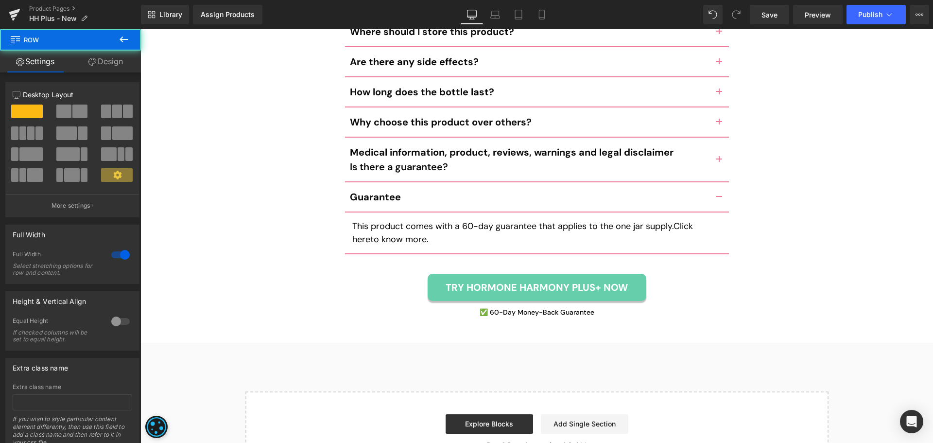
scroll to position [5062, 0]
click at [767, 8] on link "Save" at bounding box center [769, 14] width 39 height 19
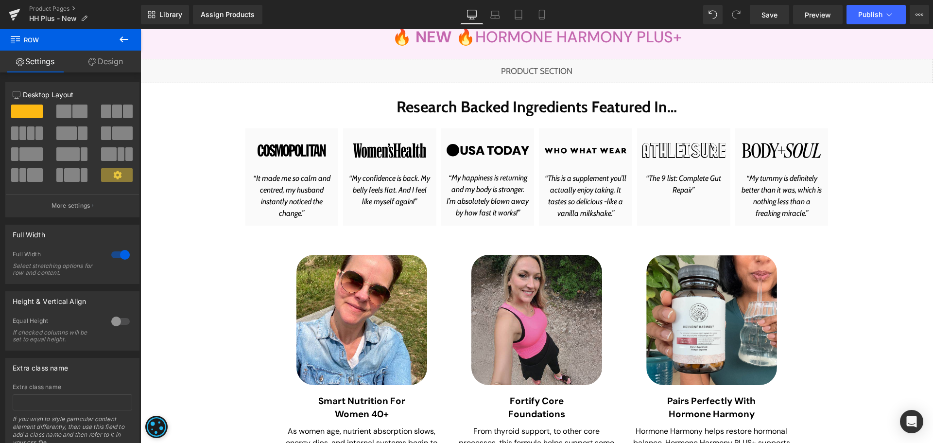
scroll to position [340, 0]
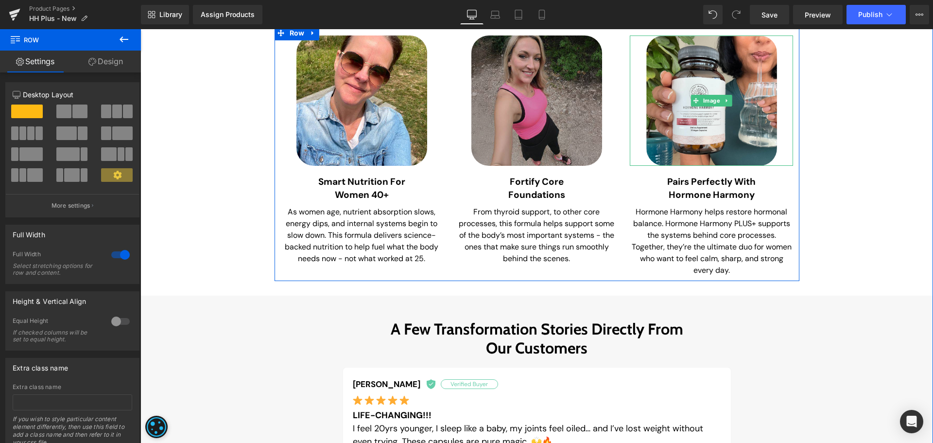
drag, startPoint x: 718, startPoint y: 121, endPoint x: 582, endPoint y: 122, distance: 136.6
click at [718, 121] on img at bounding box center [711, 100] width 131 height 131
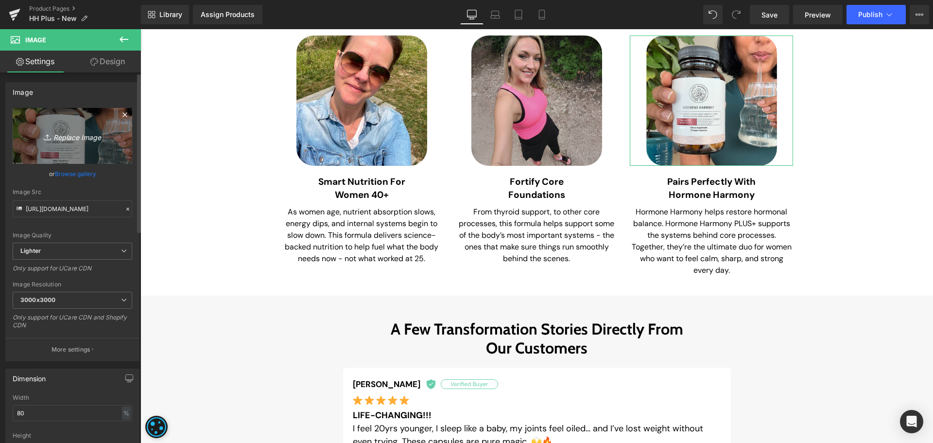
click at [55, 130] on icon "Replace Image" at bounding box center [73, 136] width 78 height 12
type input "C:\fakepath\Rectangle 2923.jpg"
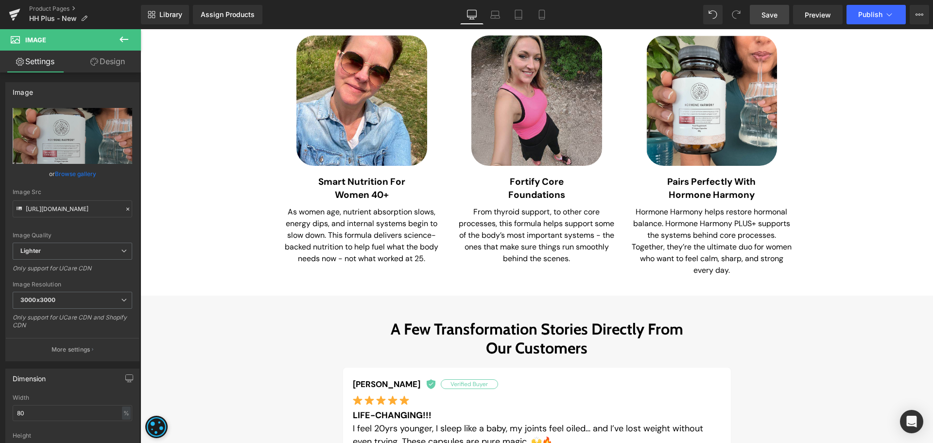
click at [775, 13] on span "Save" at bounding box center [769, 15] width 16 height 10
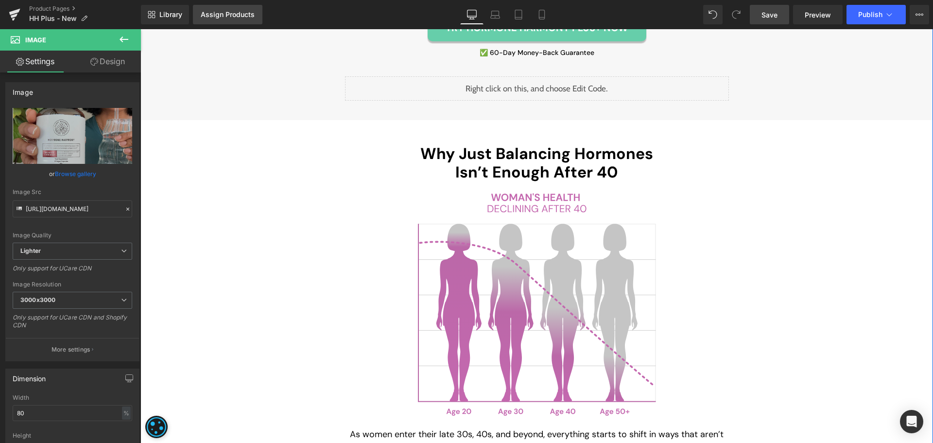
scroll to position [1174, 0]
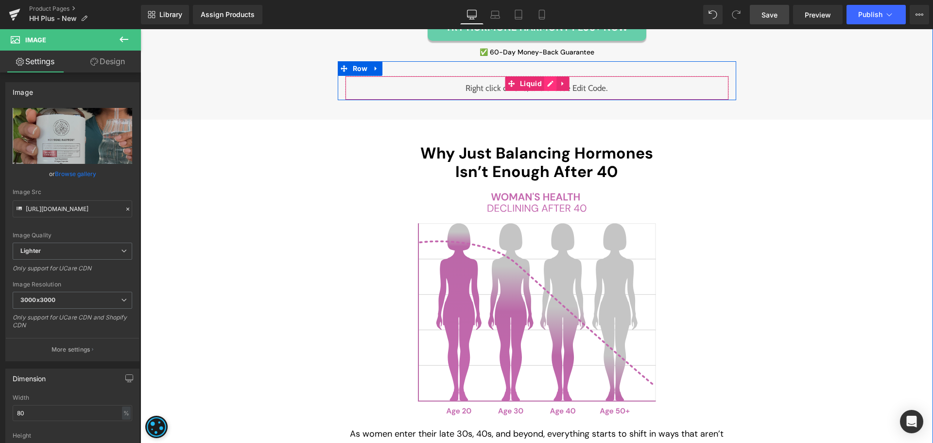
click at [546, 85] on div "Liquid" at bounding box center [537, 88] width 384 height 24
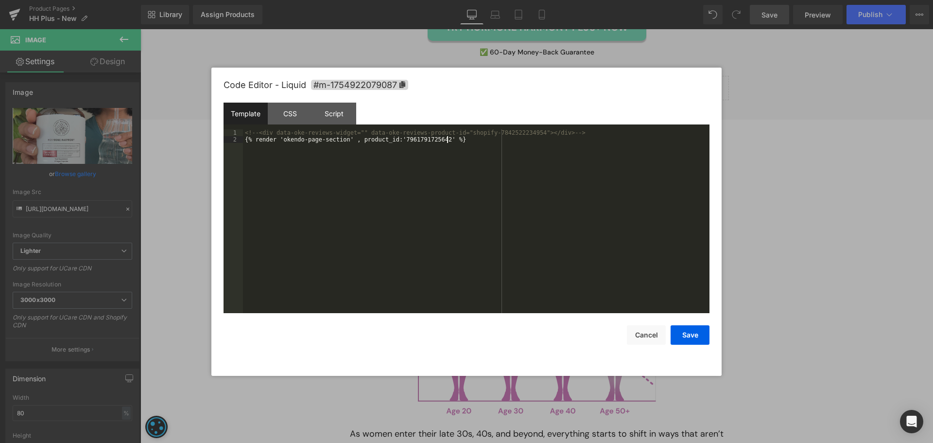
click at [439, 168] on div "<!-- <div data-oke-reviews-widget="" data-oke-reviews-product-id="shopify-78425…" at bounding box center [476, 227] width 466 height 197
drag, startPoint x: 690, startPoint y: 334, endPoint x: 543, endPoint y: 277, distance: 157.4
click at [690, 334] on button "Save" at bounding box center [690, 334] width 39 height 19
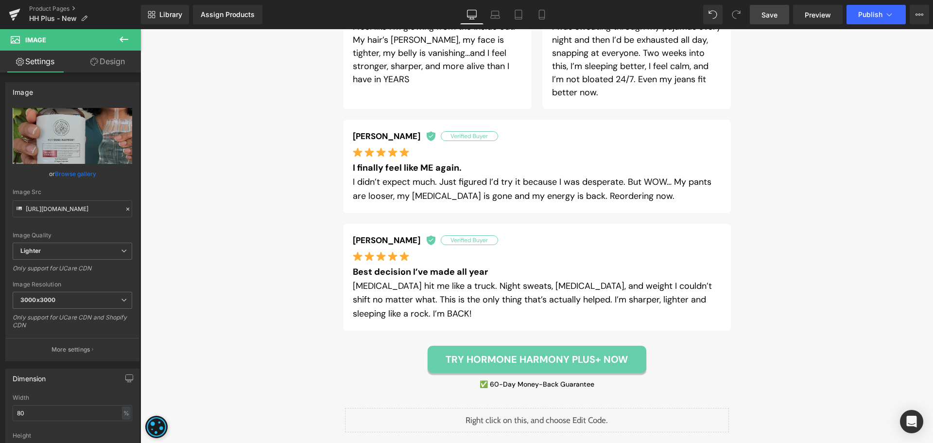
scroll to position [843, 0]
click at [807, 195] on div "A Few Transformation Stories Directly From Our Customers Heading Row [PERSON_NA…" at bounding box center [536, 121] width 773 height 619
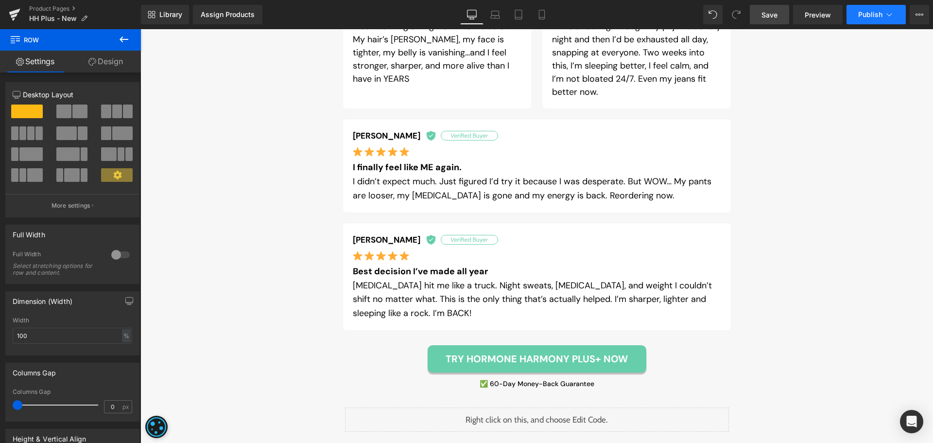
click at [887, 15] on icon at bounding box center [889, 15] width 10 height 10
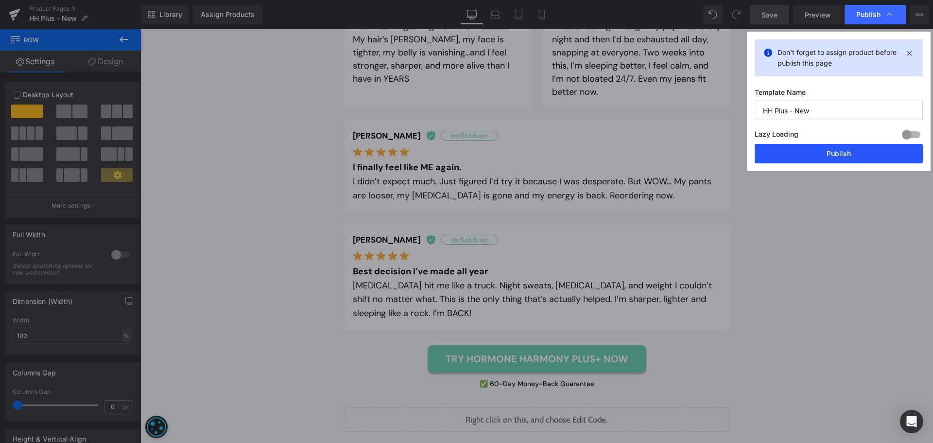
click at [864, 155] on button "Publish" at bounding box center [839, 153] width 168 height 19
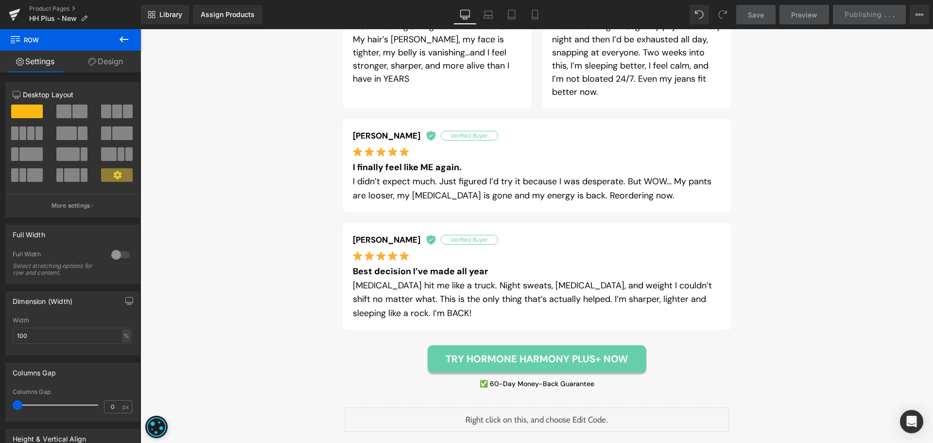
click at [818, 197] on div "A Few Transformation Stories Directly From Our Customers Heading Row [PERSON_NA…" at bounding box center [536, 121] width 773 height 619
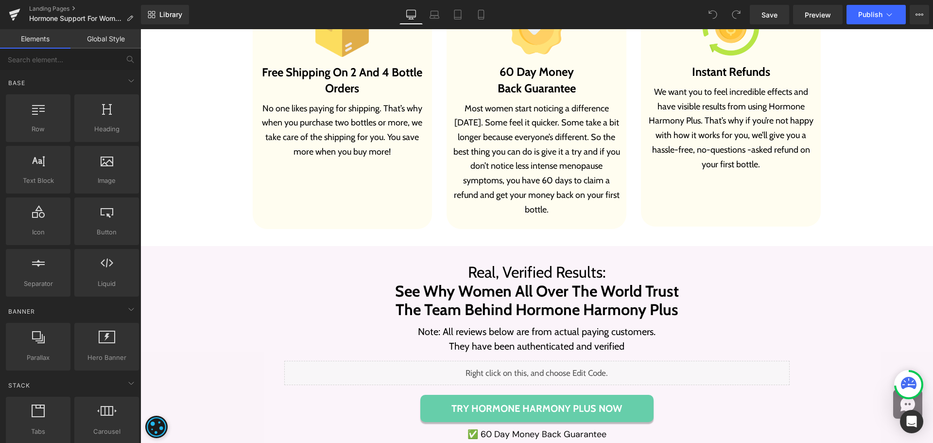
scroll to position [6760, 0]
click at [540, 360] on div "Liquid" at bounding box center [536, 372] width 505 height 24
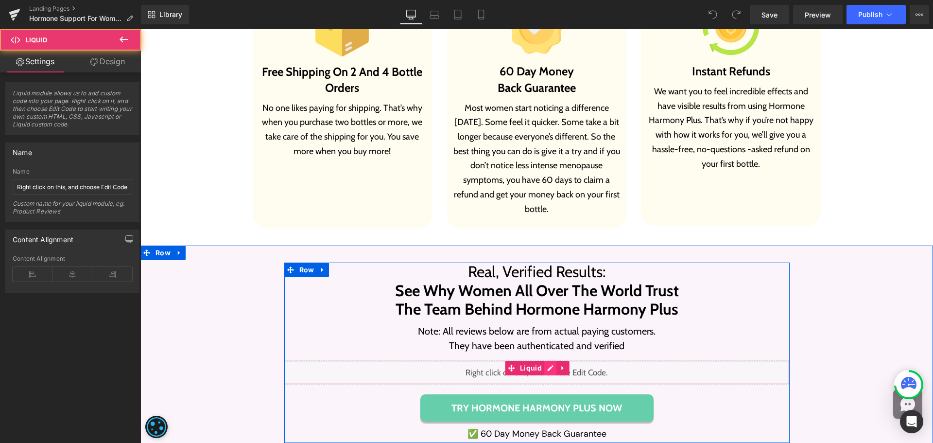
click at [545, 360] on div "Liquid" at bounding box center [536, 372] width 505 height 24
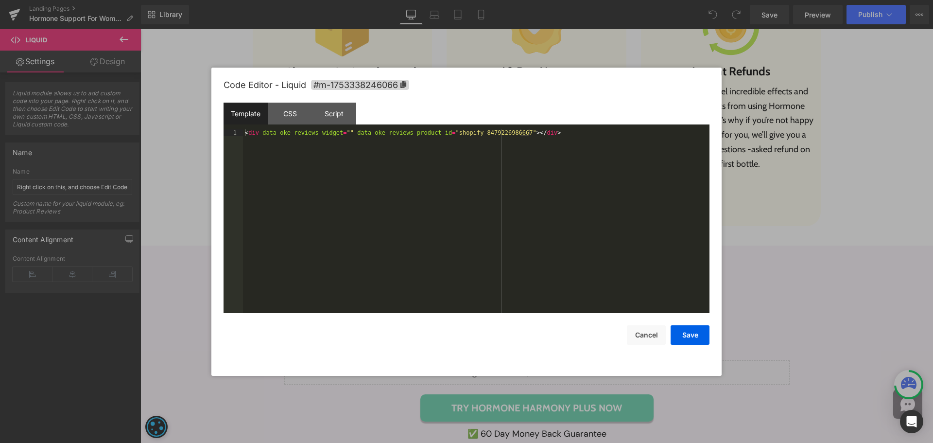
click at [543, 181] on div "< div data-oke-reviews-widget = "" data-oke-reviews-product-id = "shopify-84792…" at bounding box center [476, 227] width 466 height 197
click at [652, 337] on button "Cancel" at bounding box center [646, 334] width 39 height 19
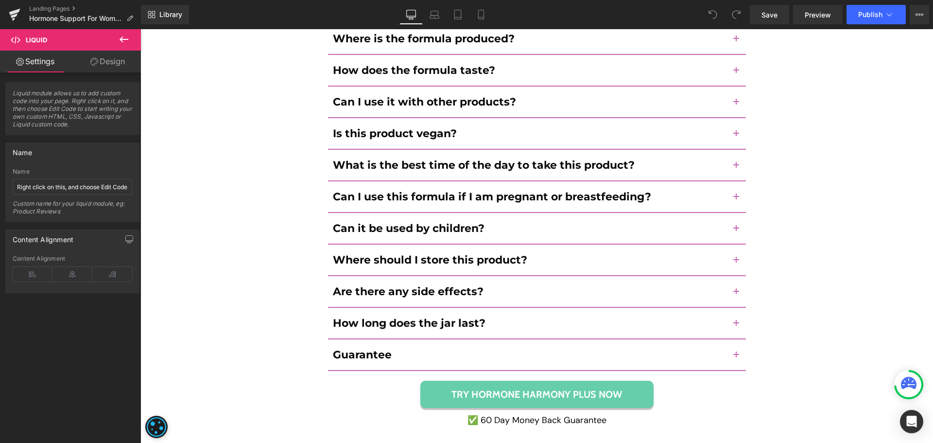
scroll to position [9034, 0]
